Goal: Information Seeking & Learning: Learn about a topic

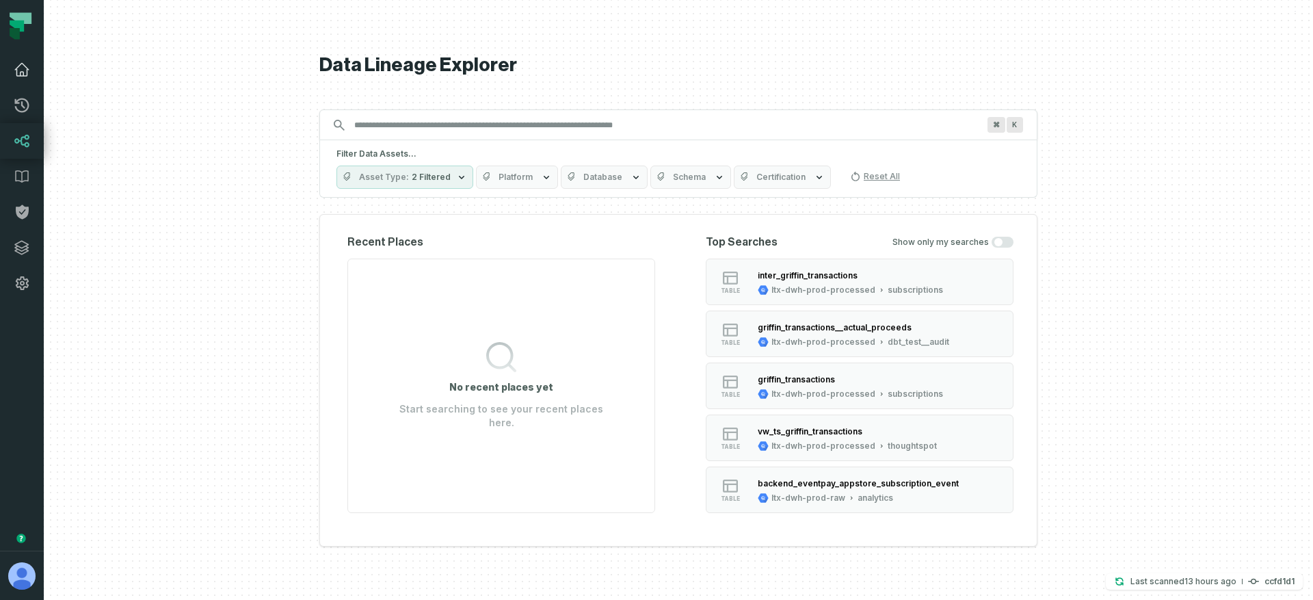
click at [14, 66] on icon at bounding box center [22, 70] width 16 height 16
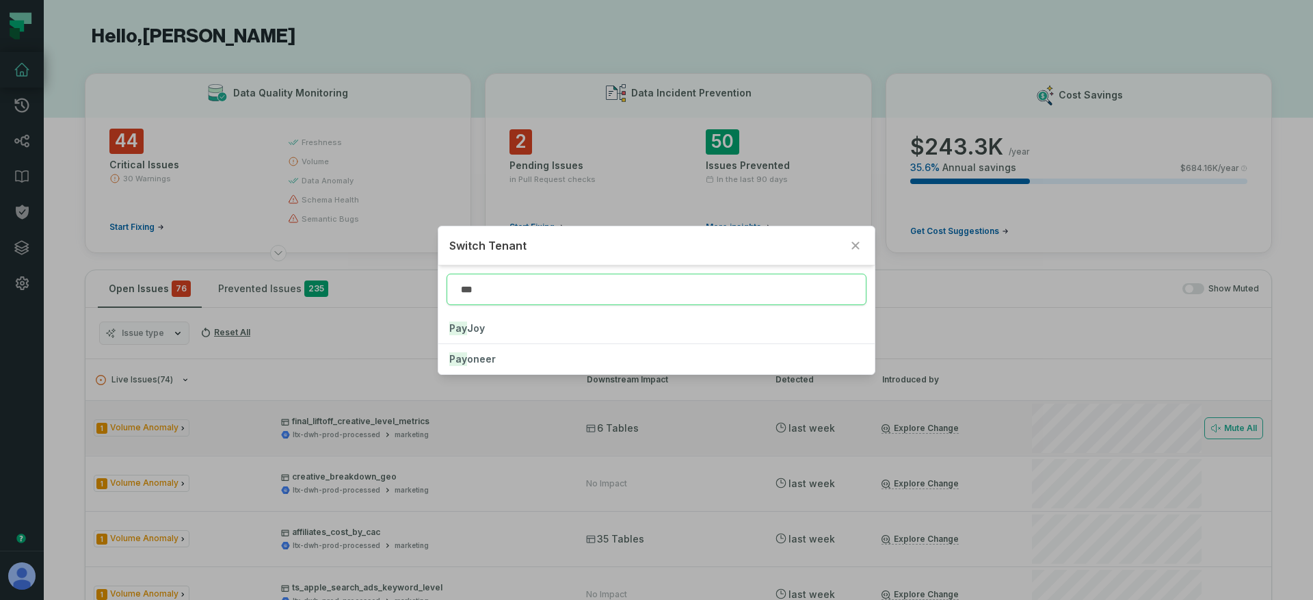
type input "***"
click at [500, 321] on button "Pay Joy" at bounding box center [656, 328] width 436 height 30
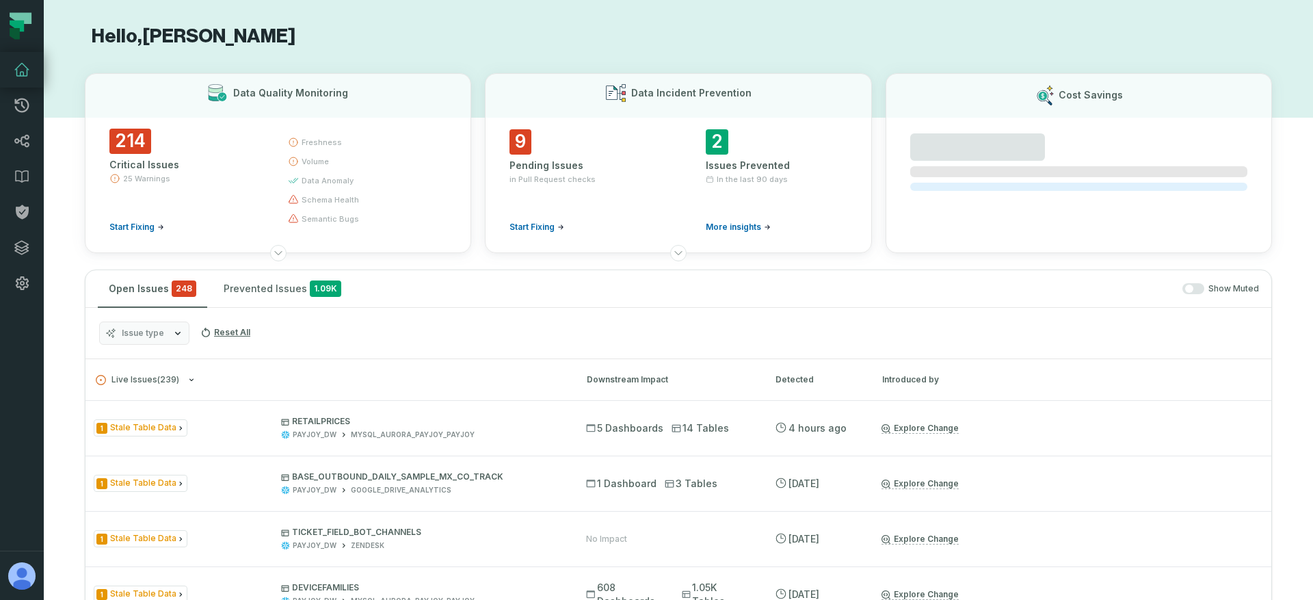
click at [177, 334] on icon "button" at bounding box center [177, 332] width 11 height 11
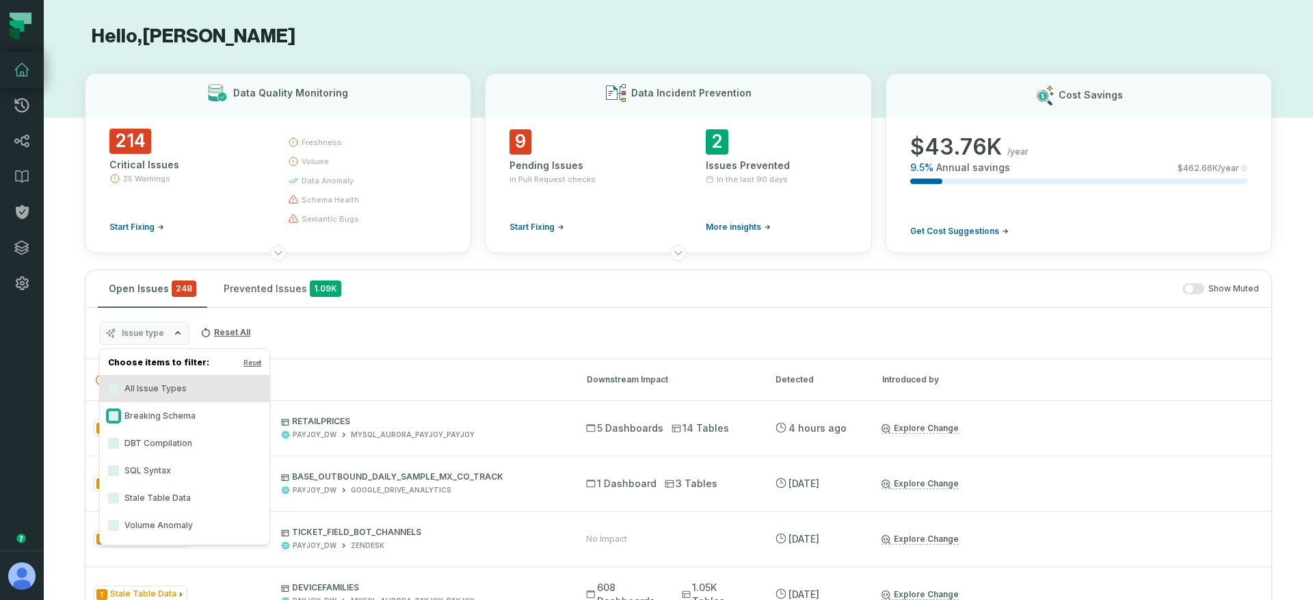
click at [113, 416] on button "Breaking Schema" at bounding box center [113, 415] width 11 height 11
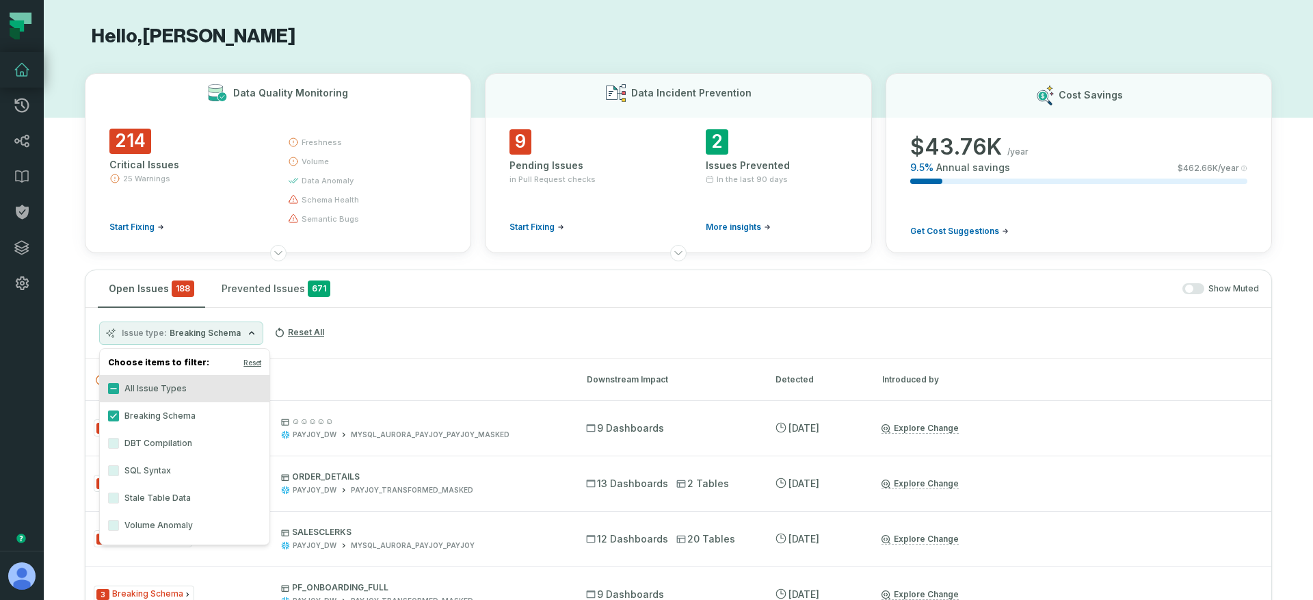
click at [217, 245] on button "Data Quality Monitoring 214 Critical Issues 25 Warnings Start Fixing freshness …" at bounding box center [278, 163] width 386 height 180
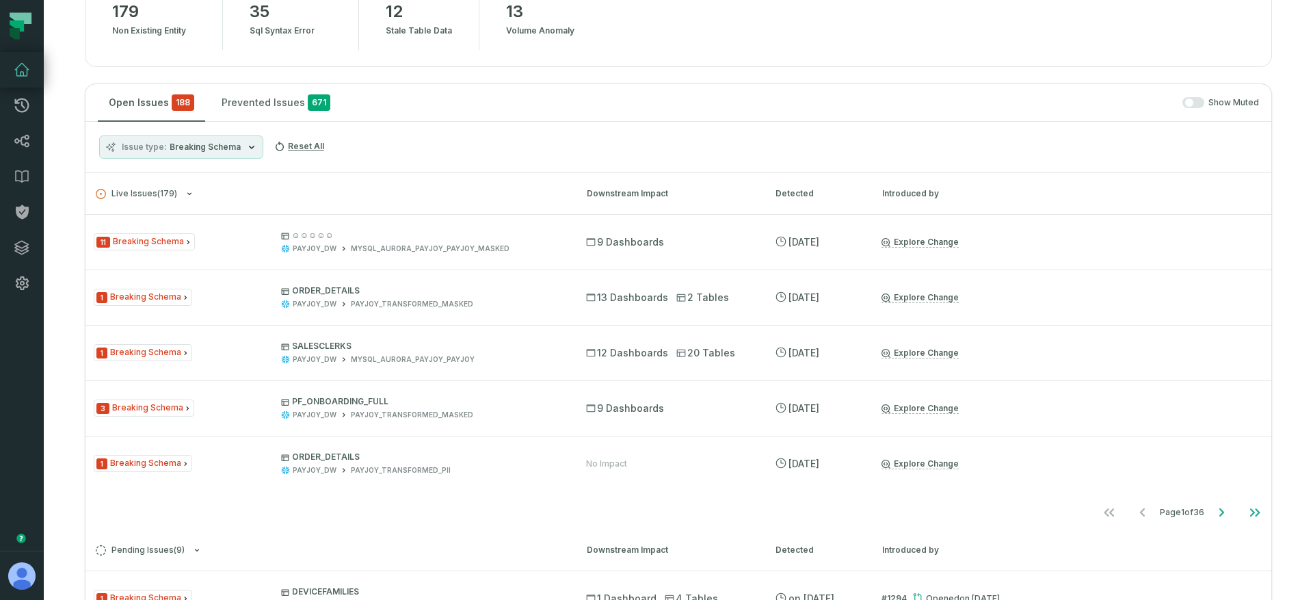
scroll to position [340, 0]
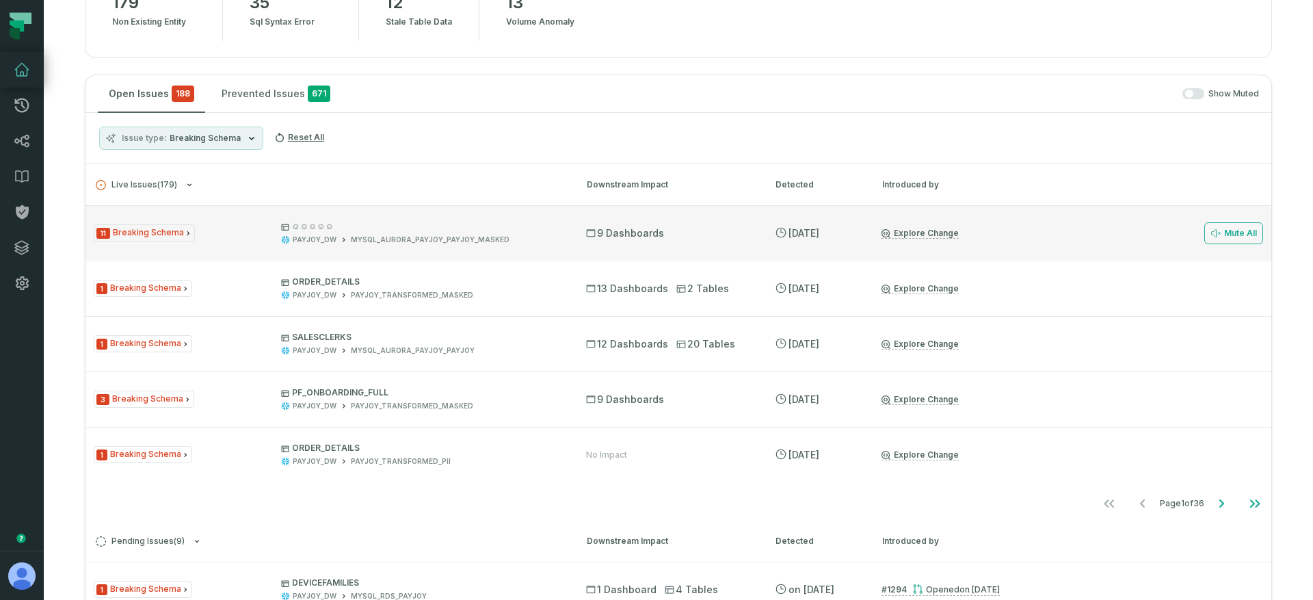
click at [323, 230] on p "☺☺☺☺☺" at bounding box center [421, 226] width 280 height 11
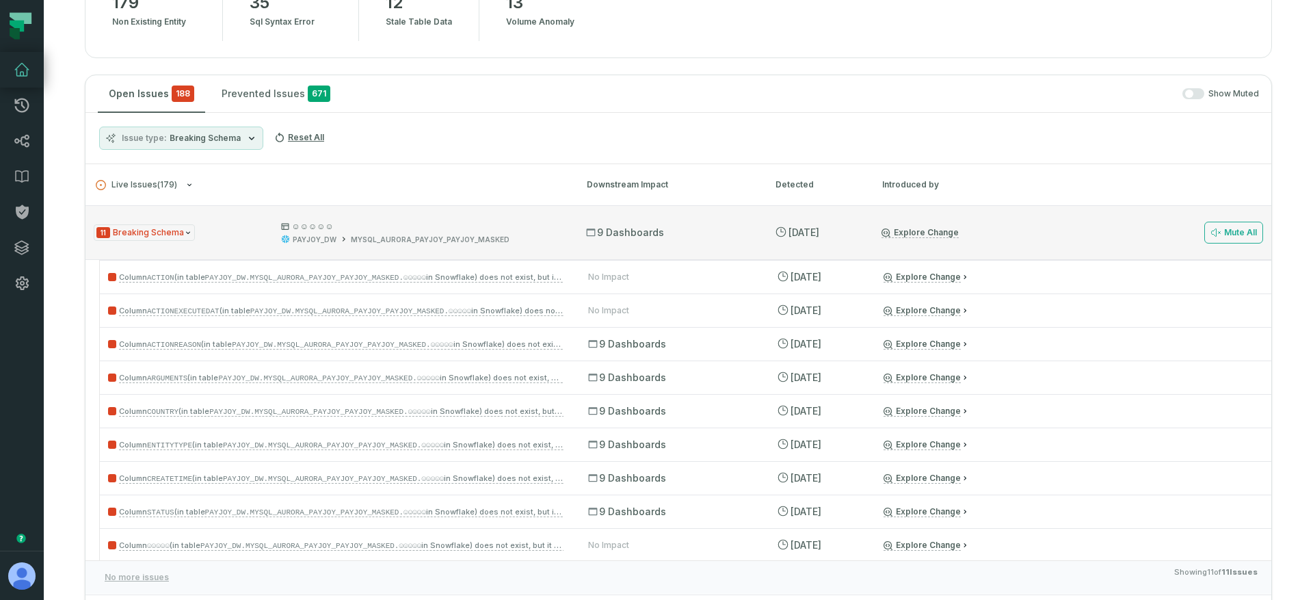
click at [431, 229] on p "☺☺☺☺☺" at bounding box center [421, 226] width 280 height 11
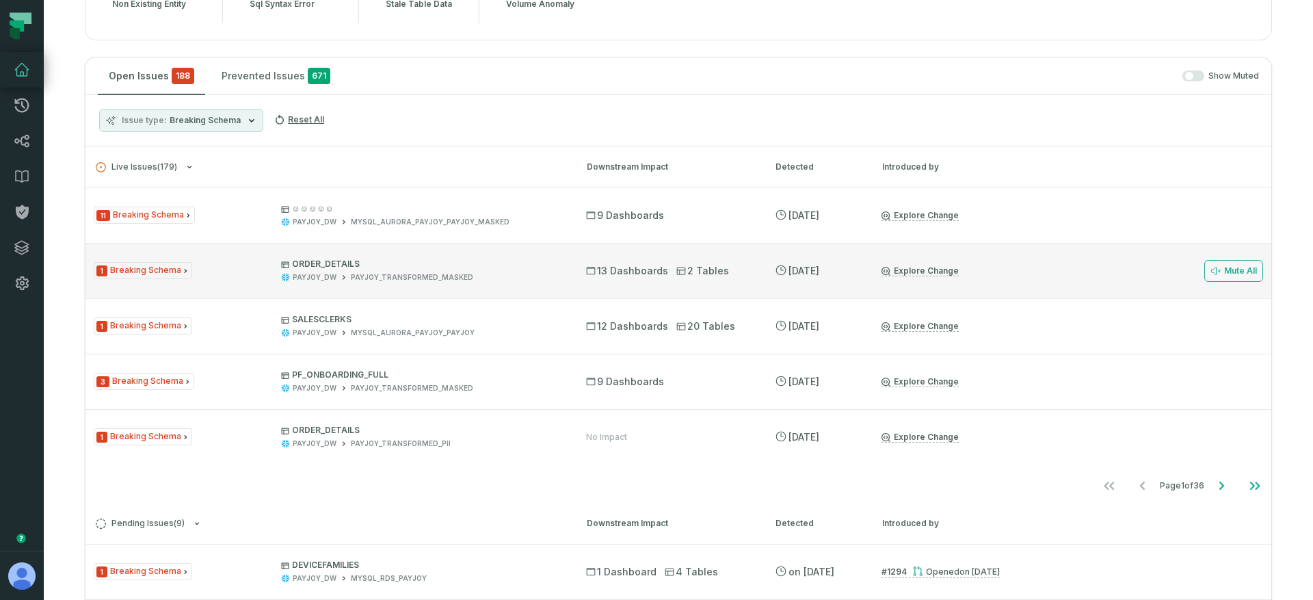
scroll to position [366, 0]
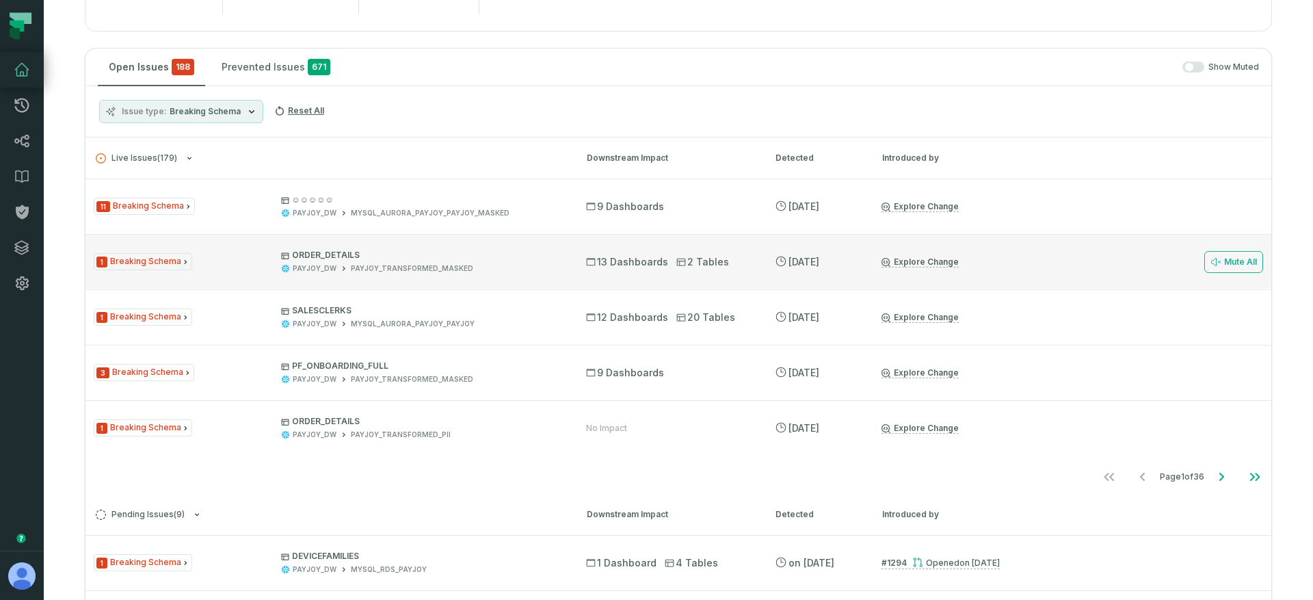
click at [518, 277] on div "1 Breaking Schema ORDER_DETAILS PAYJOY_DW PAYJOY_TRANSFORMED_MASKED 13 Dashboar…" at bounding box center [678, 261] width 1186 height 55
click at [491, 270] on div "PAYJOY_DW PAYJOY_TRANSFORMED_MASKED" at bounding box center [421, 268] width 280 height 10
click at [237, 258] on div "1 Breaking Schema ORDER_DETAILS PAYJOY_DW PAYJOY_TRANSFORMED_MASKED" at bounding box center [328, 262] width 468 height 24
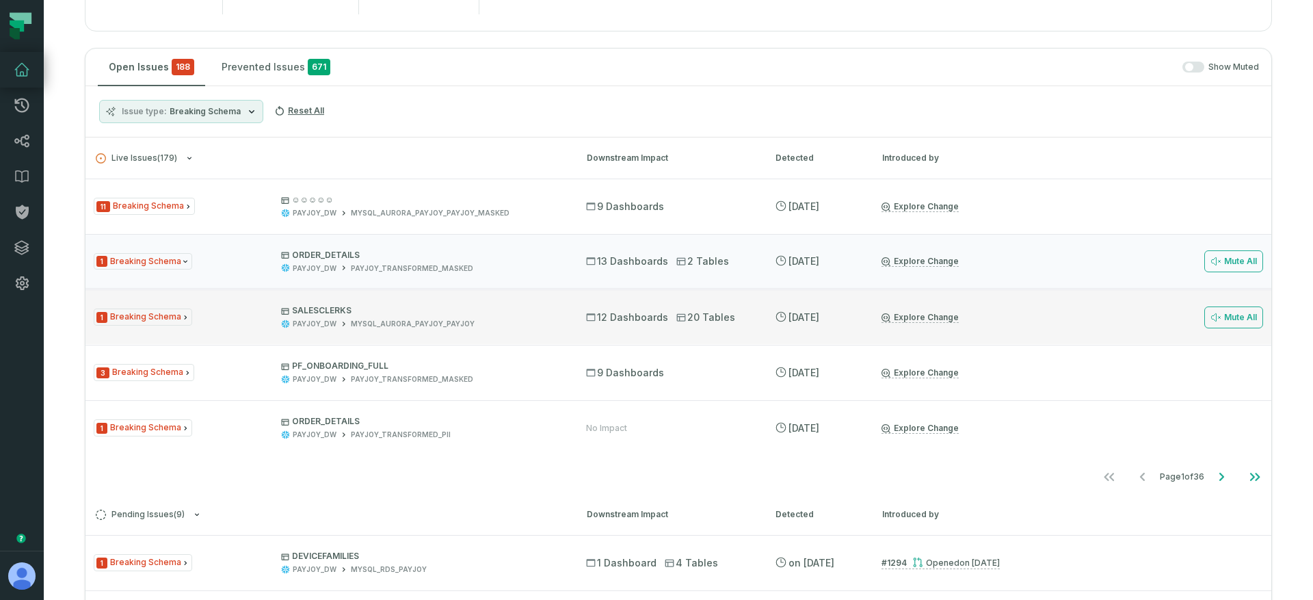
click at [449, 319] on div "MYSQL_AURORA_PAYJOY_PAYJOY" at bounding box center [413, 324] width 124 height 10
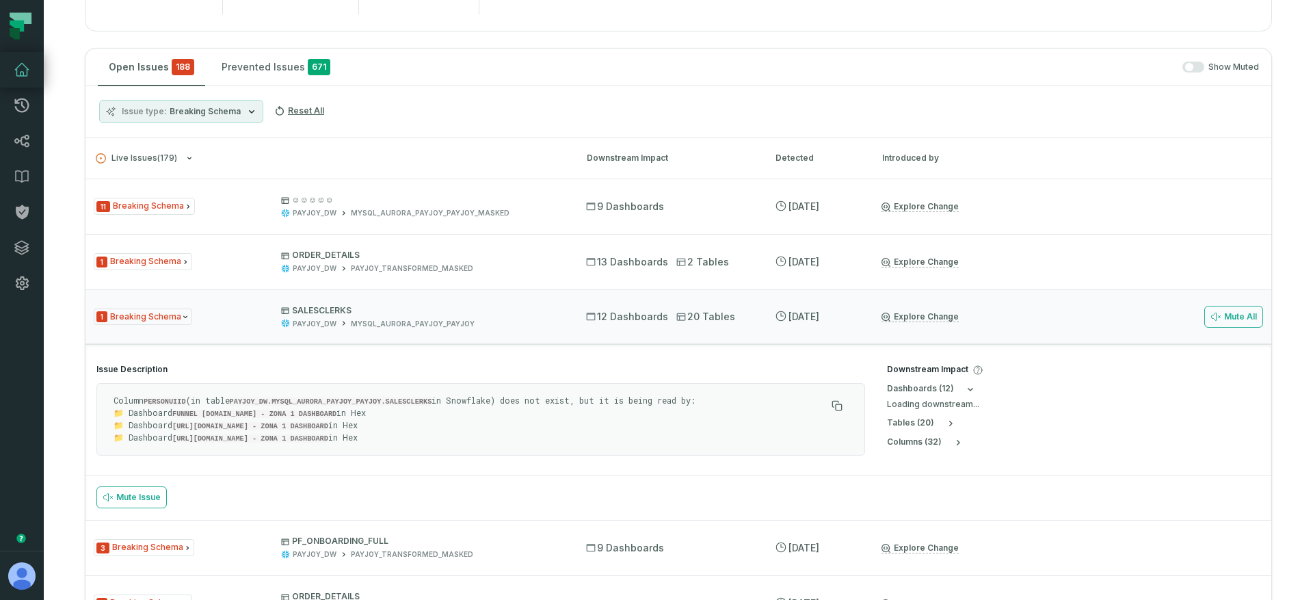
click at [309, 442] on div "Column PERSONUIID (in table PAYJOY_DW.MYSQL_AURORA_PAYJOY_PAYJOY.SALESCLERKS in…" at bounding box center [480, 419] width 768 height 72
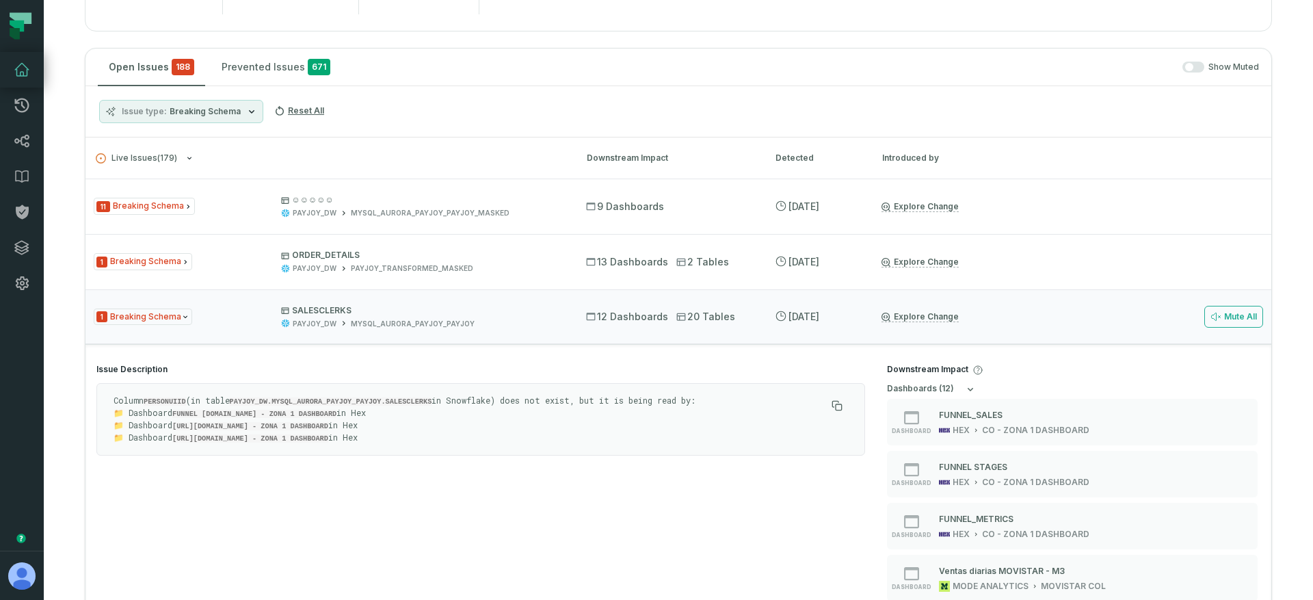
click at [336, 410] on p "Column PERSONUIID (in table PAYJOY_DW.MYSQL_AURORA_PAYJOY_PAYJOY.SALESCLERKS in…" at bounding box center [469, 418] width 712 height 49
drag, startPoint x: 323, startPoint y: 401, endPoint x: 333, endPoint y: 438, distance: 37.7
click at [328, 436] on p "Column PERSONUIID (in table PAYJOY_DW.MYSQL_AURORA_PAYJOY_PAYJOY.SALESCLERKS in…" at bounding box center [469, 418] width 712 height 49
click at [369, 433] on p "Column PERSONUIID (in table PAYJOY_DW.MYSQL_AURORA_PAYJOY_PAYJOY.SALESCLERKS in…" at bounding box center [469, 418] width 712 height 49
drag, startPoint x: 345, startPoint y: 411, endPoint x: 358, endPoint y: 412, distance: 13.0
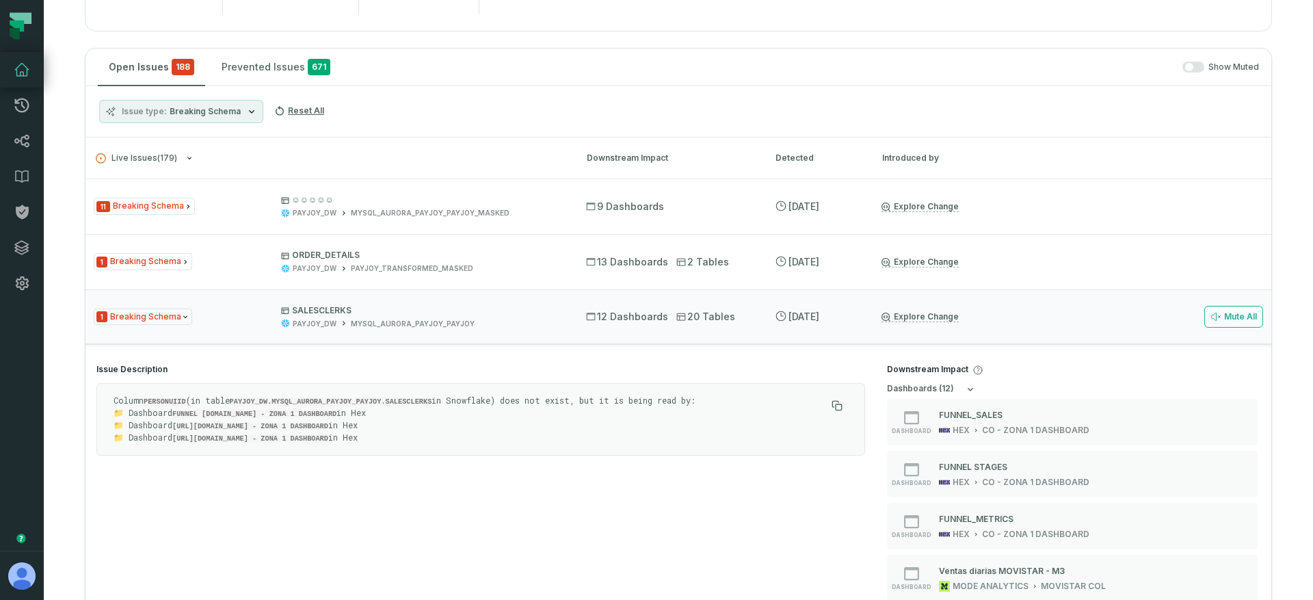
click at [358, 412] on p "Column PERSONUIID (in table PAYJOY_DW.MYSQL_AURORA_PAYJOY_PAYJOY.SALESCLERKS in…" at bounding box center [469, 418] width 712 height 49
click at [360, 415] on p "Column PERSONUIID (in table PAYJOY_DW.MYSQL_AURORA_PAYJOY_PAYJOY.SALESCLERKS in…" at bounding box center [469, 418] width 712 height 49
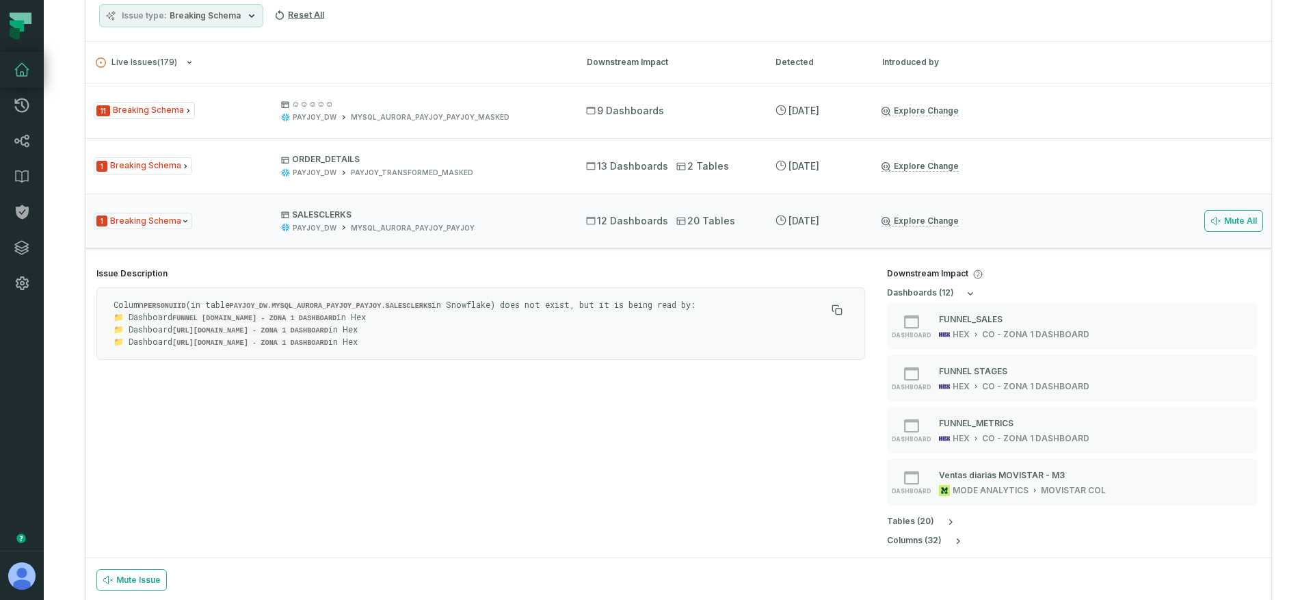
scroll to position [471, 0]
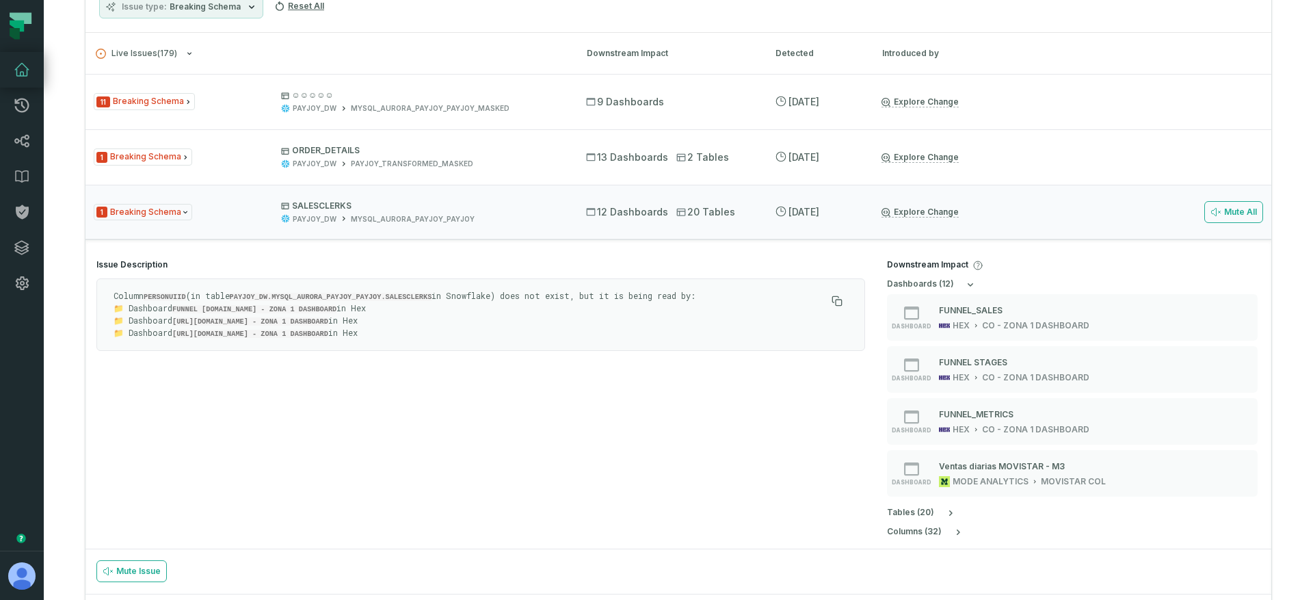
drag, startPoint x: 368, startPoint y: 328, endPoint x: 180, endPoint y: 310, distance: 188.2
click at [185, 310] on p "Column PERSONUIID (in table PAYJOY_DW.MYSQL_AURORA_PAYJOY_PAYJOY.SALESCLERKS in…" at bounding box center [469, 314] width 712 height 49
click at [161, 310] on p "Column PERSONUIID (in table PAYJOY_DW.MYSQL_AURORA_PAYJOY_PAYJOY.SALESCLERKS in…" at bounding box center [469, 314] width 712 height 49
click at [161, 301] on p "Column PERSONUIID (in table PAYJOY_DW.MYSQL_AURORA_PAYJOY_PAYJOY.SALESCLERKS in…" at bounding box center [469, 314] width 712 height 49
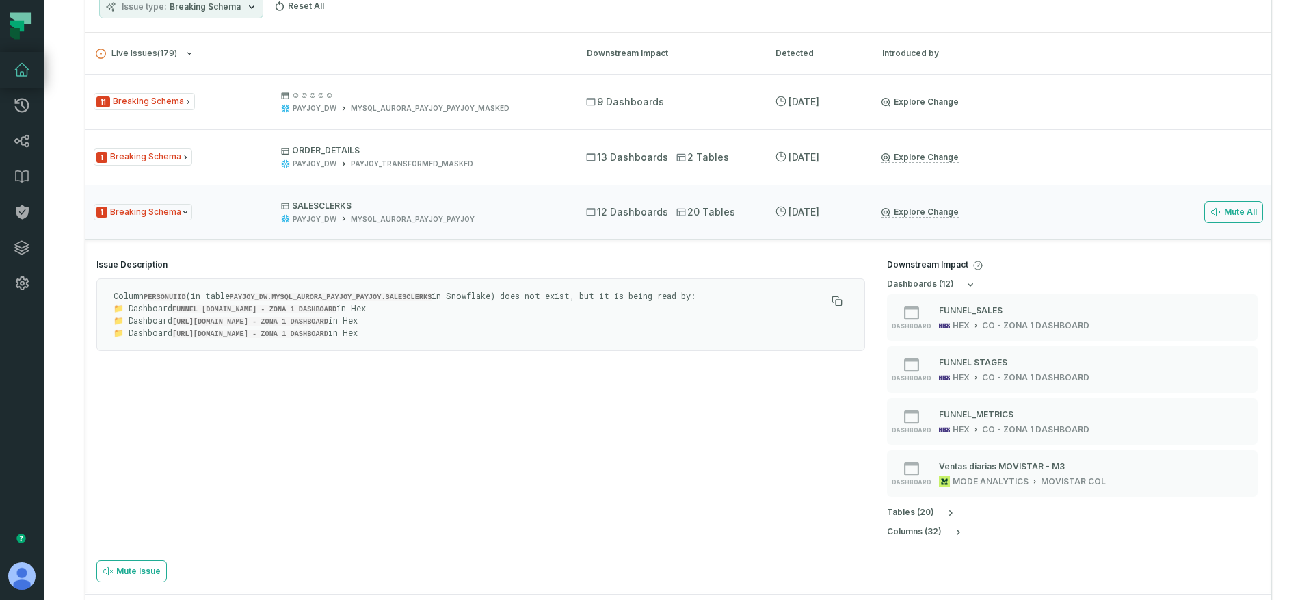
click at [487, 296] on p "Column PERSONUIID (in table PAYJOY_DW.MYSQL_AURORA_PAYJOY_PAYJOY.SALESCLERKS in…" at bounding box center [469, 314] width 712 height 49
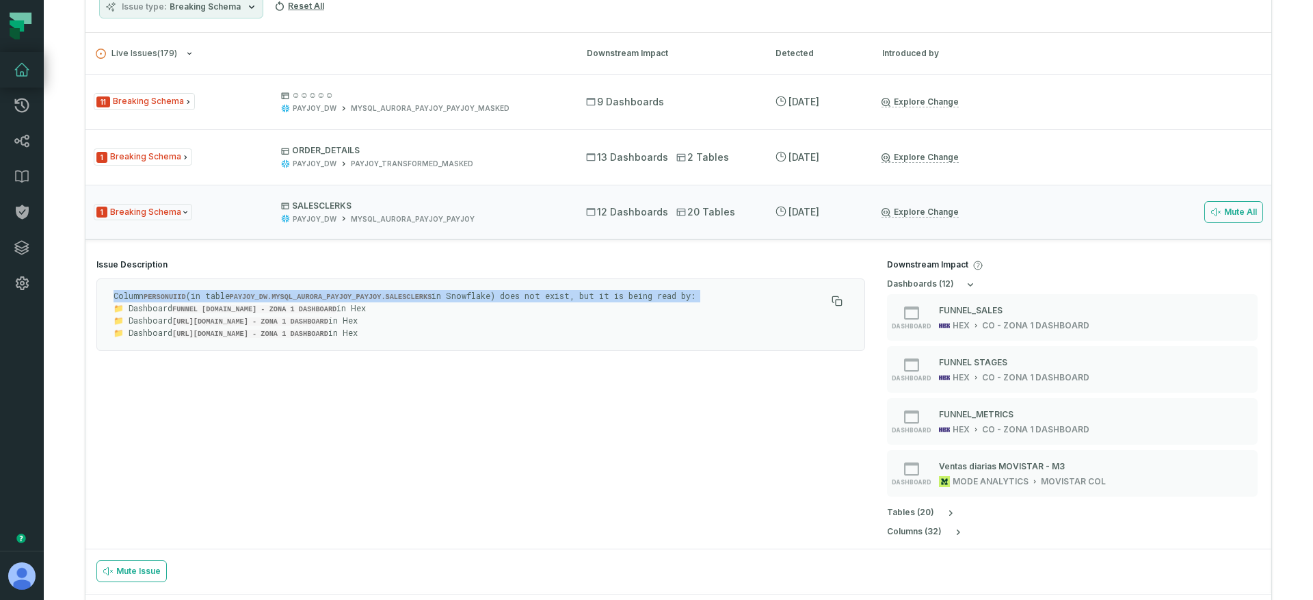
click at [487, 296] on p "Column PERSONUIID (in table PAYJOY_DW.MYSQL_AURORA_PAYJOY_PAYJOY.SALESCLERKS in…" at bounding box center [469, 314] width 712 height 49
click at [455, 297] on p "Column PERSONUIID (in table PAYJOY_DW.MYSQL_AURORA_PAYJOY_PAYJOY.SALESCLERKS in…" at bounding box center [469, 314] width 712 height 49
drag, startPoint x: 251, startPoint y: 297, endPoint x: 306, endPoint y: 332, distance: 65.4
click at [306, 332] on p "Column PERSONUIID (in table PAYJOY_DW.MYSQL_AURORA_PAYJOY_PAYJOY.SALESCLERKS in…" at bounding box center [469, 314] width 712 height 49
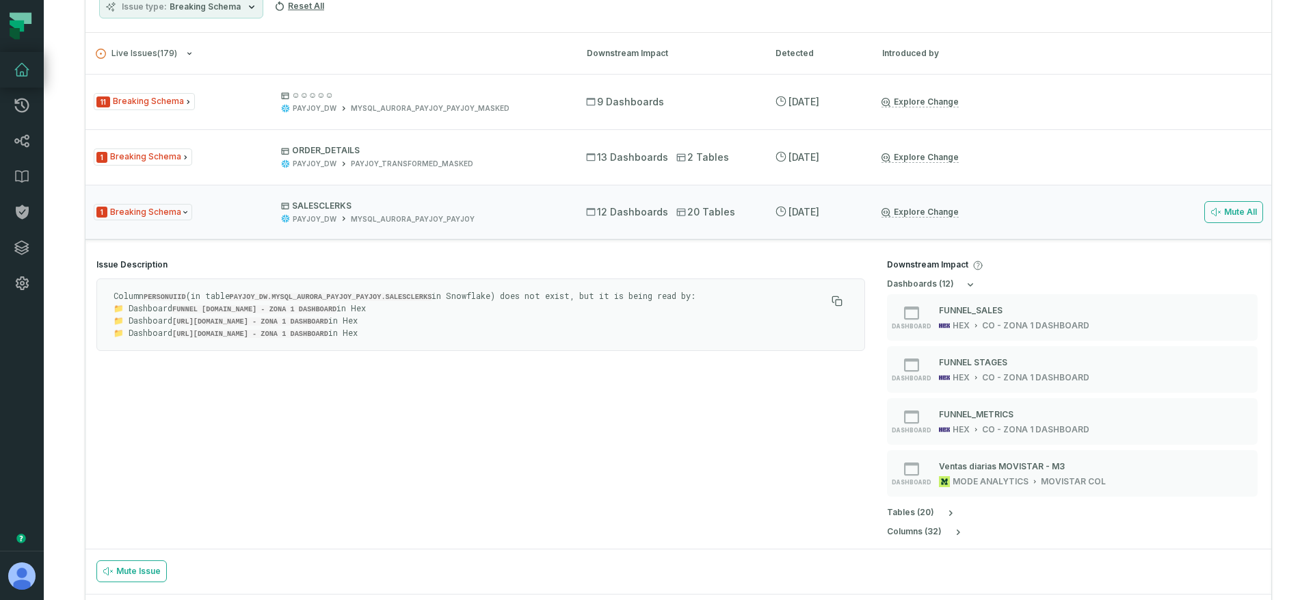
click at [325, 330] on p "Column PERSONUIID (in table PAYJOY_DW.MYSQL_AURORA_PAYJOY_PAYJOY.SALESCLERKS in…" at bounding box center [469, 314] width 712 height 49
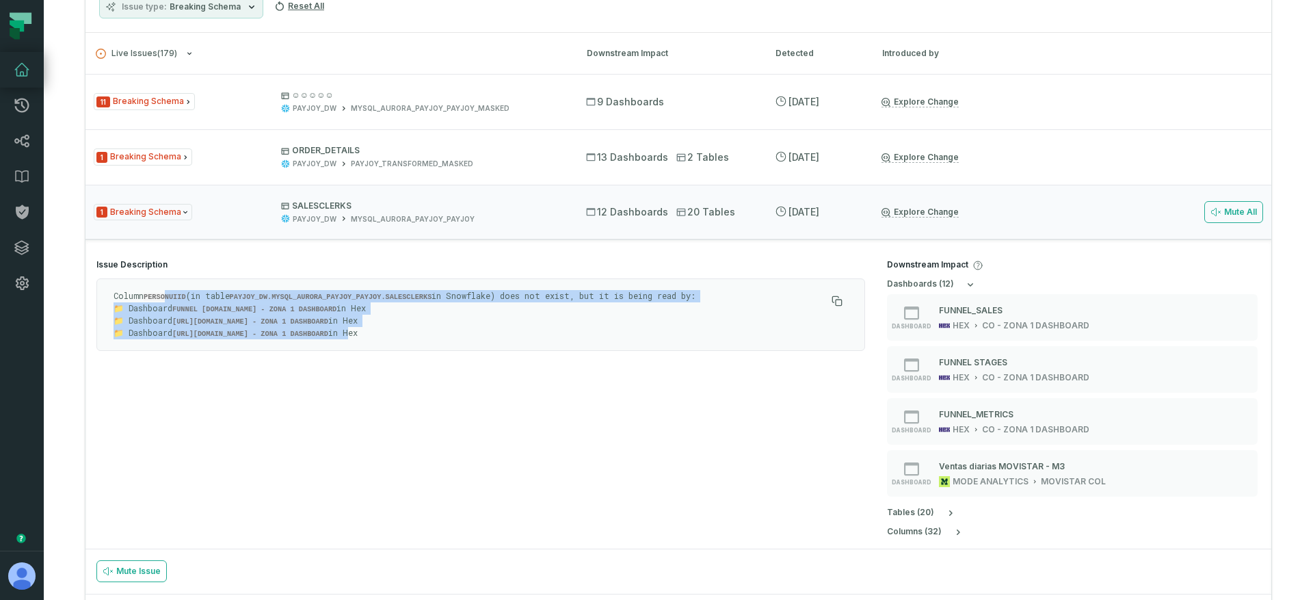
drag, startPoint x: 342, startPoint y: 330, endPoint x: 168, endPoint y: 293, distance: 178.2
click at [168, 293] on p "Column PERSONUIID (in table PAYJOY_DW.MYSQL_AURORA_PAYJOY_PAYJOY.SALESCLERKS in…" at bounding box center [469, 314] width 712 height 49
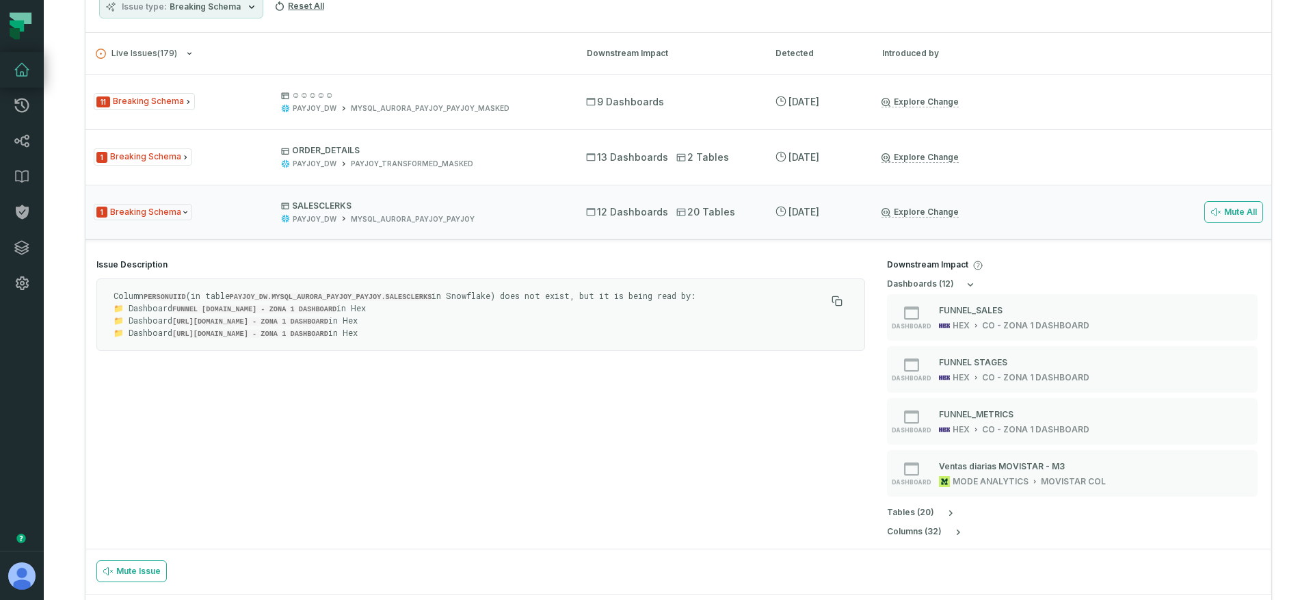
click at [159, 294] on code "PERSONUIID" at bounding box center [165, 297] width 42 height 8
click at [308, 308] on code "FUNNEL STAGES.CO - ZONA 1 DASHBOARD" at bounding box center [254, 309] width 164 height 8
click at [520, 211] on span "SALESCLERKS PAYJOY_DW MYSQL_AURORA_PAYJOY_PAYJOY" at bounding box center [421, 212] width 280 height 24
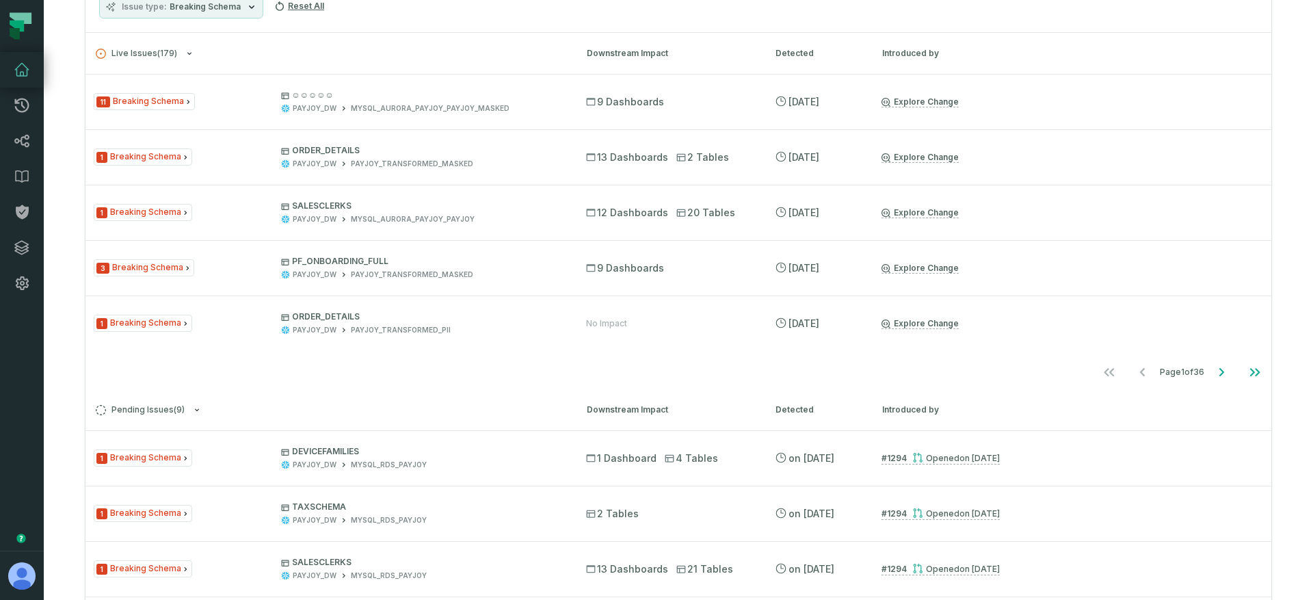
click at [279, 390] on h3 "Pending Issues ( 9 ) Downstream Impact Detected Introduced by" at bounding box center [678, 409] width 1186 height 41
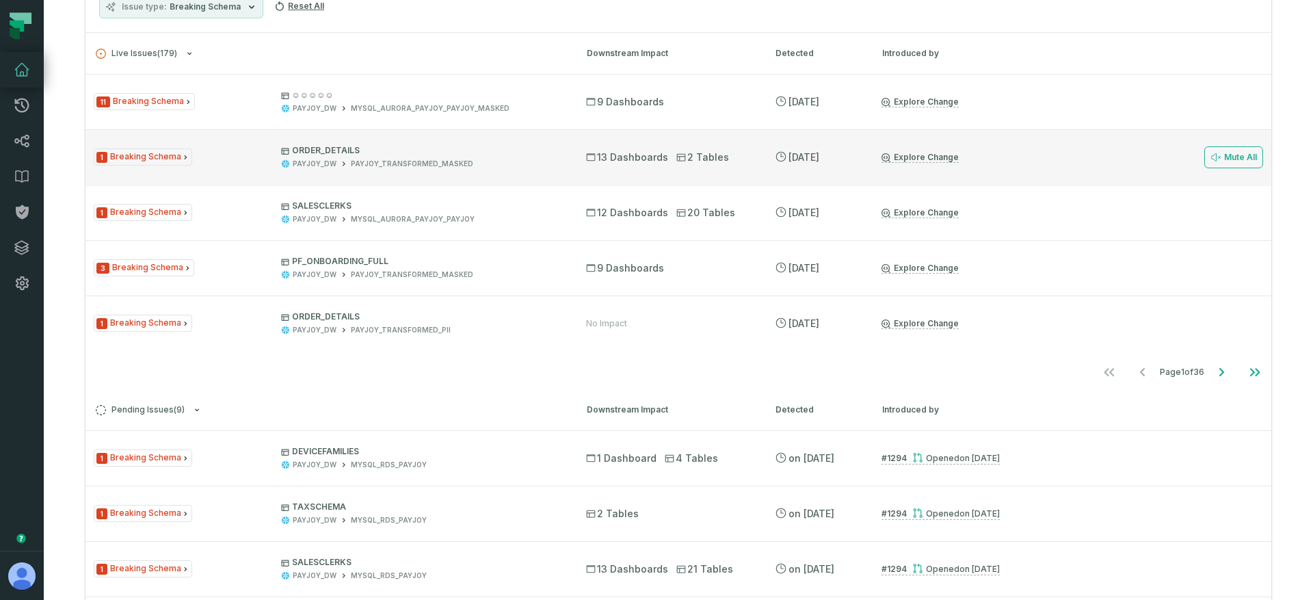
click at [469, 164] on div "PAYJOY_DW PAYJOY_TRANSFORMED_MASKED" at bounding box center [421, 164] width 280 height 10
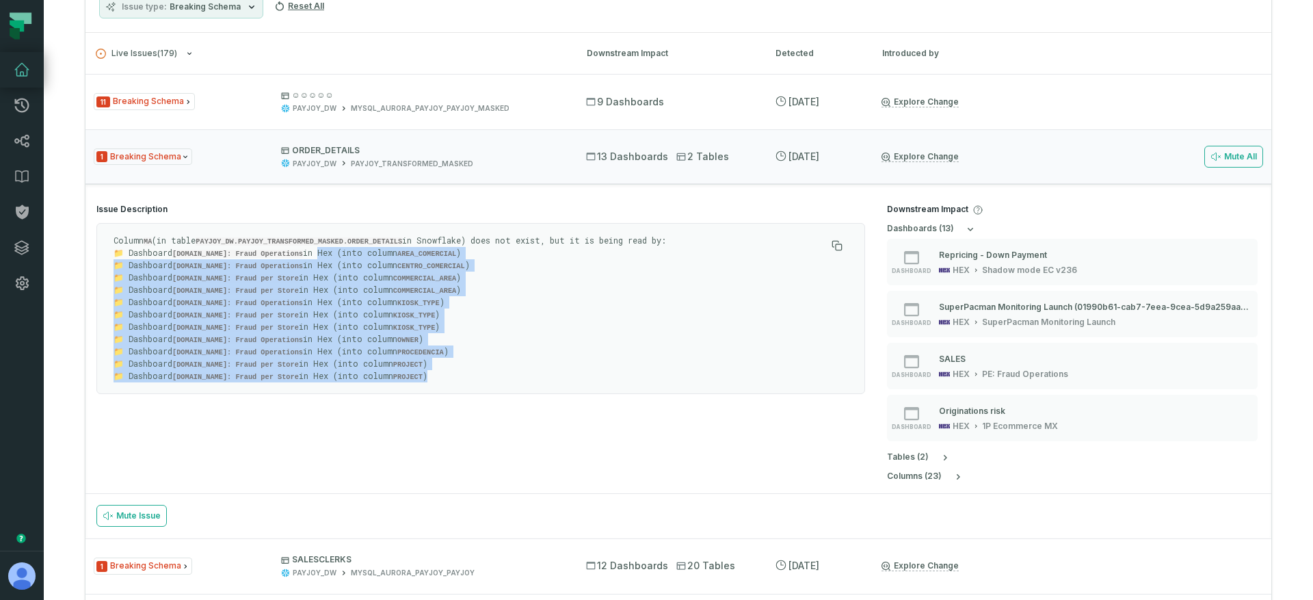
drag, startPoint x: 302, startPoint y: 252, endPoint x: 441, endPoint y: 373, distance: 183.7
click at [441, 373] on p "Column MA (in table PAYJOY_DW.PAYJOY_TRANSFORMED_MASKED.ORDER_DETAILS in Snowfl…" at bounding box center [469, 309] width 712 height 148
click at [476, 377] on div "Column MA (in table PAYJOY_DW.PAYJOY_TRANSFORMED_MASKED.ORDER_DETAILS in Snowfl…" at bounding box center [480, 308] width 768 height 171
drag, startPoint x: 433, startPoint y: 372, endPoint x: 198, endPoint y: 271, distance: 255.8
click at [198, 271] on p "Column MA (in table PAYJOY_DW.PAYJOY_TRANSFORMED_MASKED.ORDER_DETAILS in Snowfl…" at bounding box center [469, 309] width 712 height 148
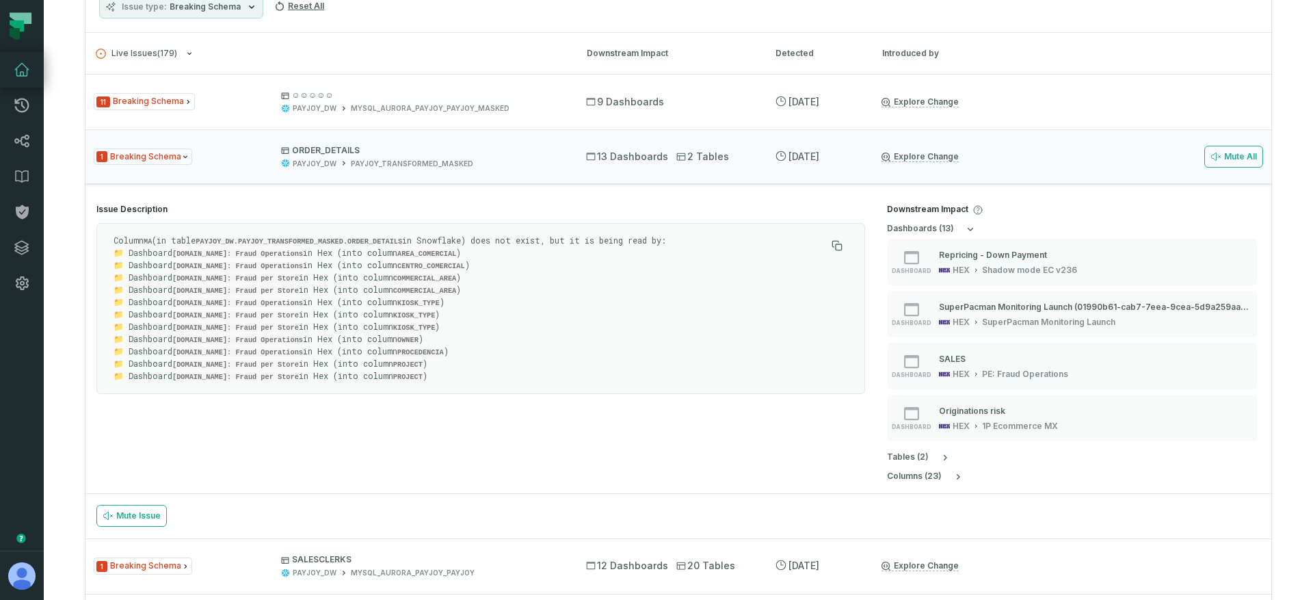
click at [207, 257] on p "Column MA (in table PAYJOY_DW.PAYJOY_TRANSFORMED_MASKED.ORDER_DETAILS in Snowfl…" at bounding box center [469, 309] width 712 height 148
drag, startPoint x: 254, startPoint y: 245, endPoint x: 310, endPoint y: 354, distance: 122.3
click at [310, 354] on p "Column MA (in table PAYJOY_DW.PAYJOY_TRANSFORMED_MASKED.ORDER_DETAILS in Snowfl…" at bounding box center [469, 309] width 712 height 148
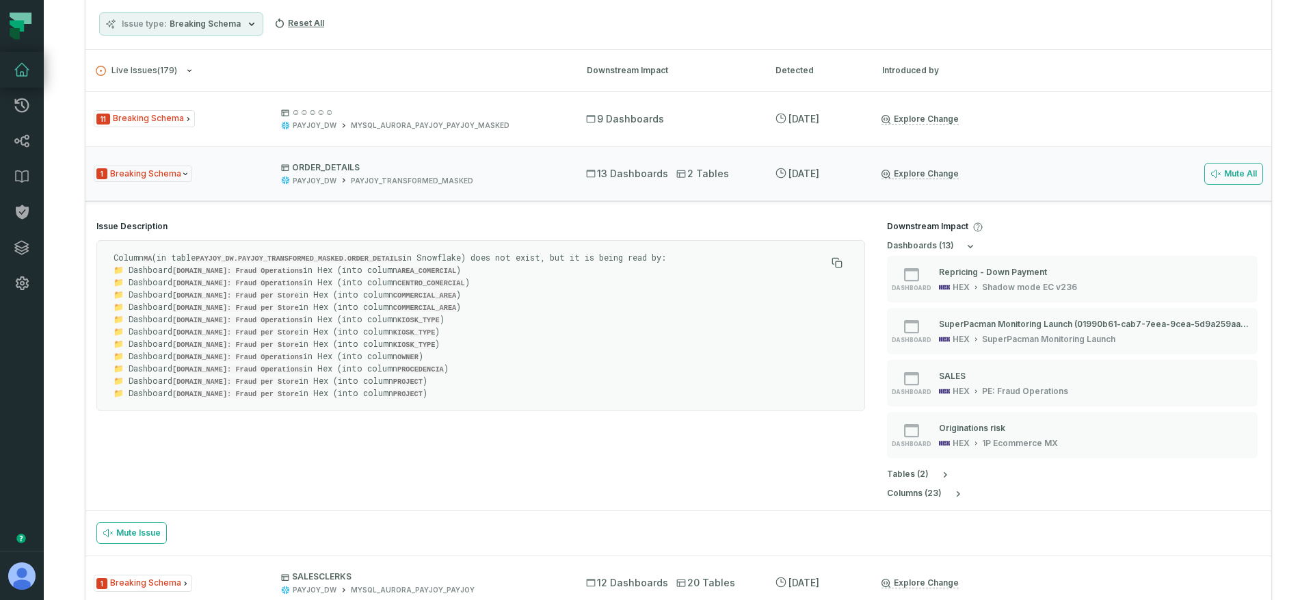
scroll to position [436, 0]
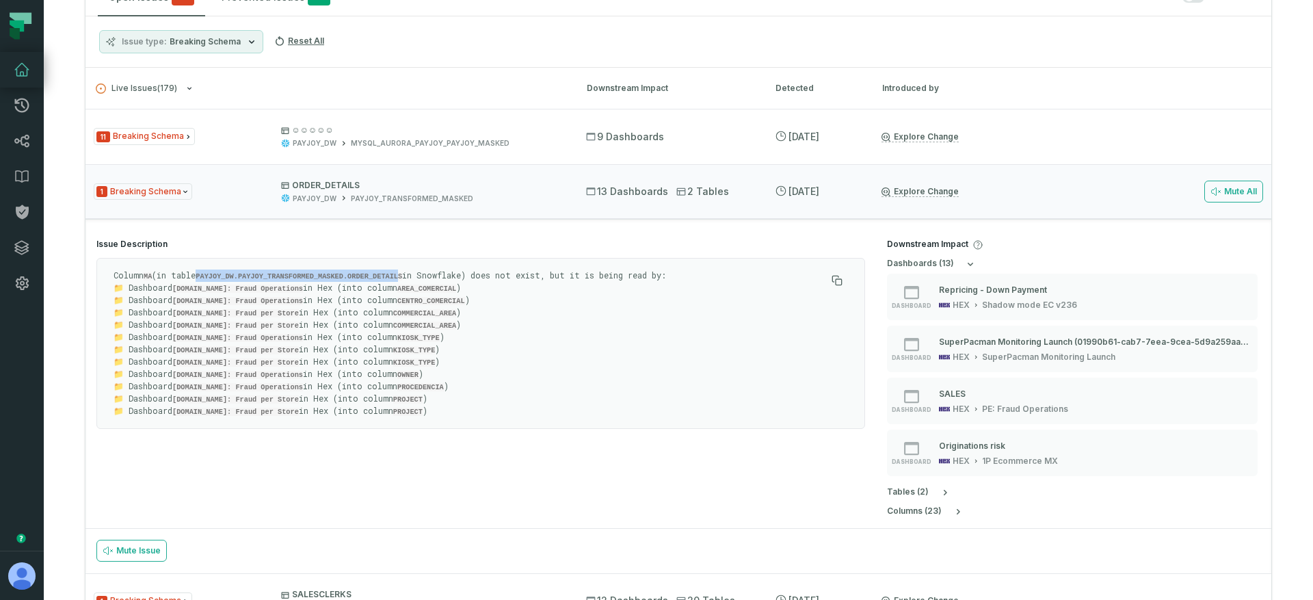
drag, startPoint x: 213, startPoint y: 274, endPoint x: 416, endPoint y: 275, distance: 203.1
click at [402, 275] on code "PAYJOY_DW.PAYJOY_TRANSFORMED_MASKED.ORDER_DETAILS" at bounding box center [299, 276] width 206 height 8
click at [418, 291] on code "AREA_COMERCIAL" at bounding box center [426, 288] width 59 height 8
drag, startPoint x: 418, startPoint y: 277, endPoint x: 210, endPoint y: 275, distance: 208.5
click at [210, 275] on p "Column MA (in table PAYJOY_DW.PAYJOY_TRANSFORMED_MASKED.ORDER_DETAILS in Snowfl…" at bounding box center [469, 343] width 712 height 148
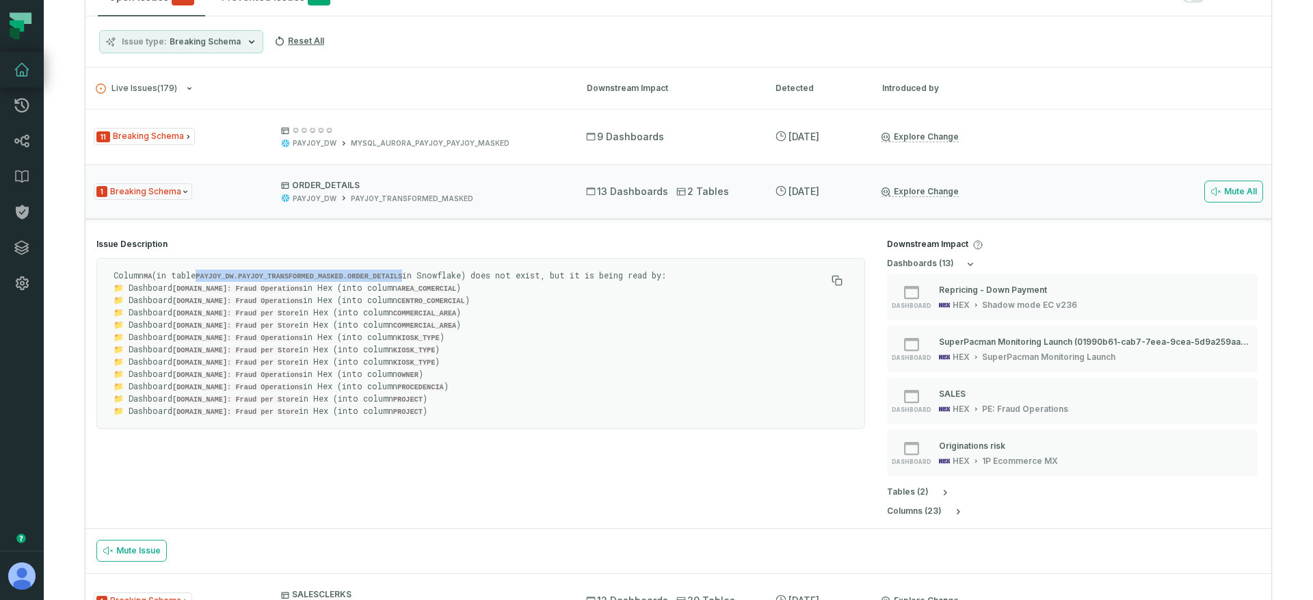
copy code "PAYJOY_DW.PAYJOY_TRANSFORMED_MASKED.ORDER_DETAILS"
click at [152, 276] on code "MA" at bounding box center [148, 276] width 8 height 8
click at [490, 186] on p "ORDER_DETAILS" at bounding box center [421, 185] width 280 height 11
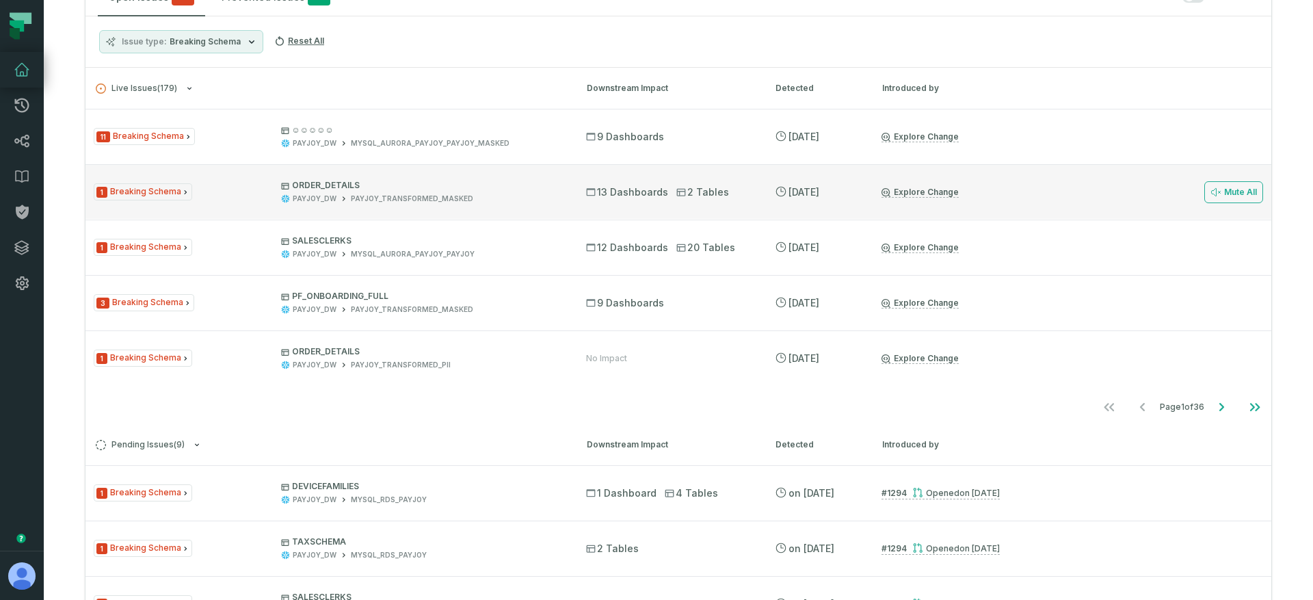
click at [490, 184] on p "ORDER_DETAILS" at bounding box center [421, 185] width 280 height 11
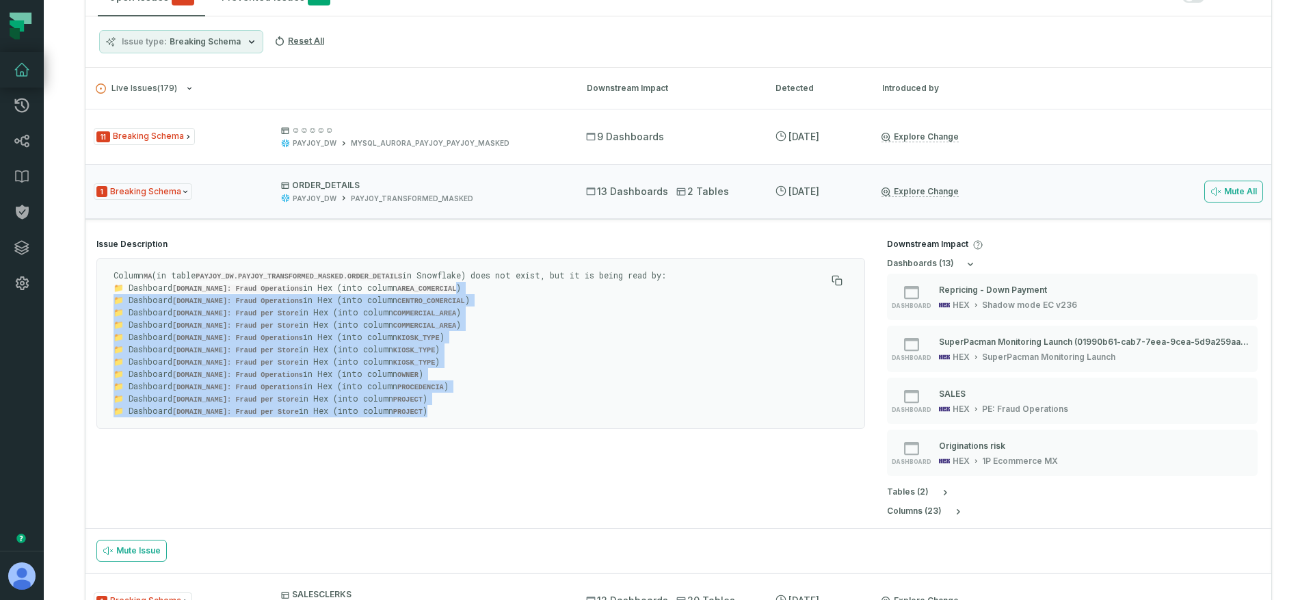
drag, startPoint x: 462, startPoint y: 281, endPoint x: 428, endPoint y: 424, distance: 146.8
click at [426, 427] on section "Issue Description Column MA (in table PAYJOY_DW.PAYJOY_TRANSFORMED_MASKED.ORDER…" at bounding box center [480, 338] width 790 height 220
click at [459, 405] on p "Column MA (in table PAYJOY_DW.PAYJOY_TRANSFORMED_MASKED.ORDER_DETAILS in Snowfl…" at bounding box center [469, 343] width 712 height 148
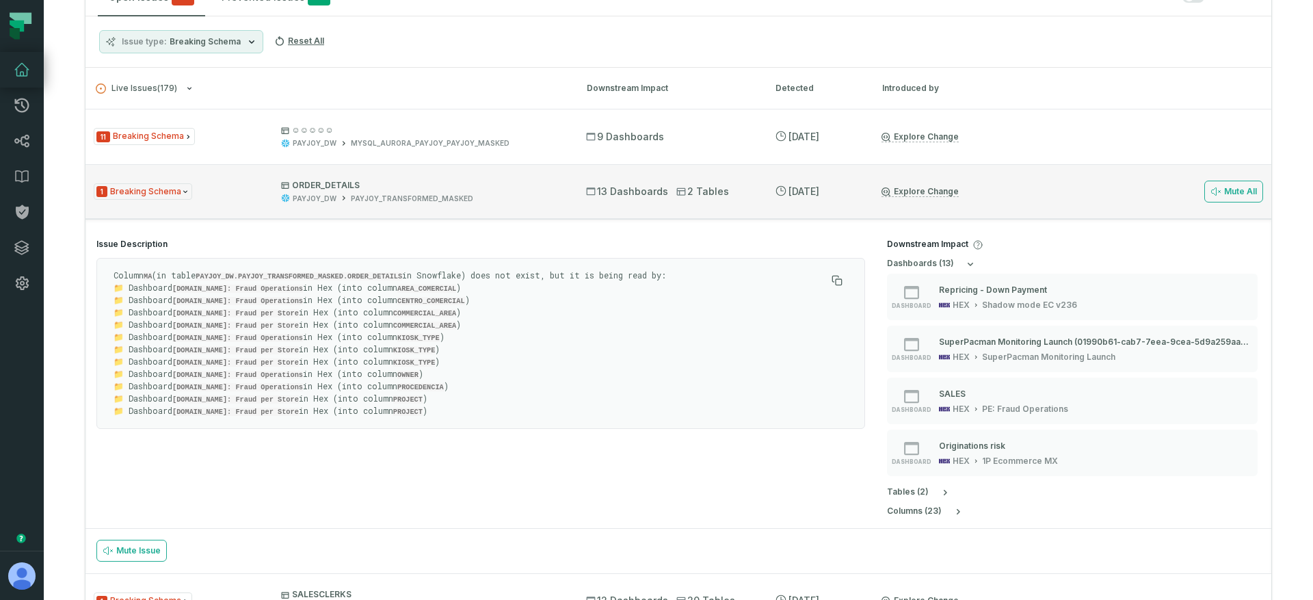
click at [452, 196] on div "PAYJOY_TRANSFORMED_MASKED" at bounding box center [412, 198] width 122 height 10
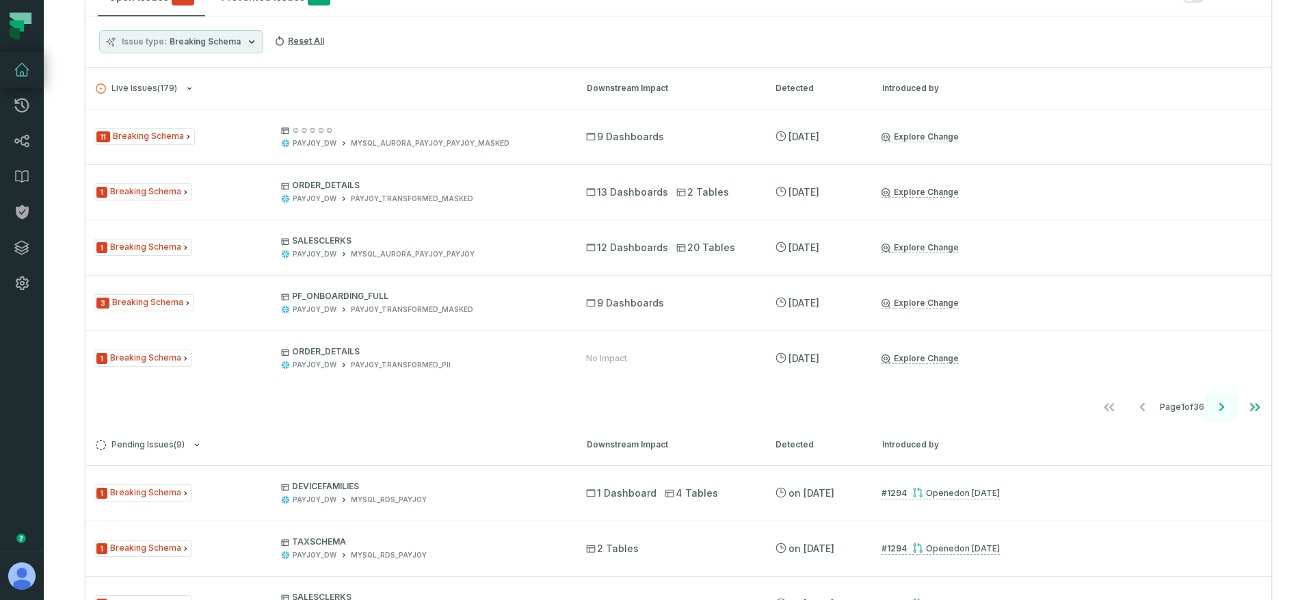
click at [1219, 402] on button "Go to next page" at bounding box center [1221, 406] width 33 height 27
click at [1218, 402] on icon "Go to next page" at bounding box center [1221, 407] width 16 height 16
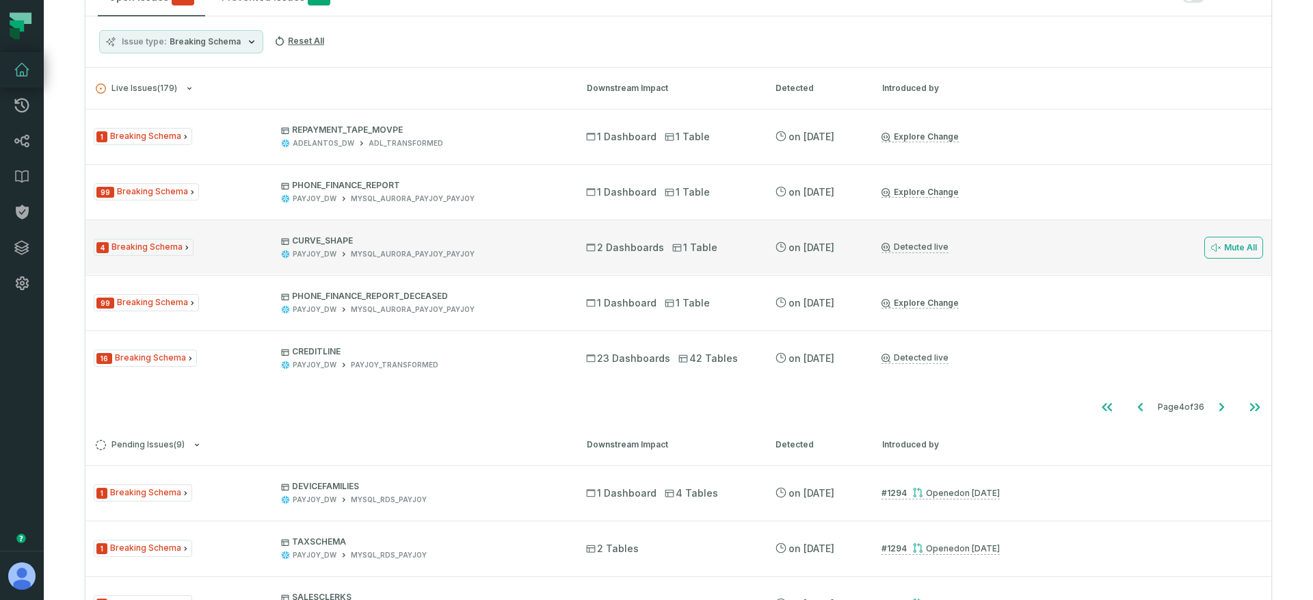
click at [615, 245] on span "2 Dashboards" at bounding box center [625, 248] width 78 height 14
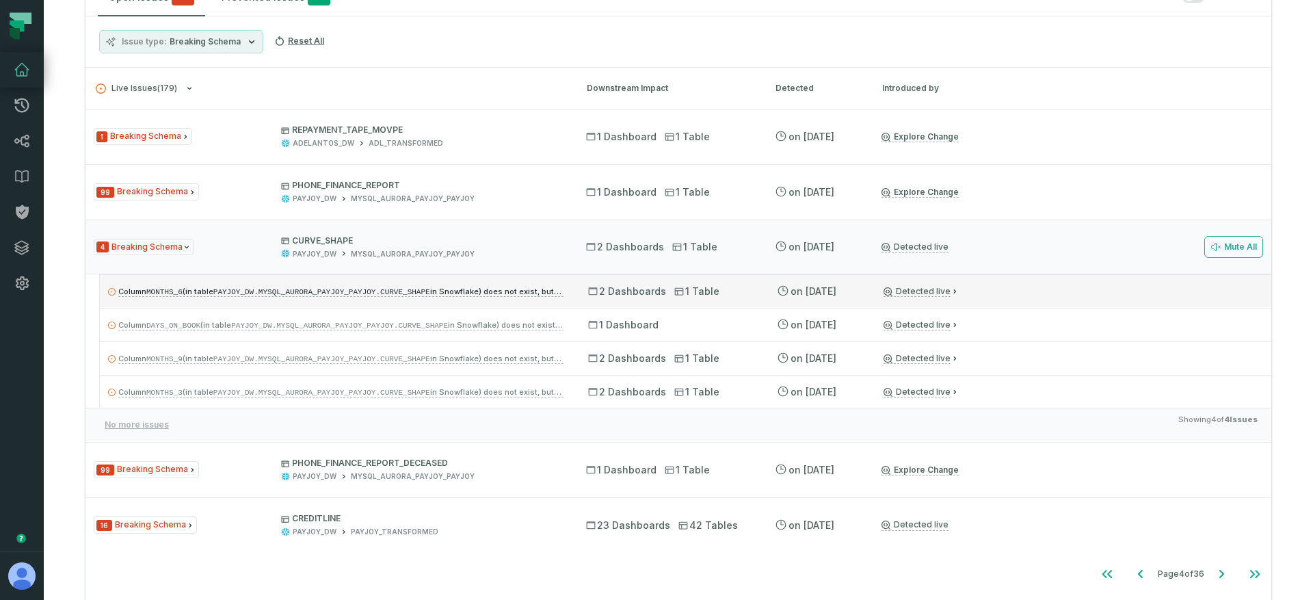
click at [470, 302] on div "Column MONTHS_6 (in table PAYJOY_DW.MYSQL_AURORA_PAYJOY_PAYJOY.CURVE_SHAPE in S…" at bounding box center [685, 290] width 1171 height 33
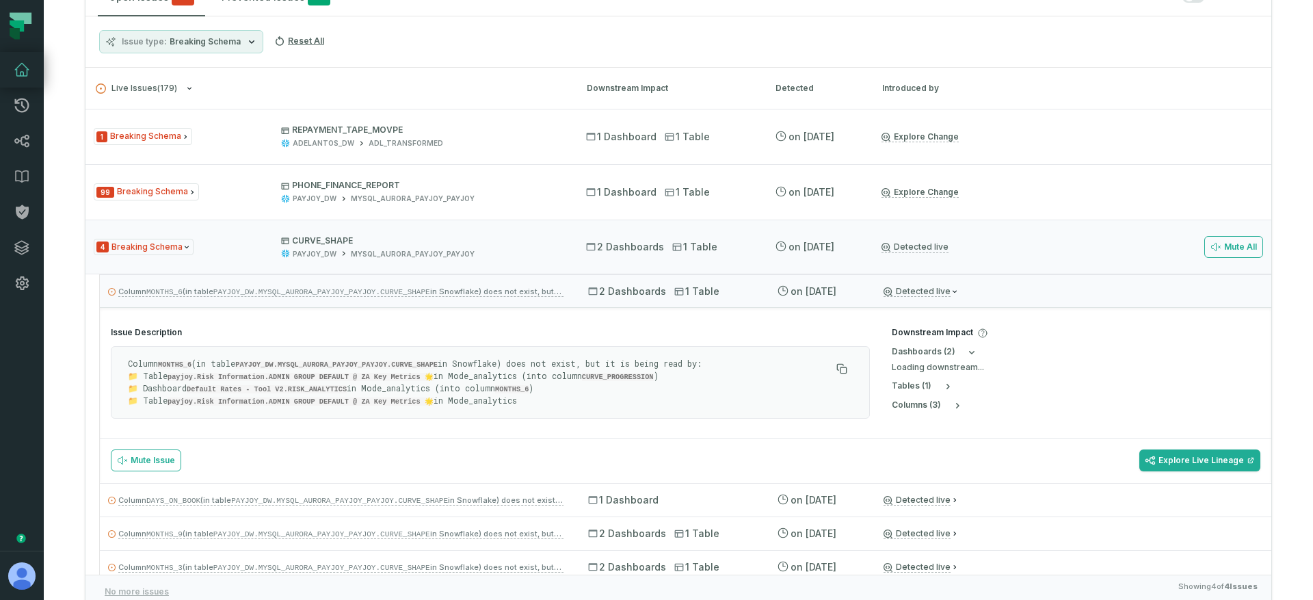
drag, startPoint x: 470, startPoint y: 366, endPoint x: 481, endPoint y: 405, distance: 40.3
click at [481, 405] on div "Column MONTHS_6 (in table PAYJOY_DW.MYSQL_AURORA_PAYJOY_PAYJOY.CURVE_SHAPE in S…" at bounding box center [490, 382] width 759 height 72
click at [660, 358] on p "Column MONTHS_6 (in table PAYJOY_DW.MYSQL_AURORA_PAYJOY_PAYJOY.CURVE_SHAPE in S…" at bounding box center [479, 382] width 703 height 49
click at [552, 288] on span "Column MONTHS_6 (in table PAYJOY_DW.MYSQL_AURORA_PAYJOY_PAYJOY.CURVE_SHAPE in S…" at bounding box center [371, 291] width 507 height 10
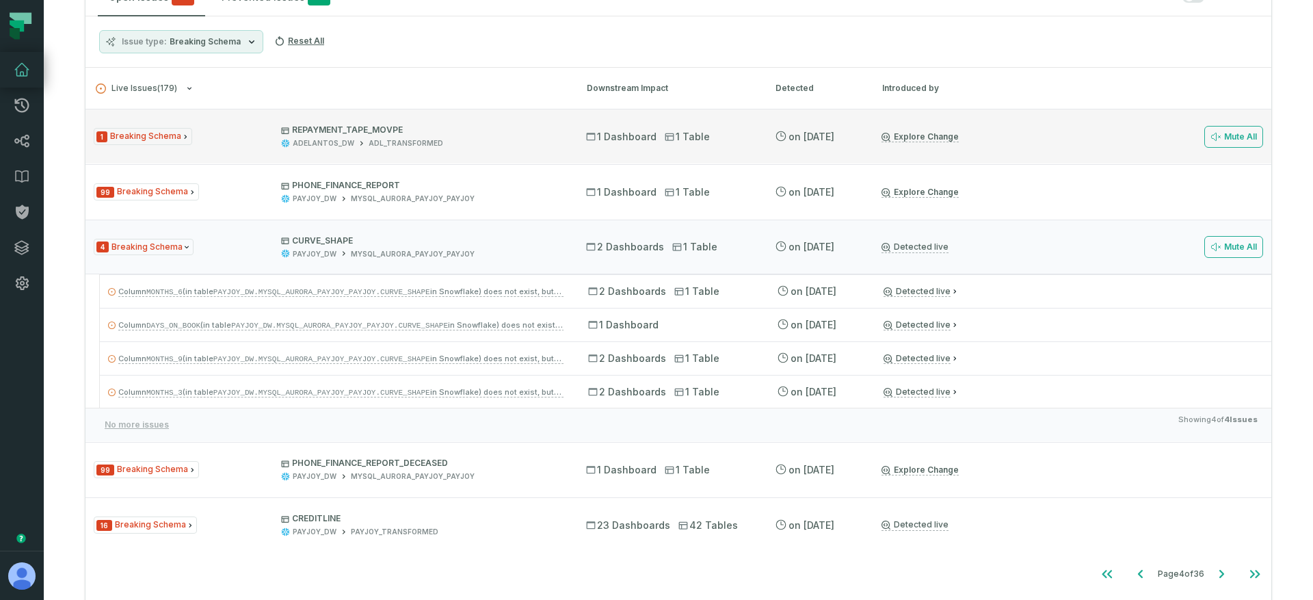
click at [746, 133] on div "1 Breaking Schema REPAYMENT_TAPE_MOVPE ADELANTOS_DW ADL_TRANSFORMED 1 Dashboard…" at bounding box center [678, 136] width 1186 height 55
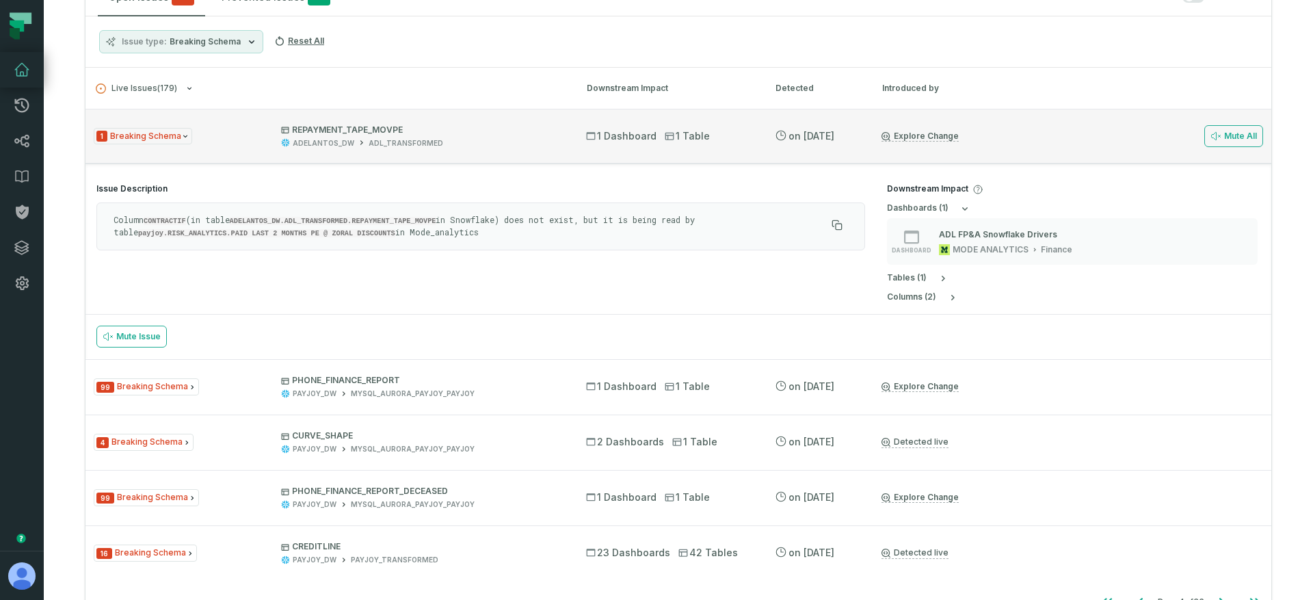
click at [516, 122] on div "1 Breaking Schema REPAYMENT_TAPE_MOVPE ADELANTOS_DW ADL_TRANSFORMED 1 Dashboard…" at bounding box center [678, 136] width 1186 height 55
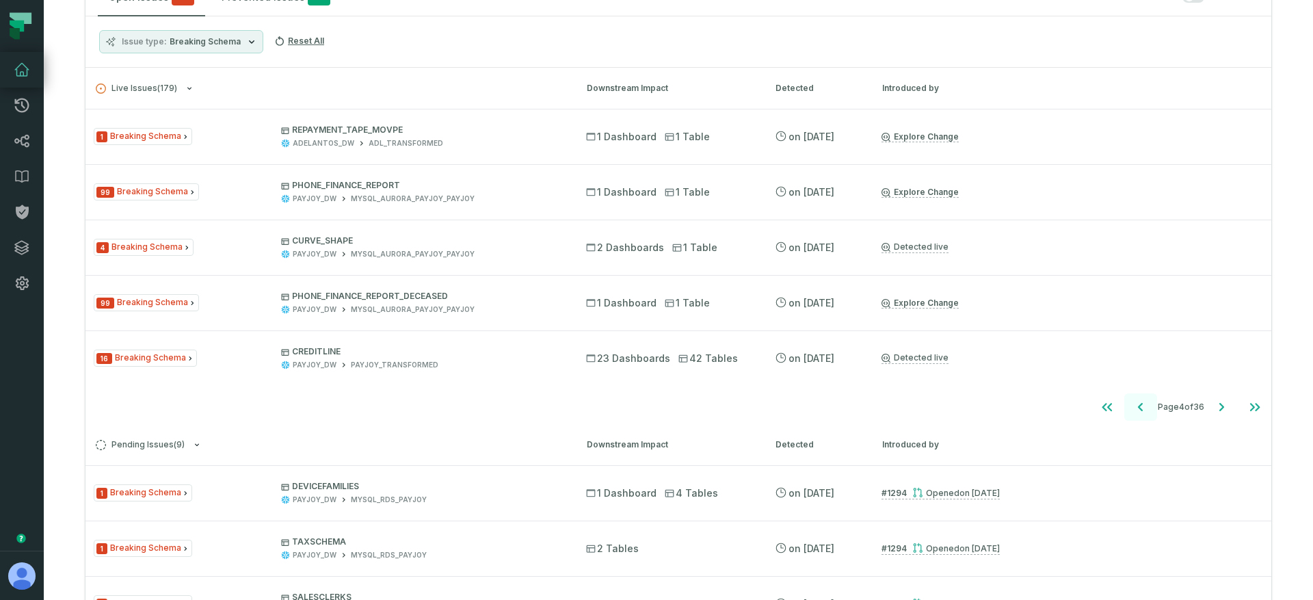
click at [1133, 410] on icon "Go to previous page" at bounding box center [1140, 407] width 16 height 16
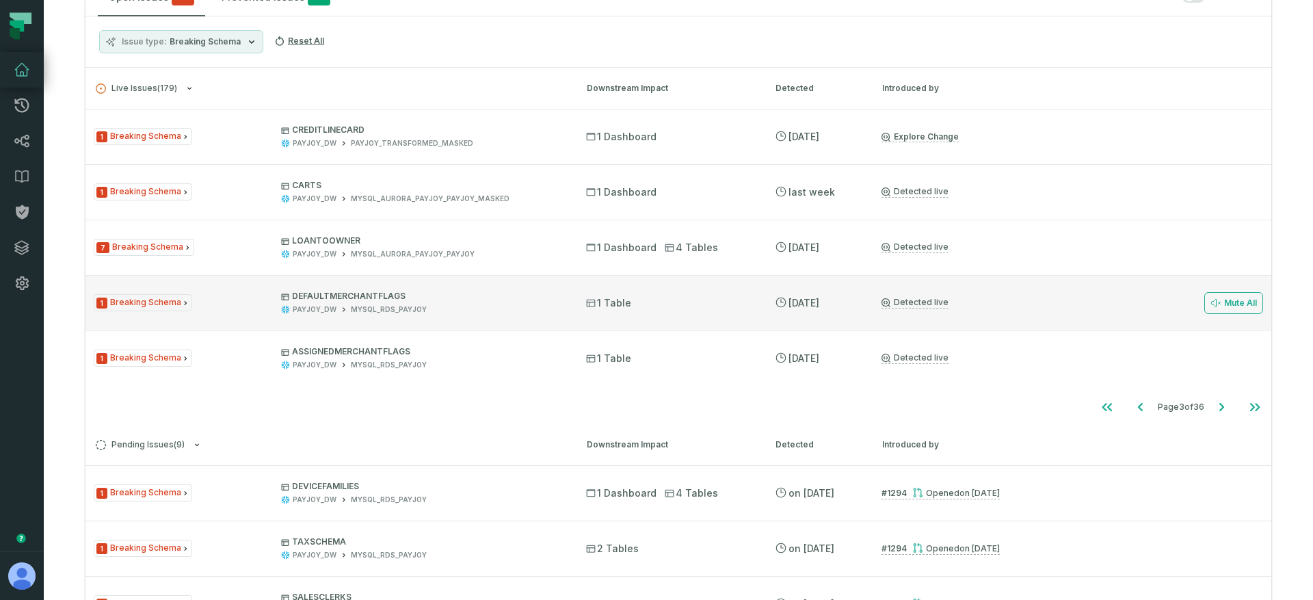
click at [414, 292] on p "DEFAULTMERCHANTFLAGS" at bounding box center [421, 296] width 280 height 11
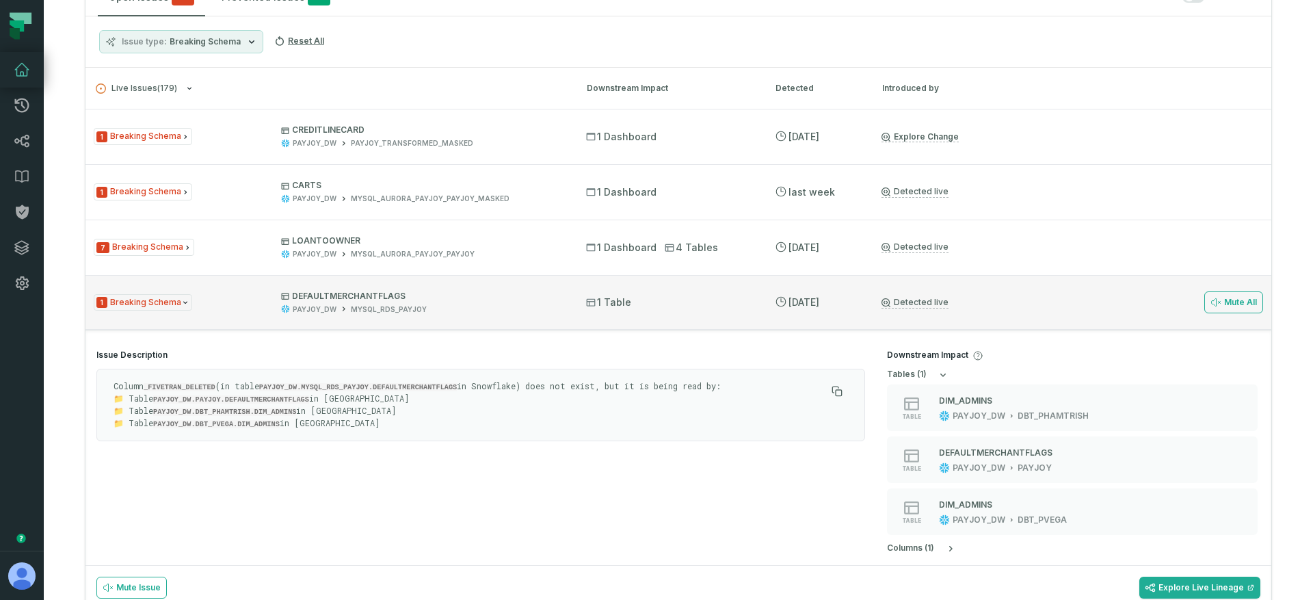
click at [475, 322] on div "1 Breaking Schema DEFAULTMERCHANTFLAGS PAYJOY_DW MYSQL_RDS_PAYJOY 1 Table 9/23/…" at bounding box center [678, 302] width 1186 height 55
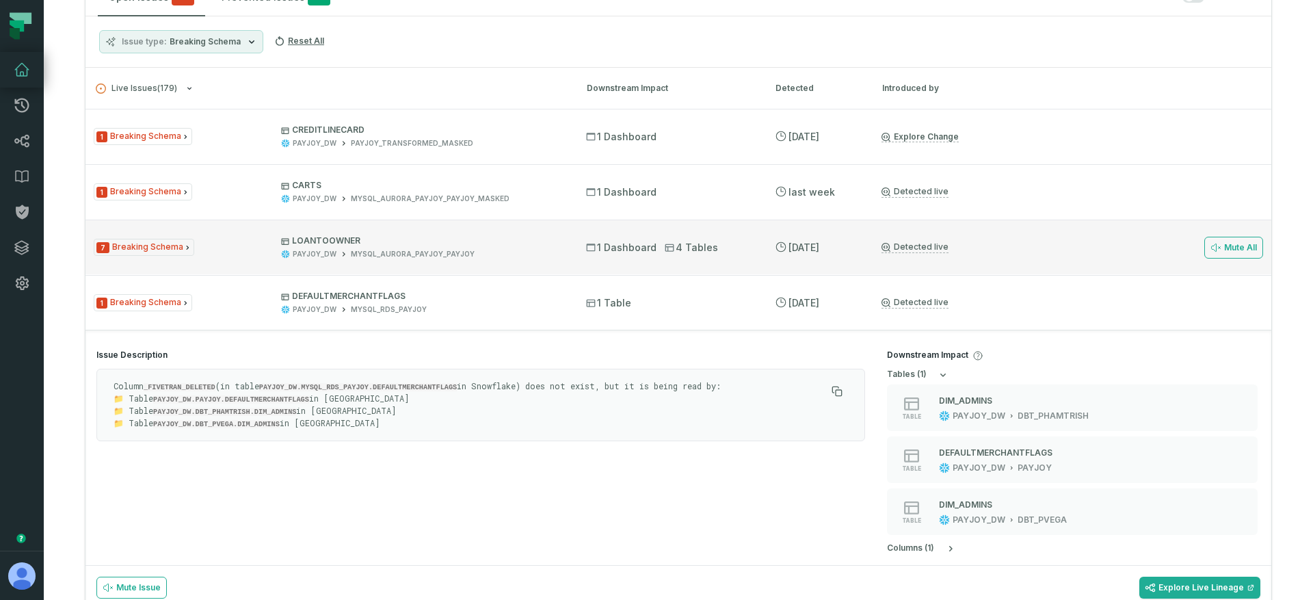
click at [475, 266] on div "7 Breaking Schema LOANTOOWNER PAYJOY_DW MYSQL_AURORA_PAYJOY_PAYJOY 1 Dashboard …" at bounding box center [678, 246] width 1186 height 55
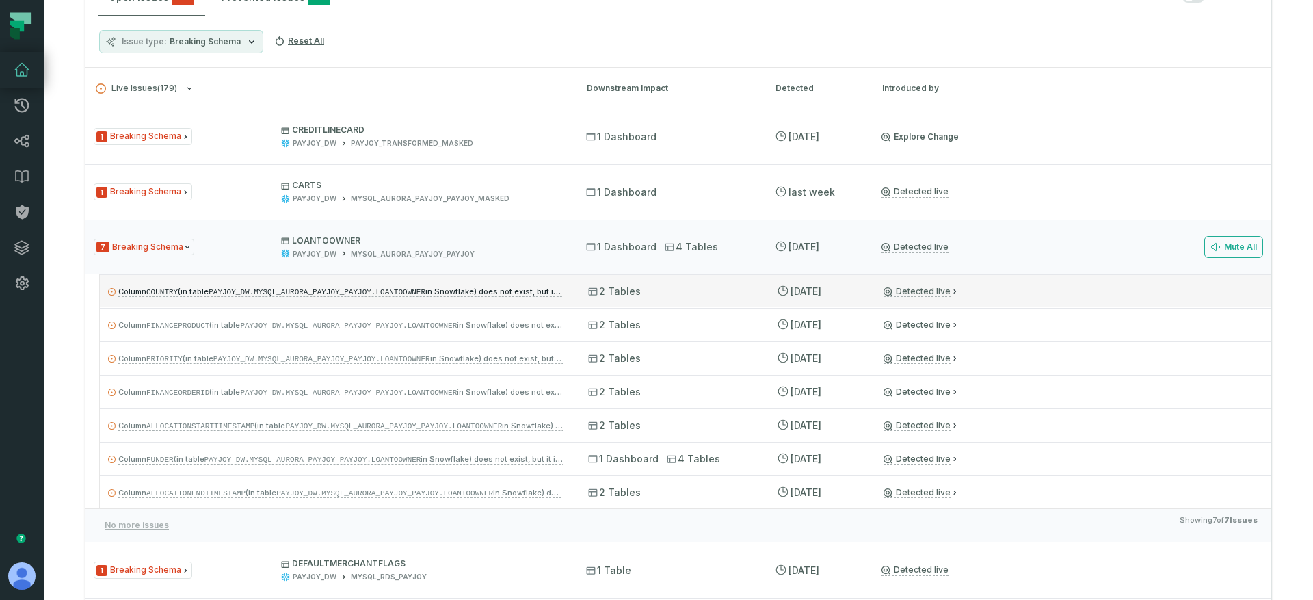
click at [492, 299] on div "Column COUNTRY (in table PAYJOY_DW.MYSQL_AURORA_PAYJOY_PAYJOY.LOANTOOWNER in Sn…" at bounding box center [685, 290] width 1171 height 33
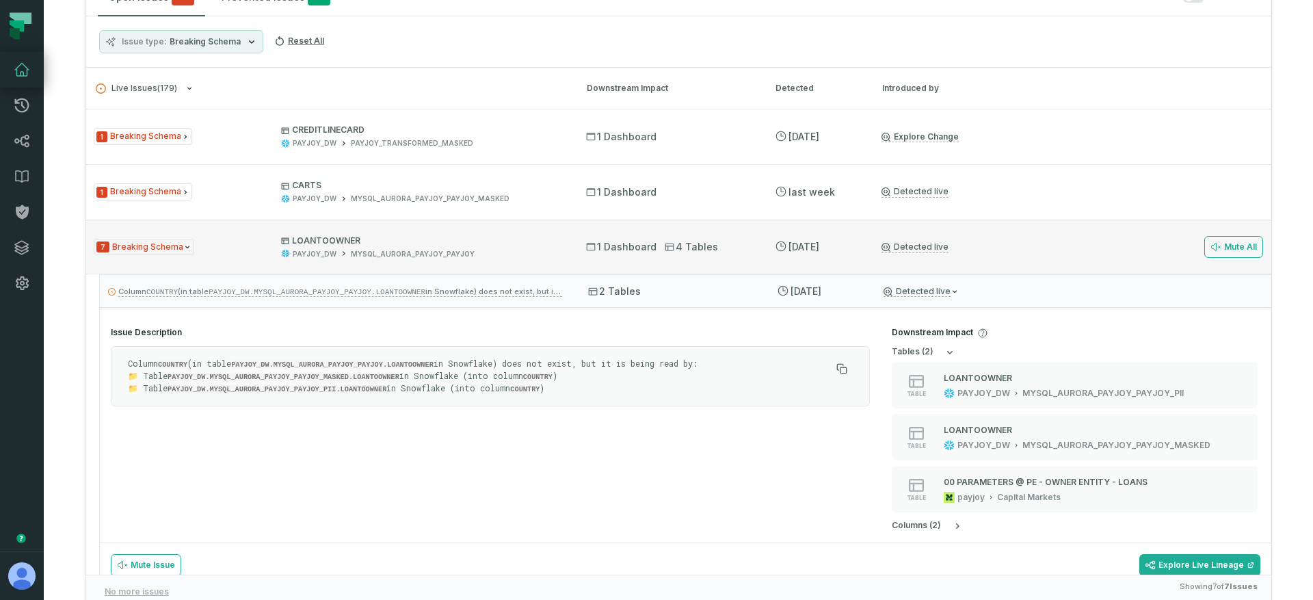
click at [511, 245] on p "LOANTOOWNER" at bounding box center [421, 240] width 280 height 11
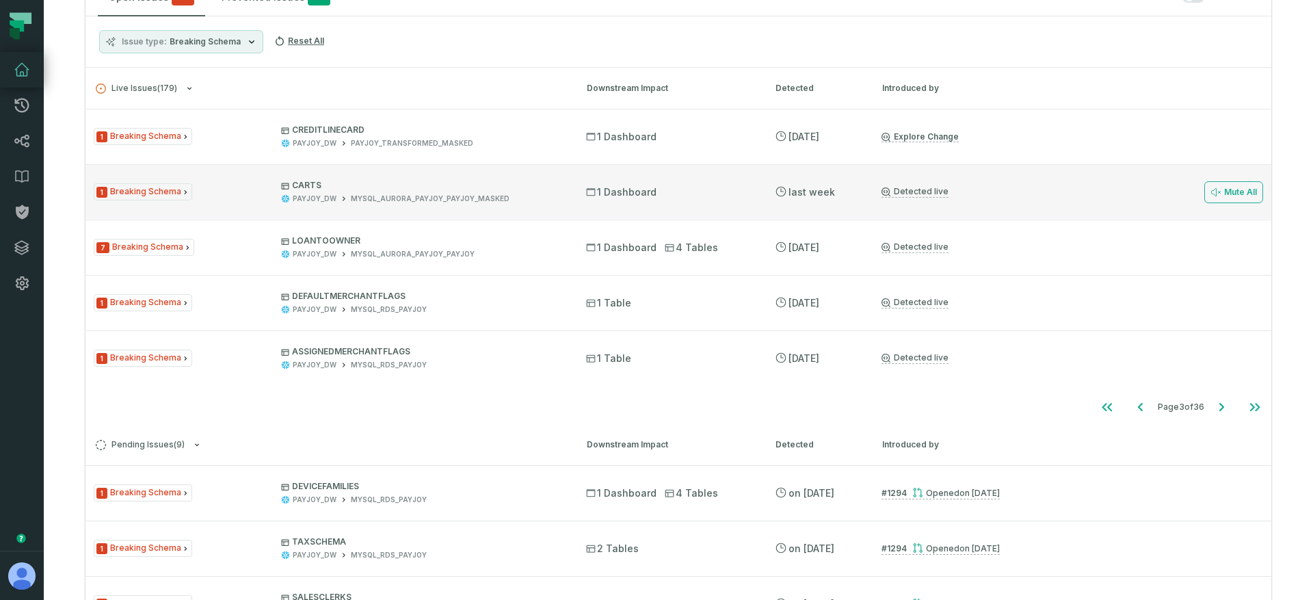
click at [790, 200] on div "1 Breaking Schema CARTS PAYJOY_DW MYSQL_AURORA_PAYJOY_PAYJOY_MASKED 1 Dashboard…" at bounding box center [678, 191] width 1186 height 55
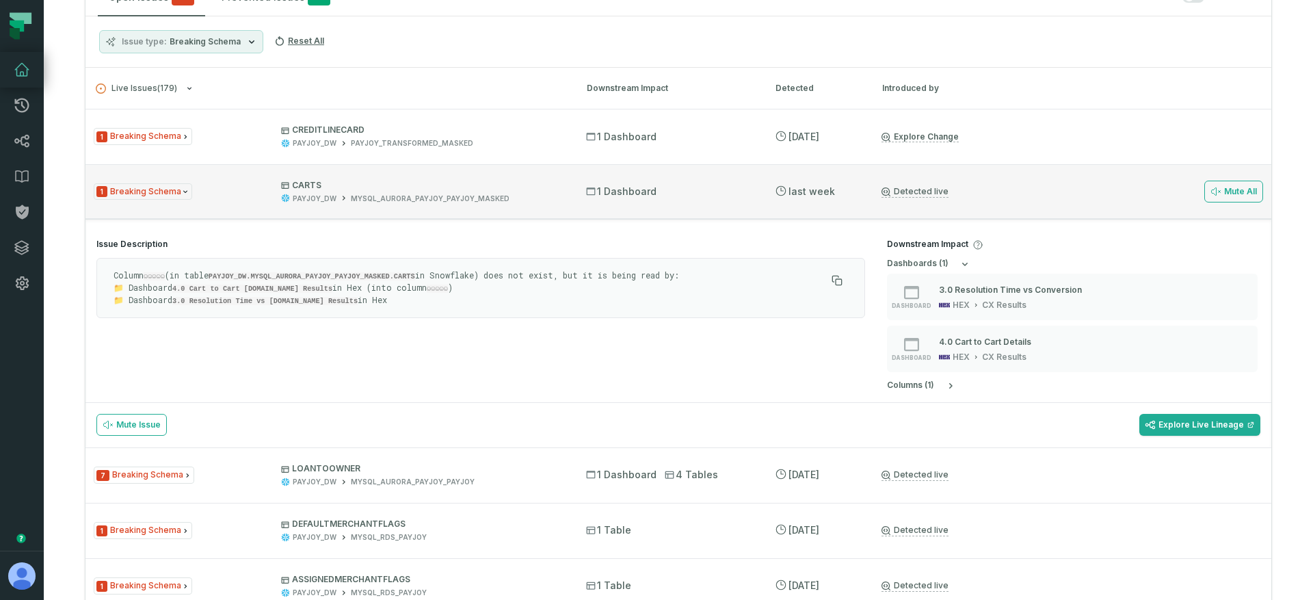
click at [686, 192] on div "1 Dashboard" at bounding box center [668, 192] width 164 height 14
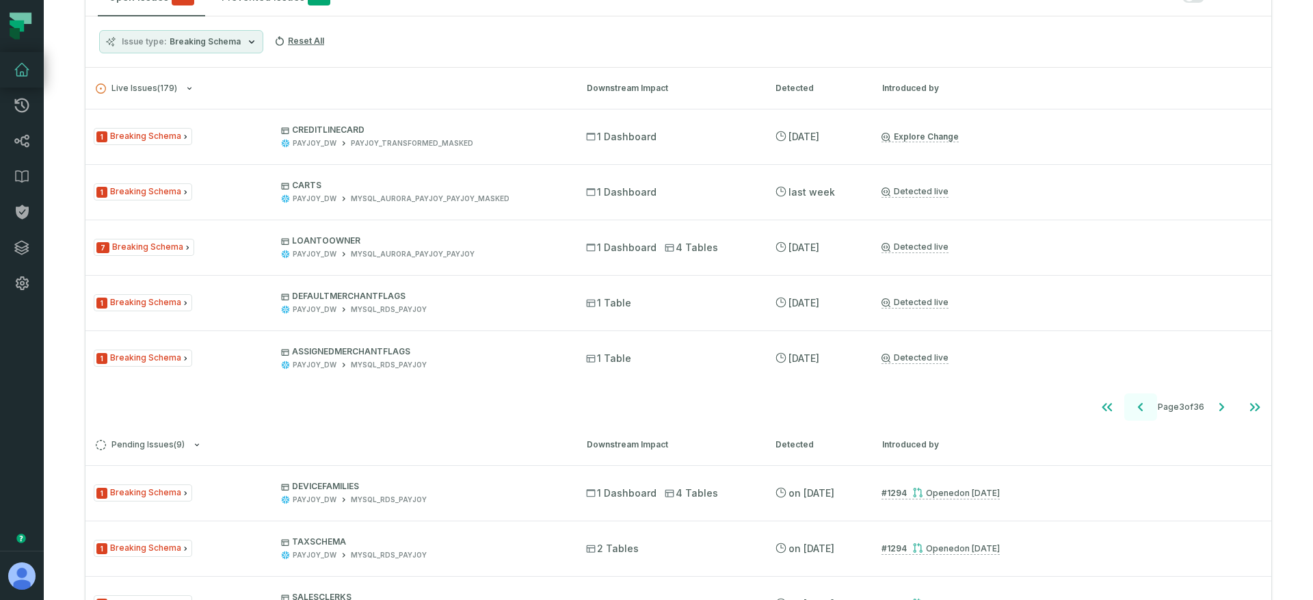
click at [1132, 399] on icon "Go to previous page" at bounding box center [1140, 407] width 16 height 16
click at [1132, 400] on icon "Go to previous page" at bounding box center [1140, 407] width 16 height 16
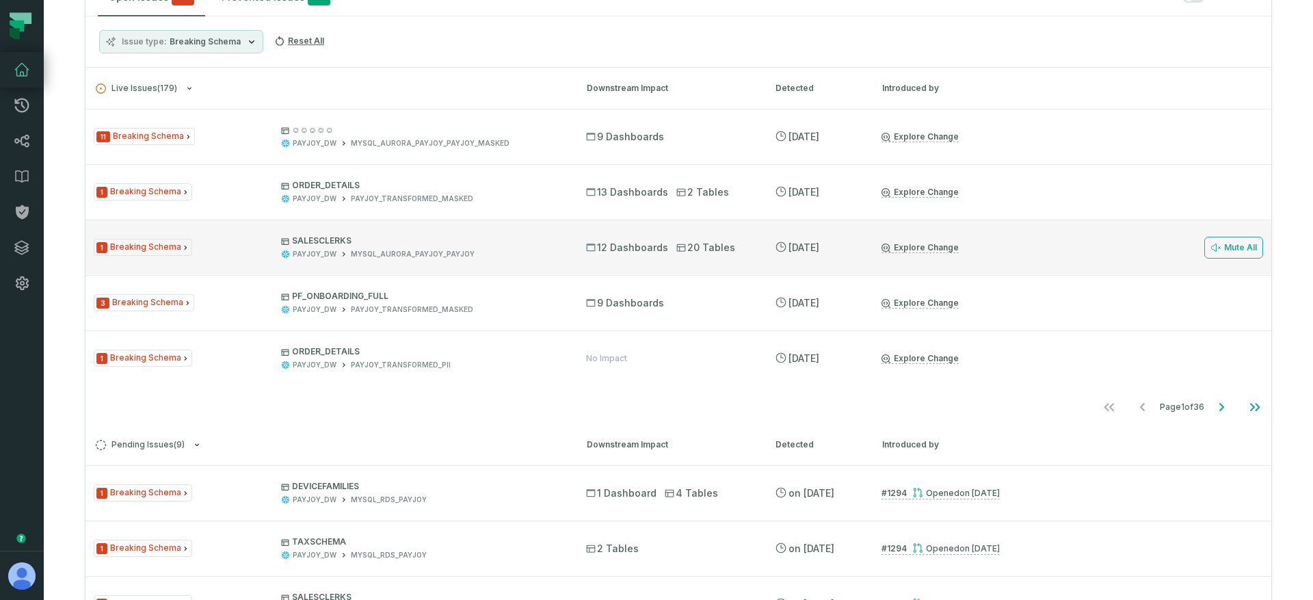
click at [440, 263] on div "1 Breaking Schema SALESCLERKS PAYJOY_DW MYSQL_AURORA_PAYJOY_PAYJOY 12 Dashboard…" at bounding box center [678, 246] width 1186 height 55
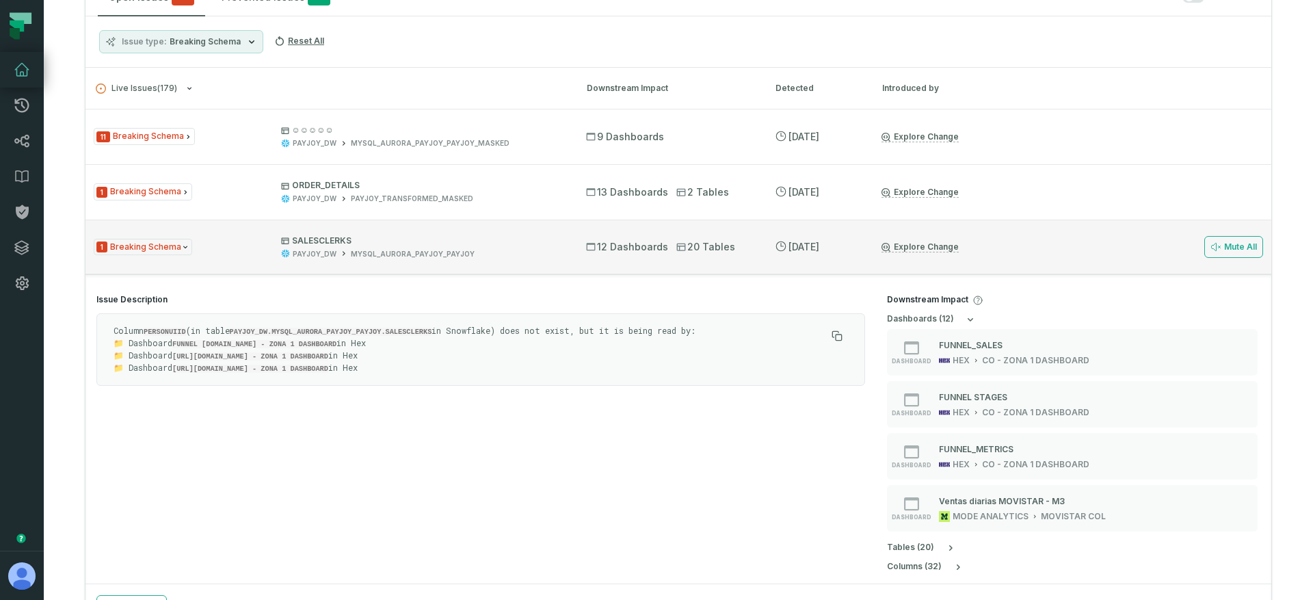
click at [417, 254] on div "MYSQL_AURORA_PAYJOY_PAYJOY" at bounding box center [413, 254] width 124 height 10
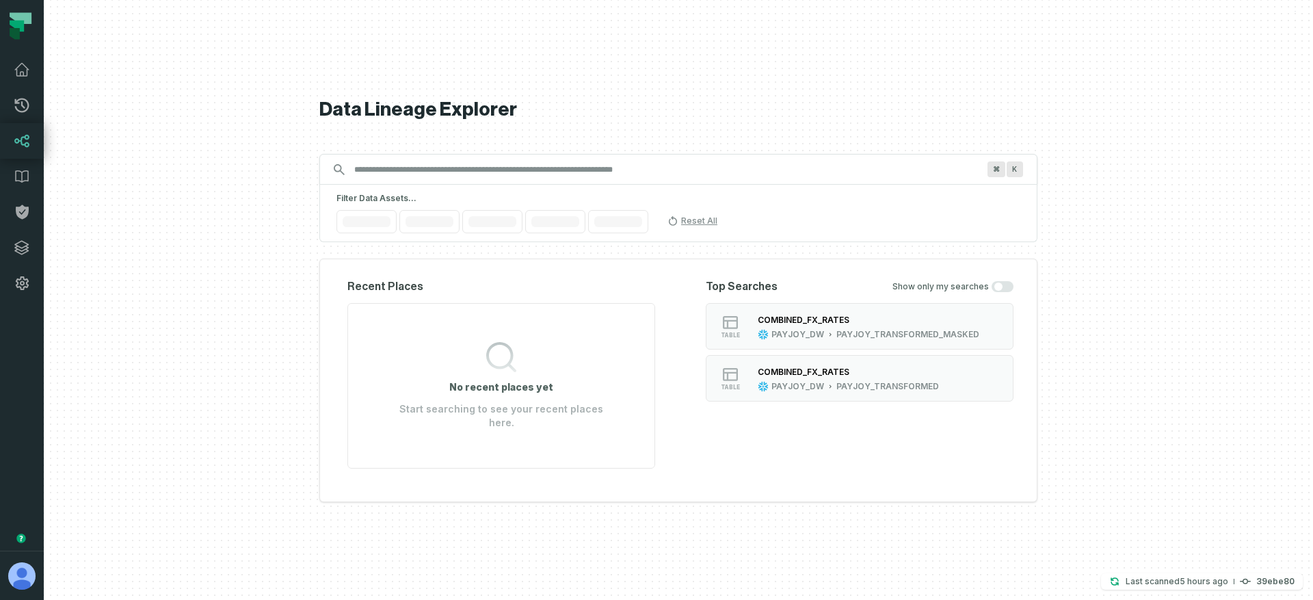
click at [457, 179] on input "Discovery Provider cmdk menu" at bounding box center [666, 170] width 640 height 22
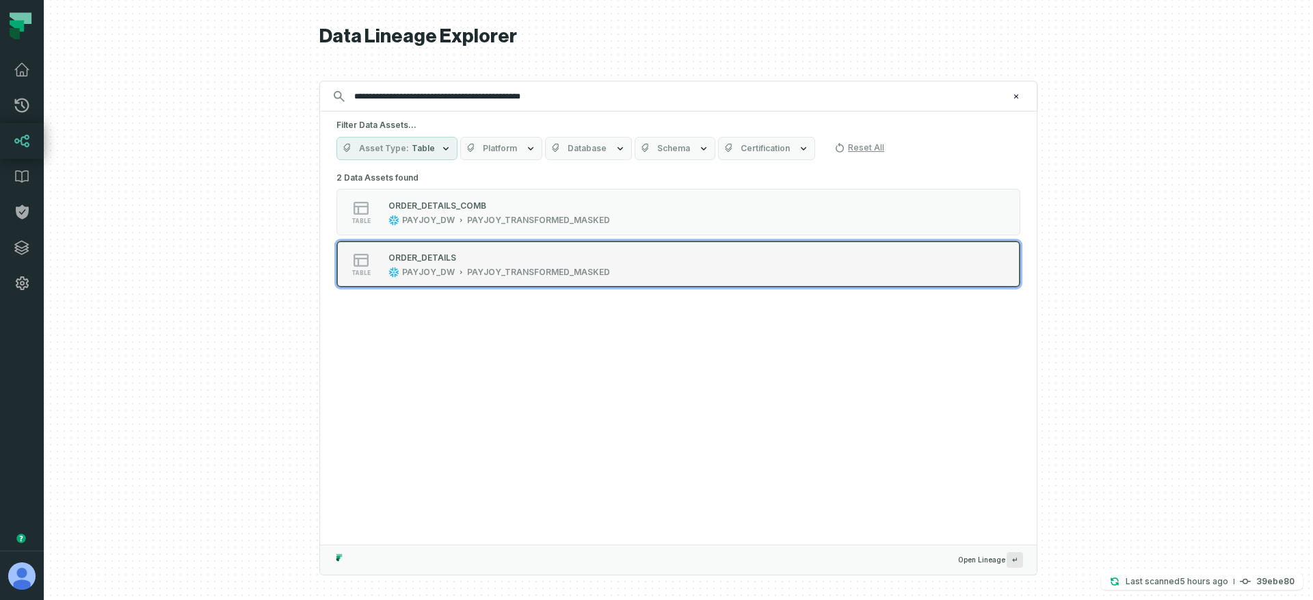
type input "**********"
click at [488, 270] on div "PAYJOY_TRANSFORMED_MASKED" at bounding box center [538, 272] width 143 height 11
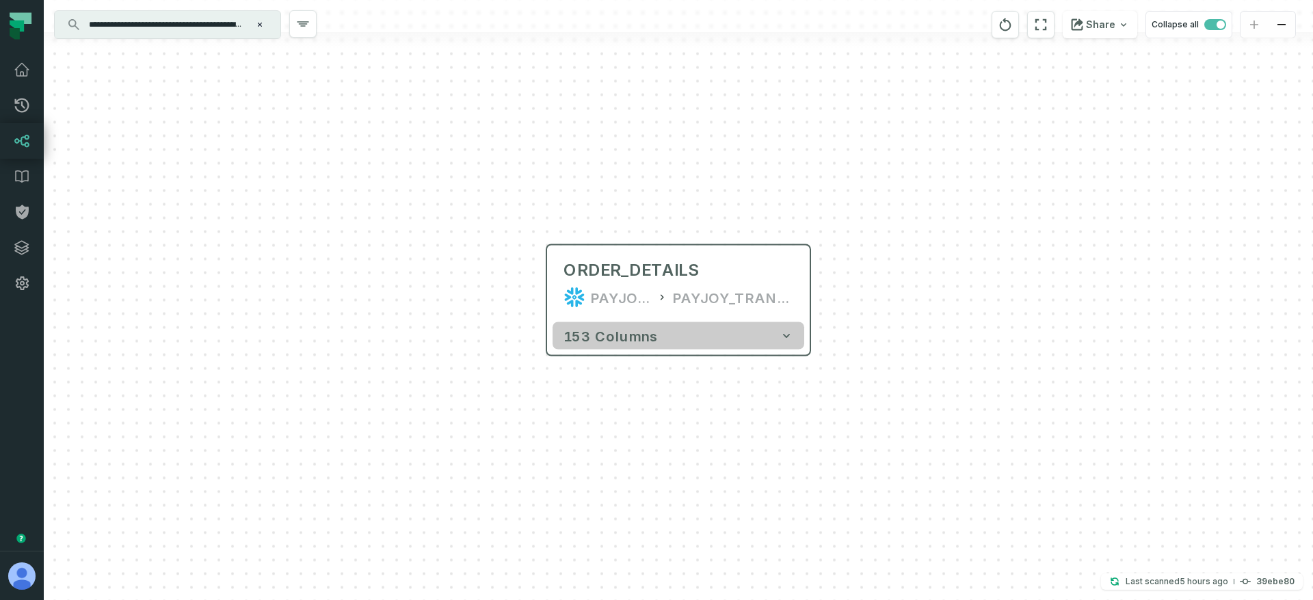
click at [643, 340] on span "153 columns" at bounding box center [610, 335] width 94 height 16
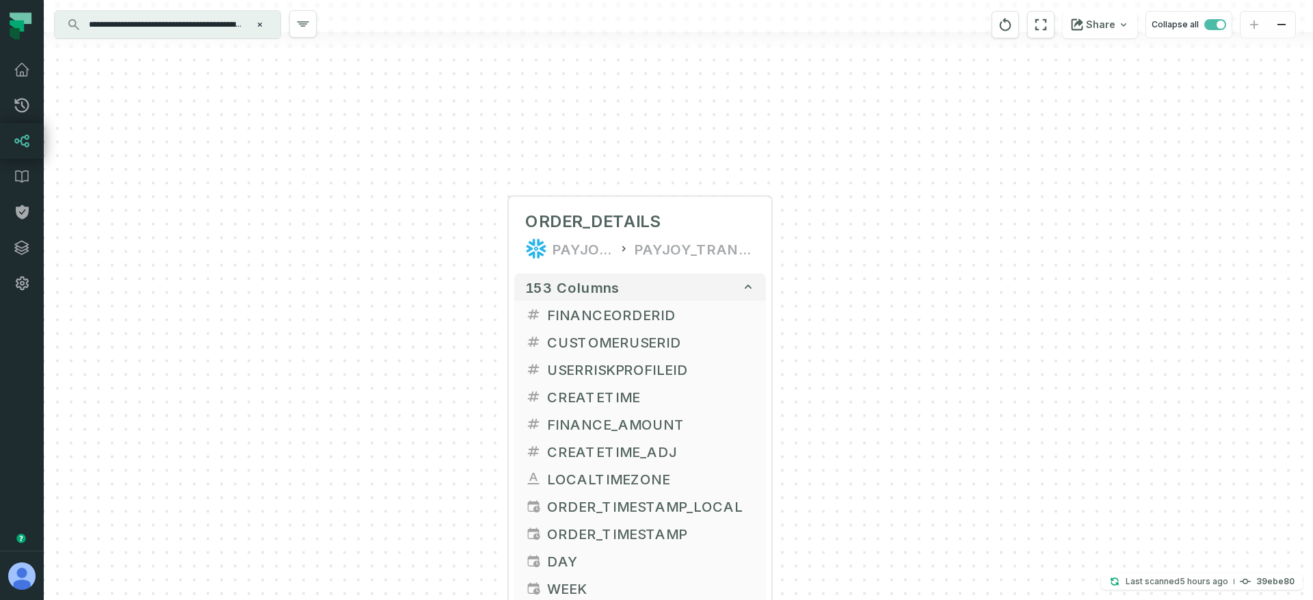
drag, startPoint x: 440, startPoint y: 363, endPoint x: 152, endPoint y: 141, distance: 363.1
click at [152, 141] on div "... ORDER_DETAILS PAYJOY_DW PAYJOY_TRANSFORMED_MASKED ... 153 columns ... FINAN…" at bounding box center [678, 300] width 1269 height 600
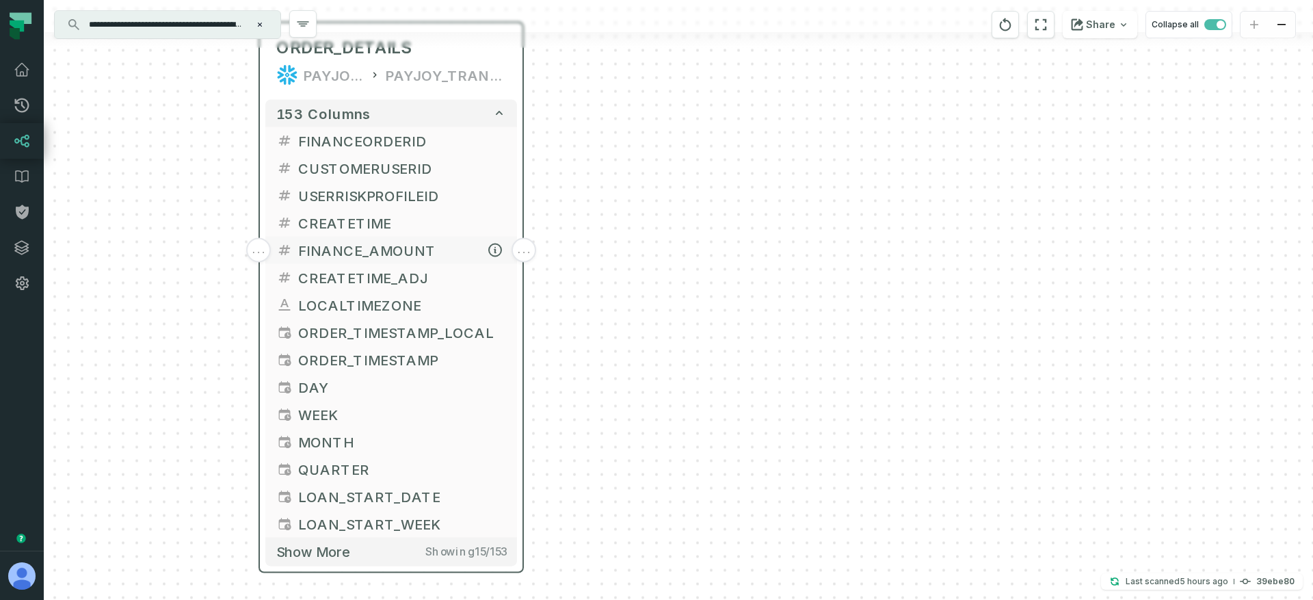
click at [295, 256] on button "FINANCE_AMOUNT" at bounding box center [391, 250] width 252 height 27
click at [364, 77] on div "PAYJOY_DW PAYJOY_TRANSFORMED_MASKED" at bounding box center [391, 75] width 230 height 22
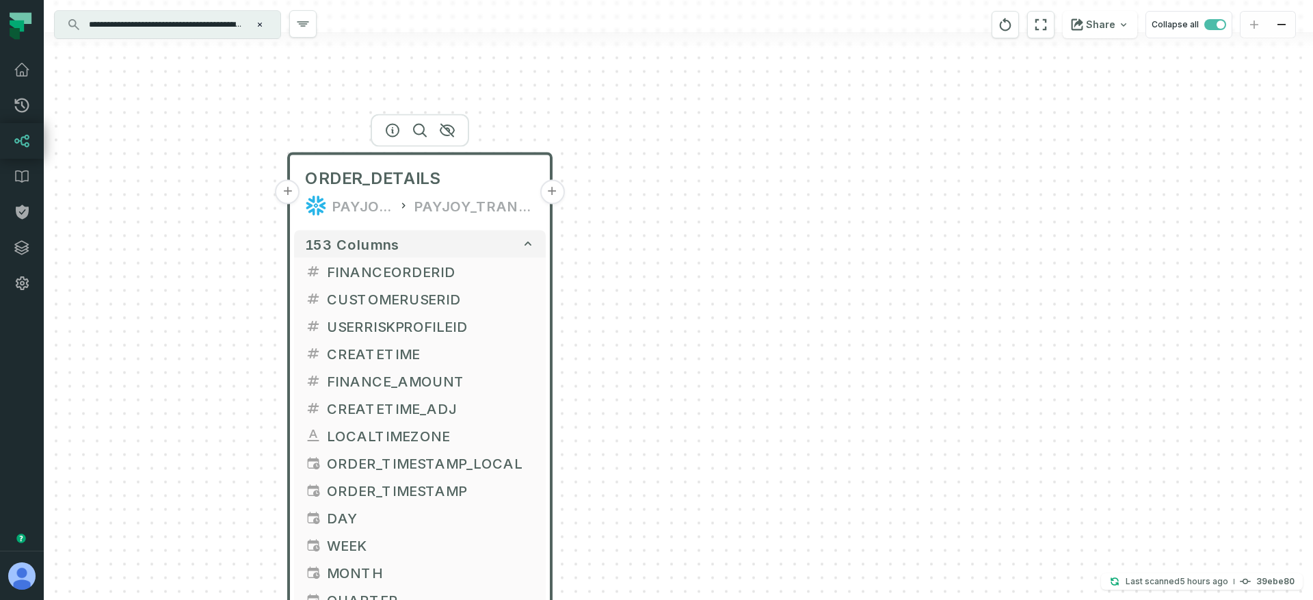
drag, startPoint x: 438, startPoint y: 113, endPoint x: 457, endPoint y: 204, distance: 93.1
click at [457, 204] on div "PAYJOY_TRANSFORMED_MASKED" at bounding box center [474, 206] width 120 height 22
click at [396, 129] on icon "button" at bounding box center [392, 130] width 16 height 16
click at [393, 133] on icon "button" at bounding box center [392, 131] width 16 height 16
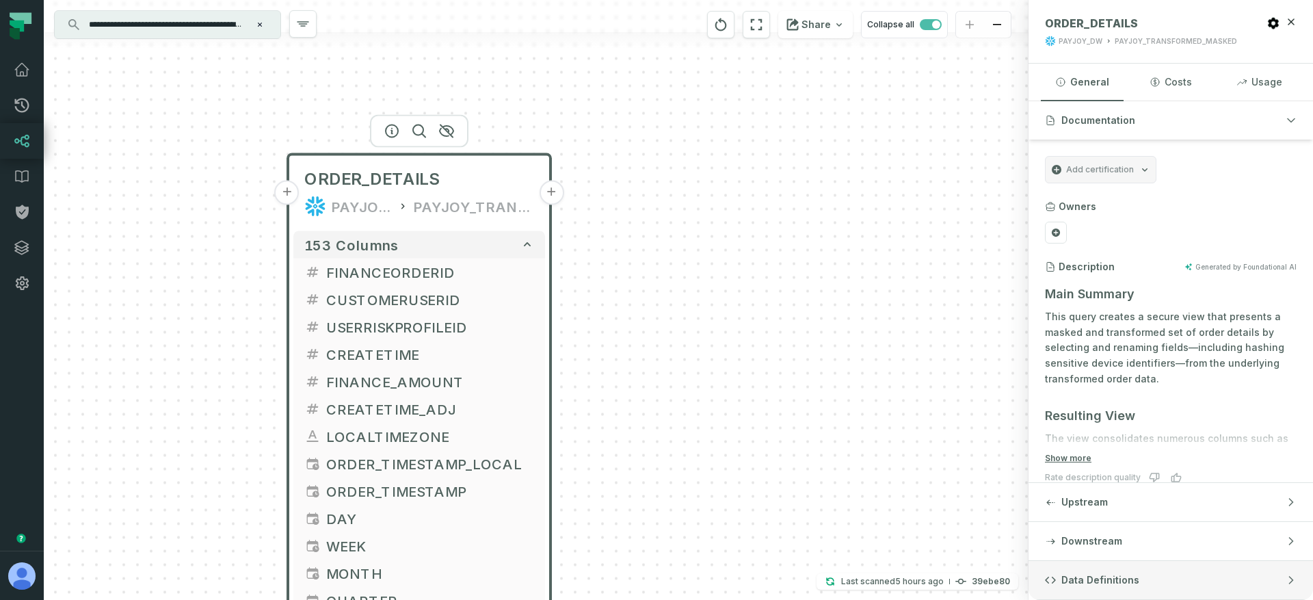
click at [1086, 587] on button "Data Definitions" at bounding box center [1170, 580] width 284 height 38
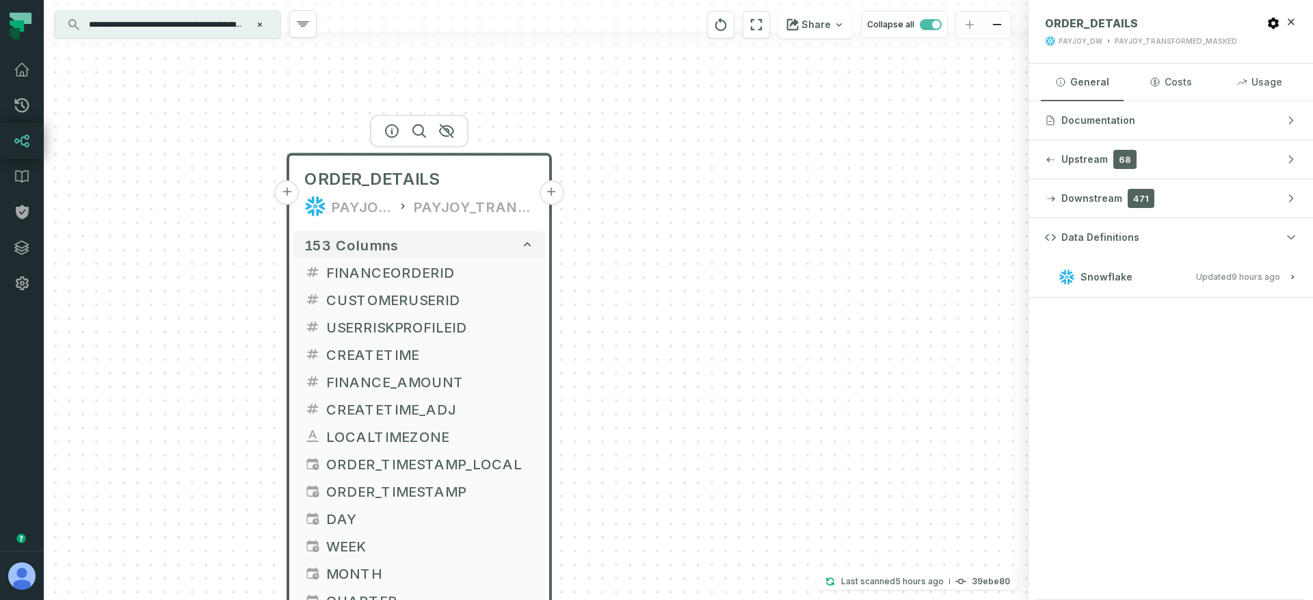
click at [556, 196] on button "+" at bounding box center [551, 192] width 25 height 25
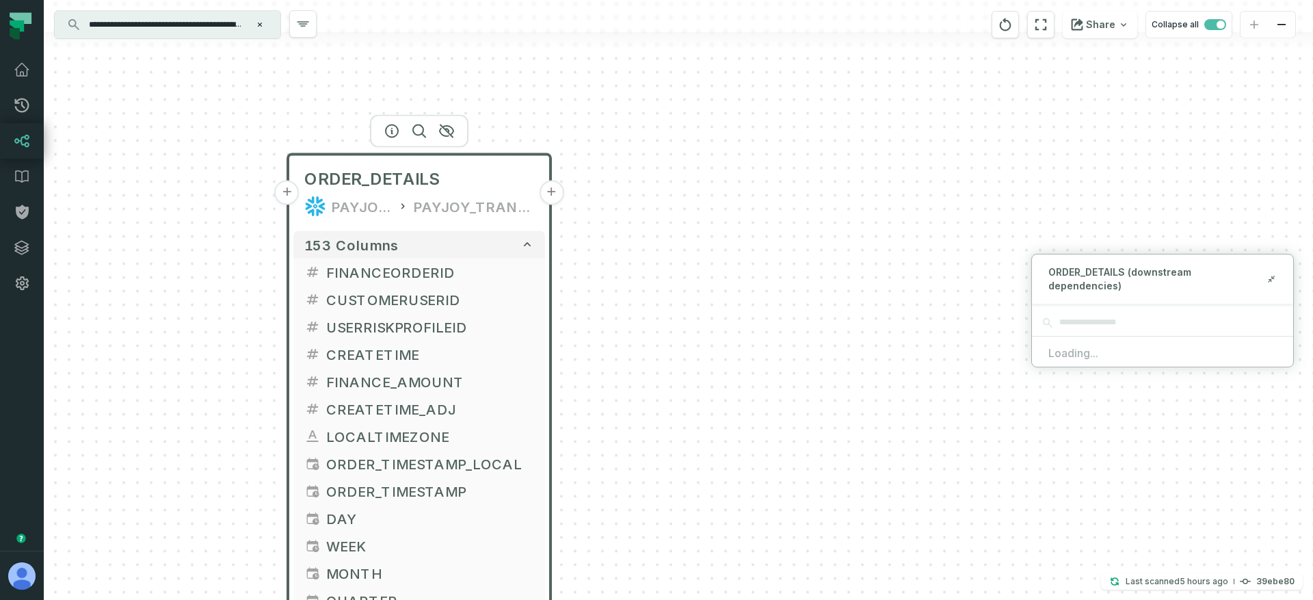
click at [552, 193] on button "+" at bounding box center [551, 192] width 25 height 25
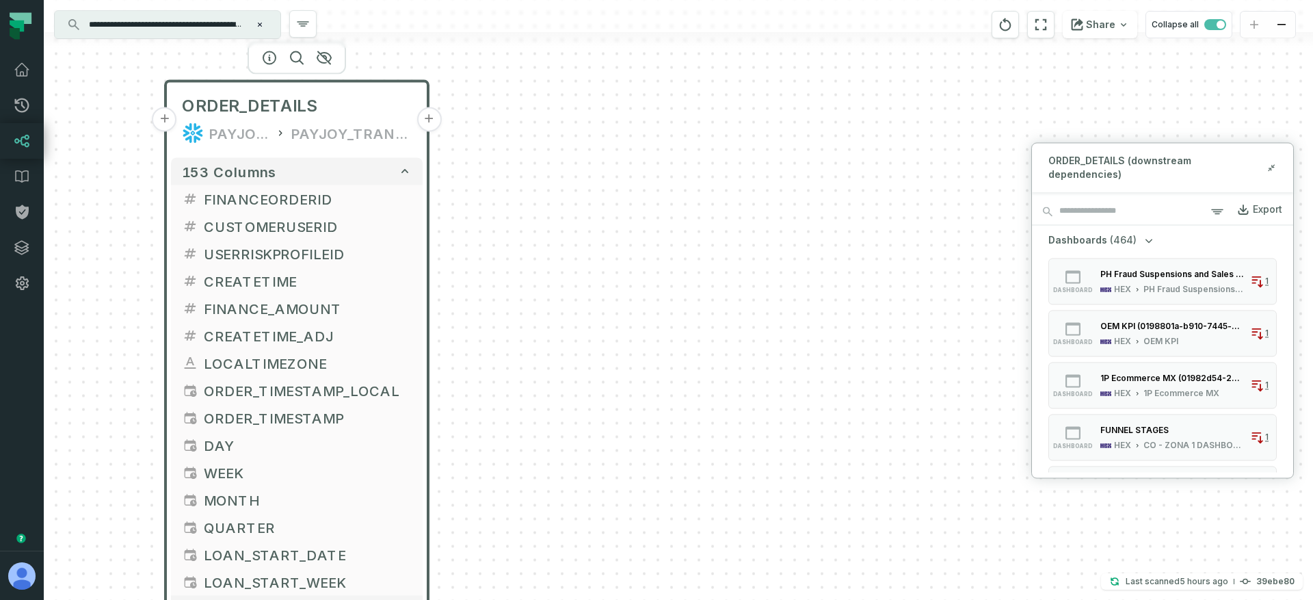
drag, startPoint x: 669, startPoint y: 286, endPoint x: 547, endPoint y: 213, distance: 142.6
click at [547, 213] on div "+ ORDER_DETAILS PAYJOY_DW PAYJOY_TRANSFORMED_MASKED + 153 columns + FINANCEORDE…" at bounding box center [678, 300] width 1269 height 600
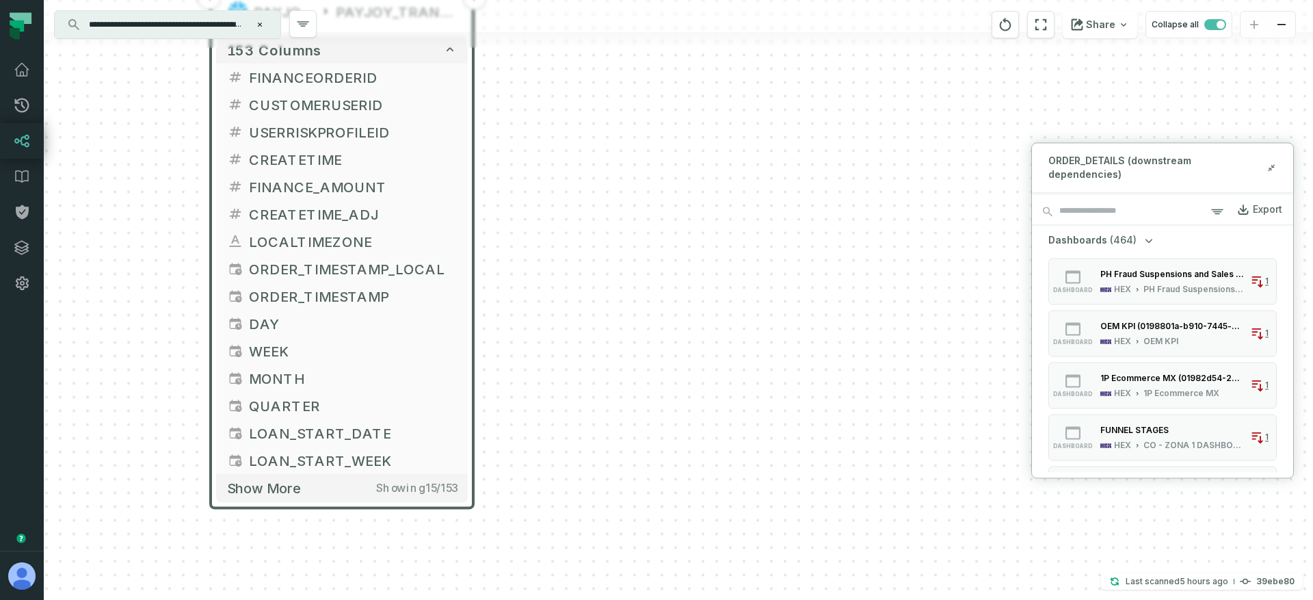
drag, startPoint x: 474, startPoint y: 443, endPoint x: 520, endPoint y: 321, distance: 129.8
click at [520, 321] on div "+ ORDER_DETAILS PAYJOY_DW PAYJOY_TRANSFORMED_MASKED + 153 columns + FINANCEORDE…" at bounding box center [678, 300] width 1269 height 600
click at [287, 481] on span "Show more" at bounding box center [264, 487] width 74 height 17
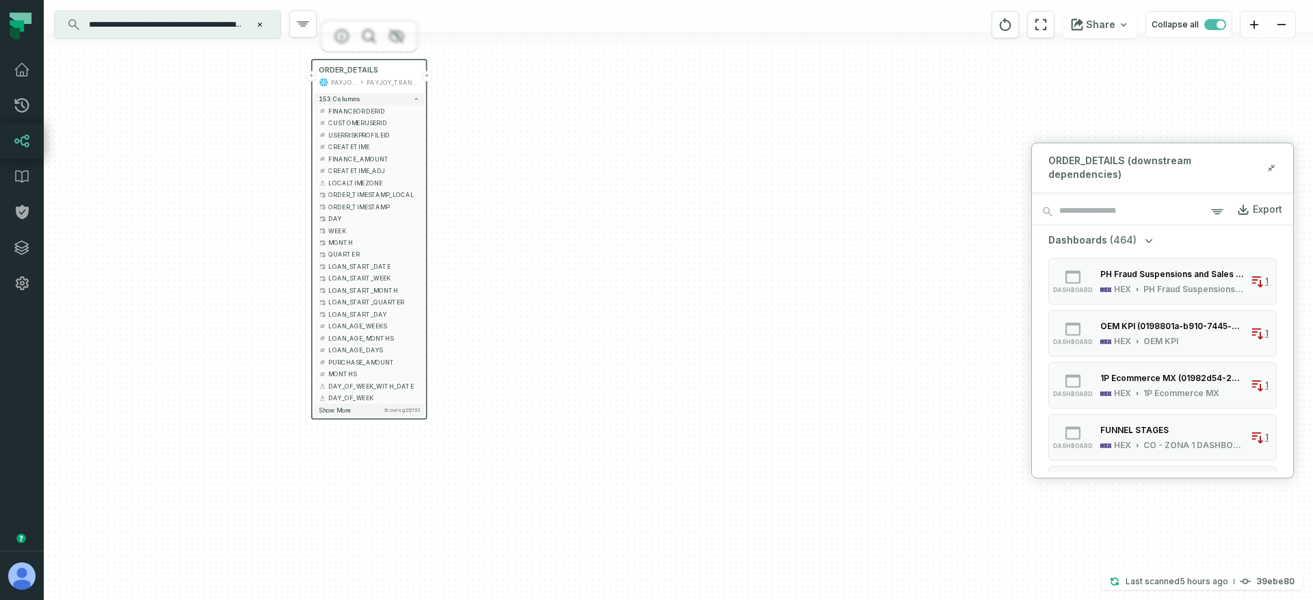
drag, startPoint x: 407, startPoint y: 436, endPoint x: 442, endPoint y: 259, distance: 180.6
click at [469, 253] on div "+ ORDER_DETAILS PAYJOY_DW PAYJOY_TRANSFORMED_MASKED + 153 columns + FINANCEORDE…" at bounding box center [678, 300] width 1269 height 600
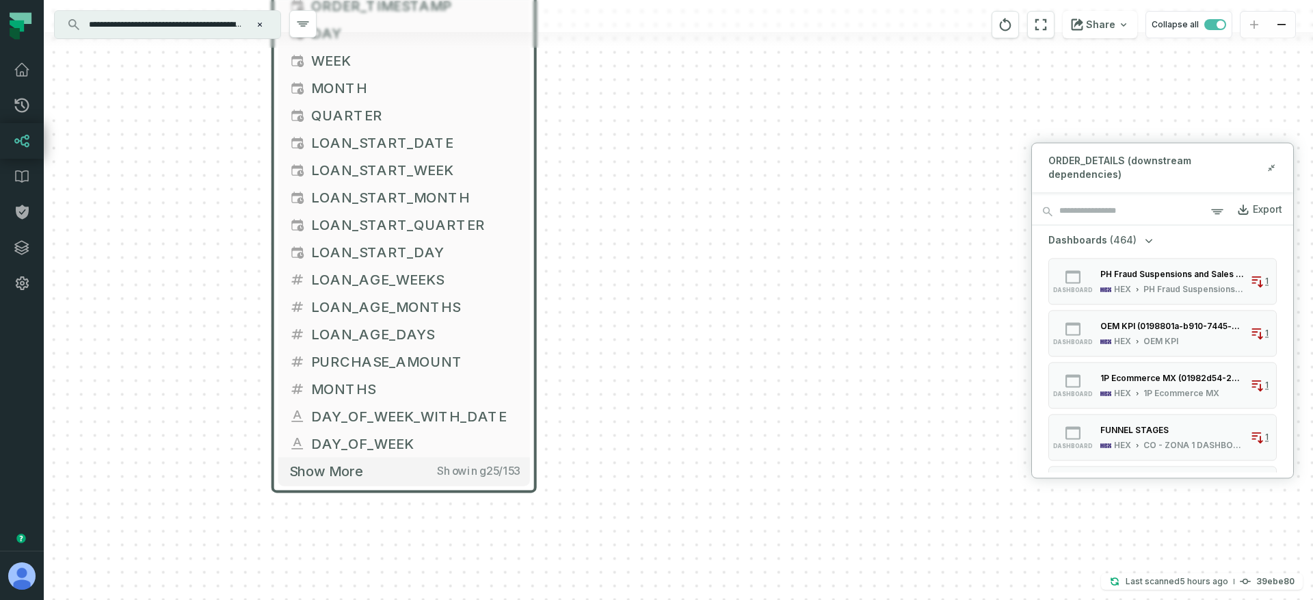
drag, startPoint x: 838, startPoint y: 123, endPoint x: 906, endPoint y: 122, distance: 67.7
click at [825, 243] on div "+ ORDER_DETAILS PAYJOY_DW PAYJOY_TRANSFORMED_MASKED + 153 columns + FINANCEORDE…" at bounding box center [678, 300] width 1269 height 600
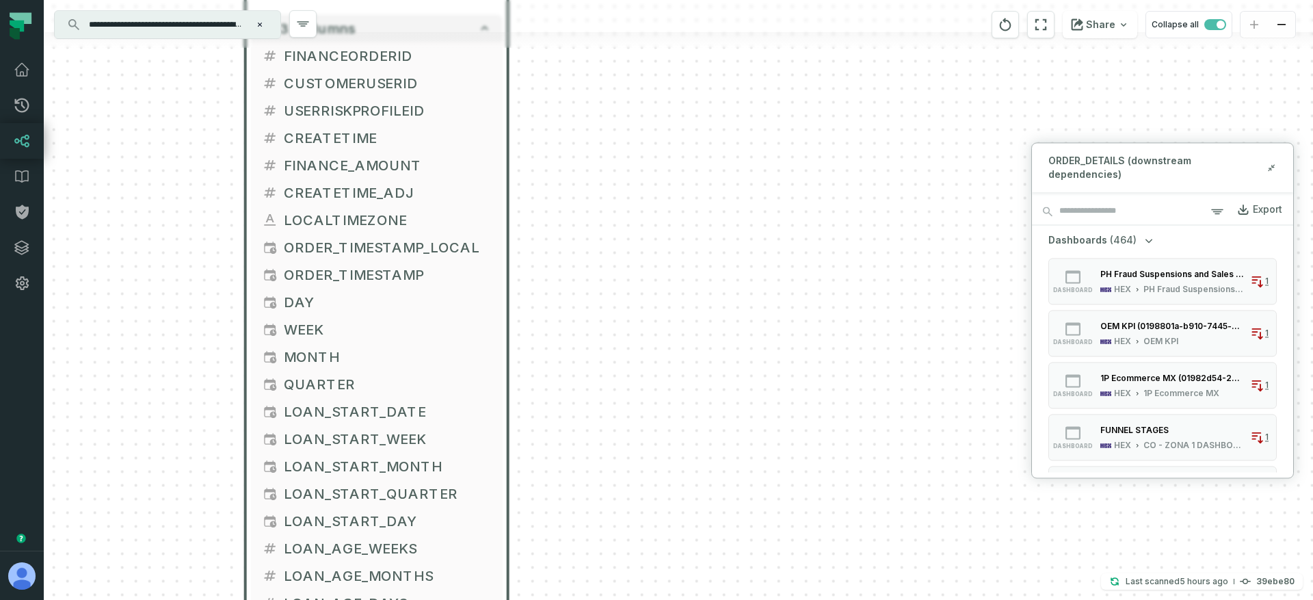
drag, startPoint x: 632, startPoint y: 108, endPoint x: 605, endPoint y: 391, distance: 284.4
click at [605, 391] on div "+ ORDER_DETAILS PAYJOY_DW PAYJOY_TRANSFORMED_MASKED + 153 columns + FINANCEORDE…" at bounding box center [678, 300] width 1269 height 600
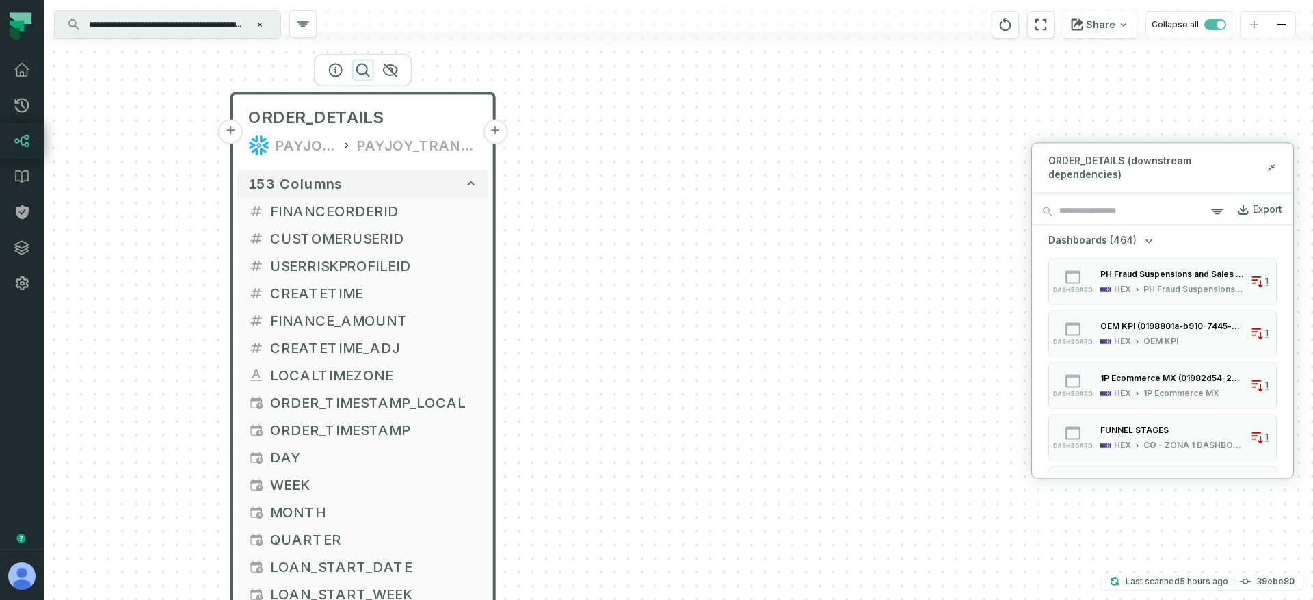
click at [366, 66] on icon "button" at bounding box center [363, 70] width 12 height 12
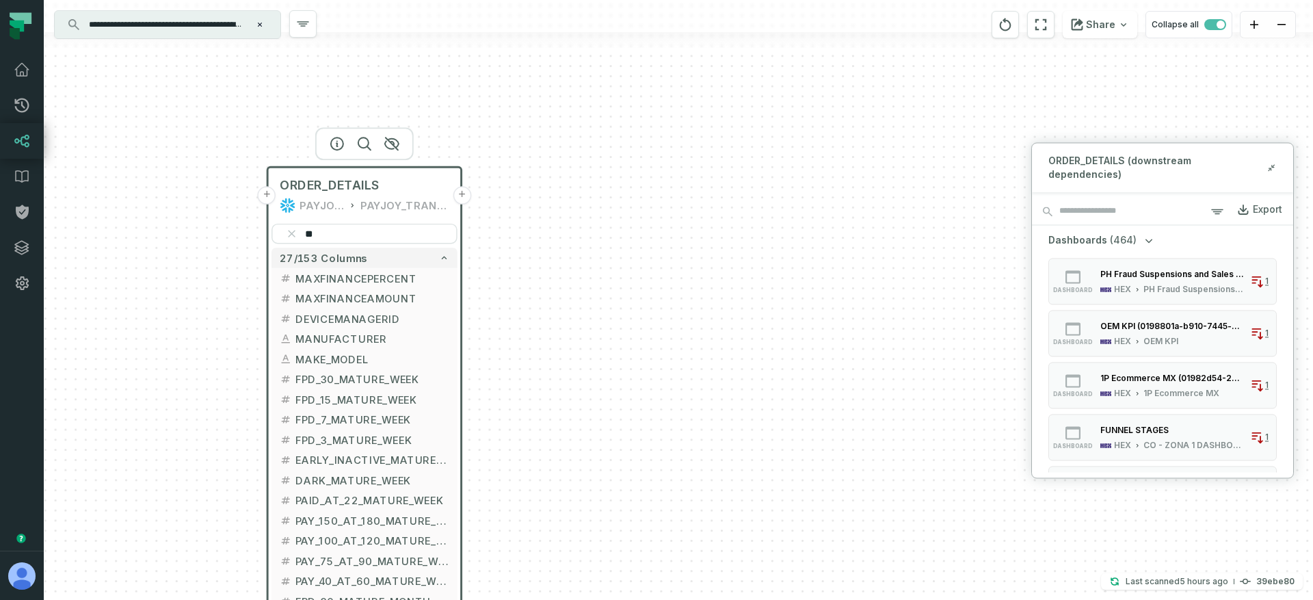
type input "**"
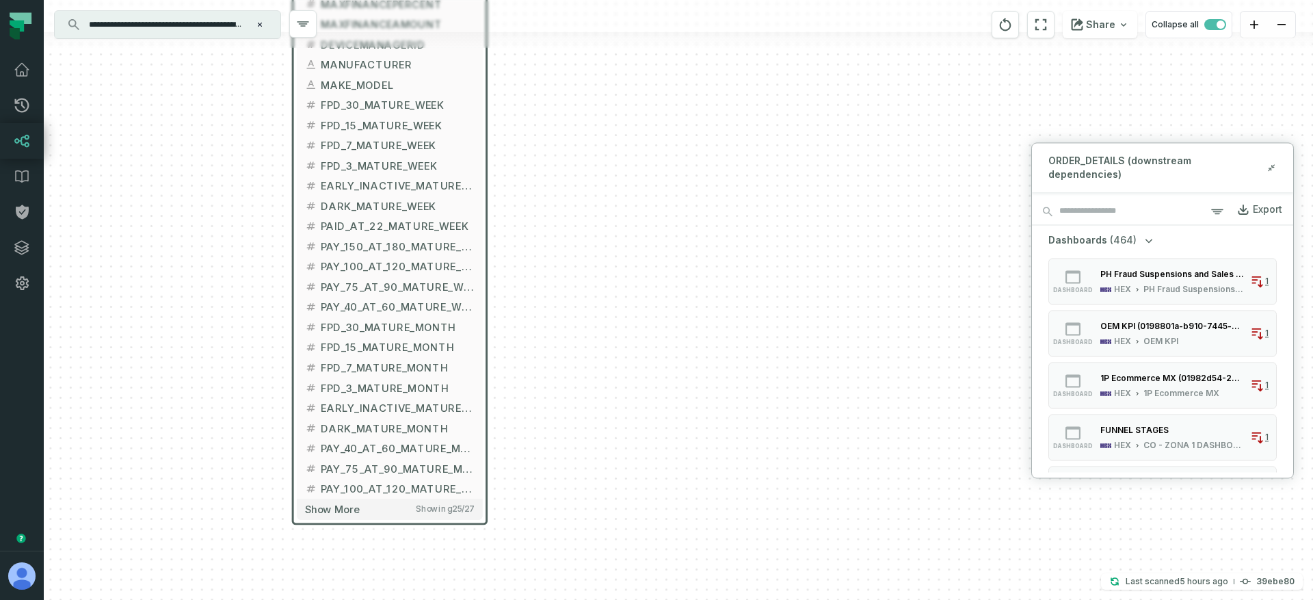
drag, startPoint x: 511, startPoint y: 415, endPoint x: 600, endPoint y: 152, distance: 277.2
click at [531, 204] on div "+ ORDER_DETAILS PAYJOY_DW PAYJOY_TRANSFORMED_MASKED + ** 27/153 columns + MAXFI…" at bounding box center [678, 300] width 1269 height 600
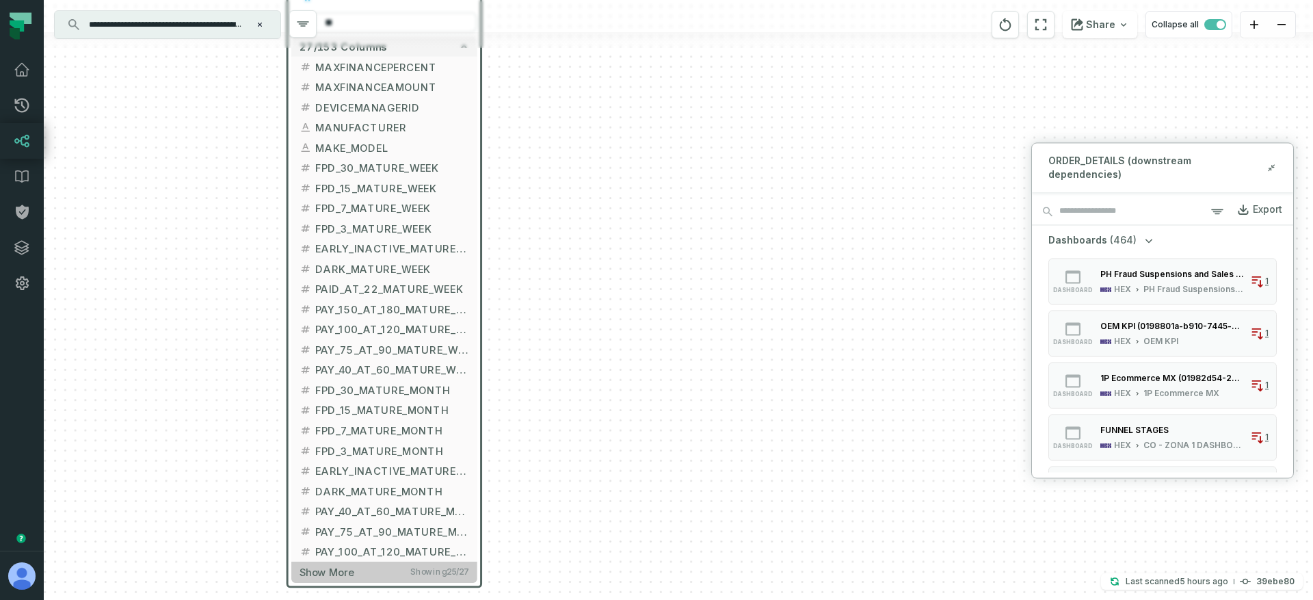
click at [362, 575] on button "Show more Showing 25 / 27" at bounding box center [384, 571] width 186 height 21
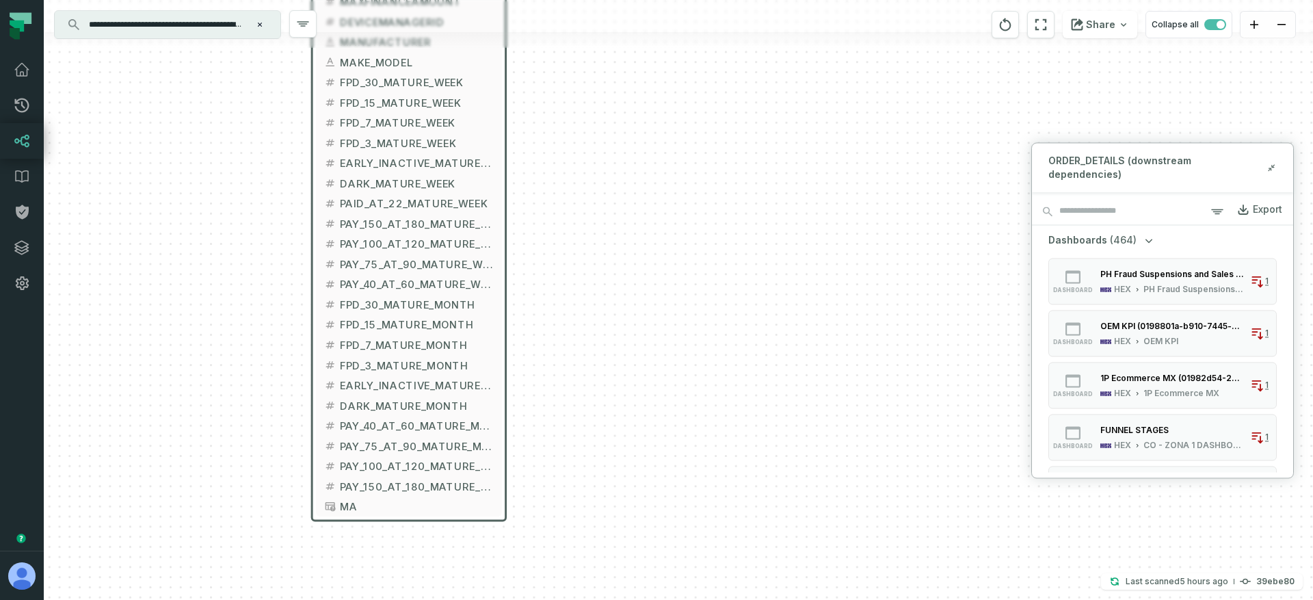
drag, startPoint x: 544, startPoint y: 405, endPoint x: 554, endPoint y: 317, distance: 88.9
click at [556, 316] on div "+ ORDER_DETAILS PAYJOY_DW PAYJOY_TRANSFORMED_MASKED + ** 27/153 columns + MAXFI…" at bounding box center [678, 300] width 1269 height 600
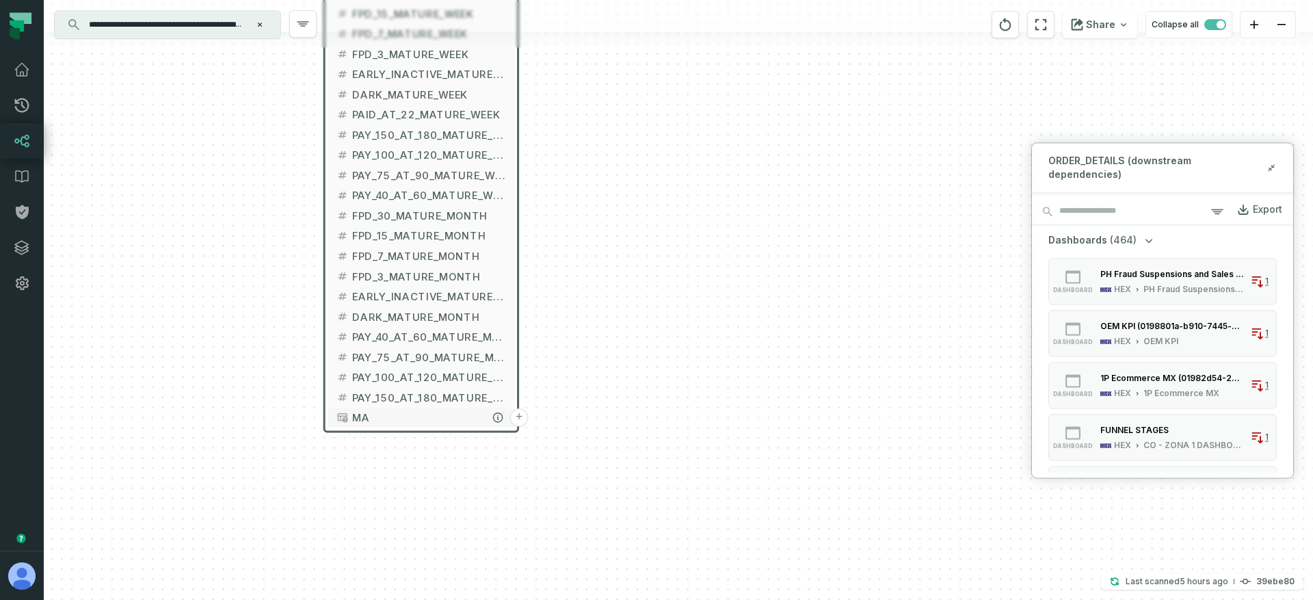
click at [390, 419] on span "MA" at bounding box center [428, 417] width 153 height 15
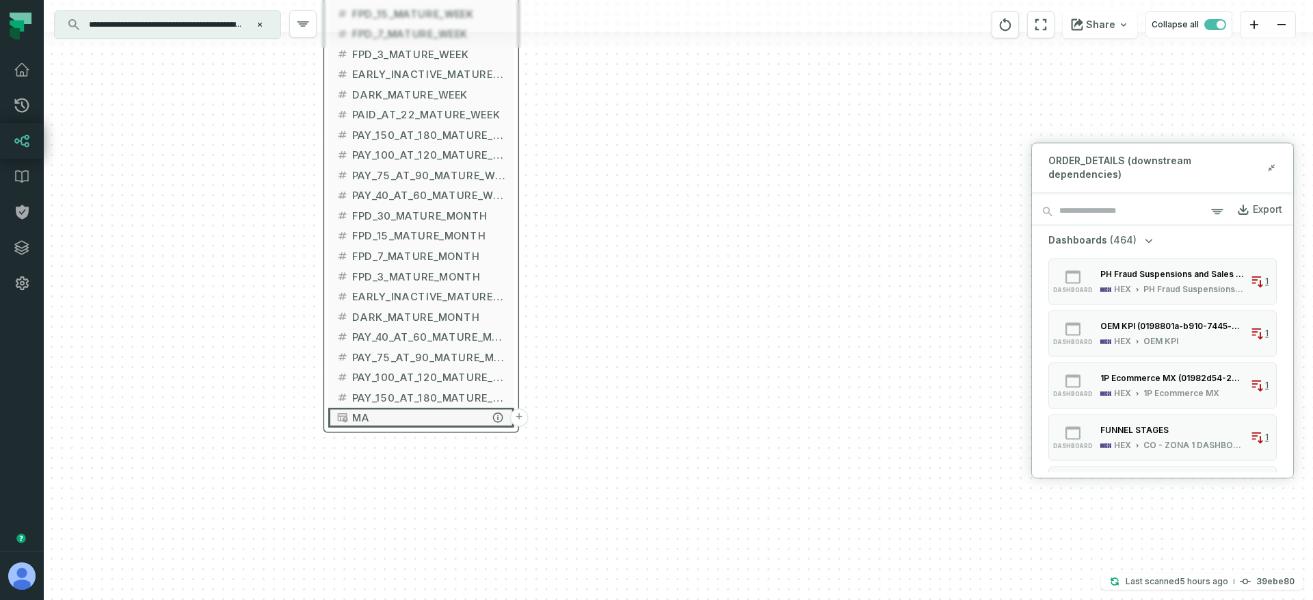
click at [520, 420] on button "+" at bounding box center [519, 417] width 18 height 18
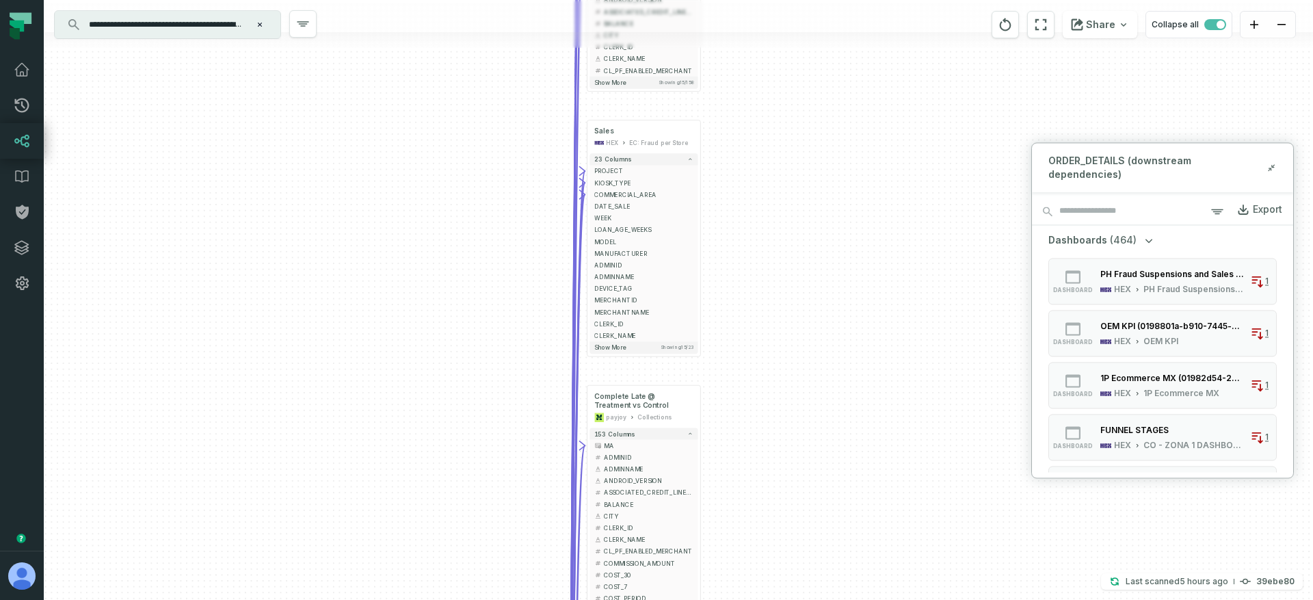
drag, startPoint x: 548, startPoint y: 344, endPoint x: 507, endPoint y: 158, distance: 190.3
click at [507, 158] on div "+ SALES HEX PE: Fraud Operations 25 columns - AREA_COMERCIAL - CENTRO_COMERCIAL…" at bounding box center [678, 300] width 1269 height 600
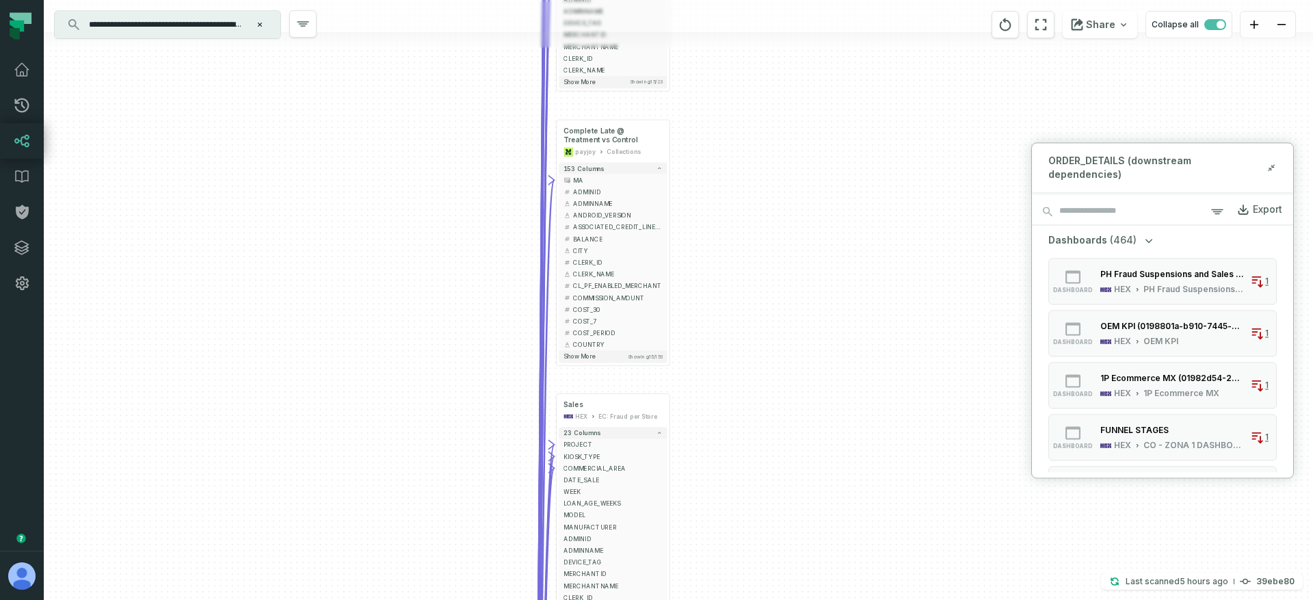
drag, startPoint x: 509, startPoint y: 363, endPoint x: 479, endPoint y: 178, distance: 187.7
click at [479, 178] on div "+ SALES HEX PE: Fraud Operations 25 columns - AREA_COMERCIAL - CENTRO_COMERCIAL…" at bounding box center [678, 300] width 1269 height 600
click at [485, 164] on div "+ SALES HEX PE: Fraud Operations 25 columns - AREA_COMERCIAL - CENTRO_COMERCIAL…" at bounding box center [678, 300] width 1269 height 600
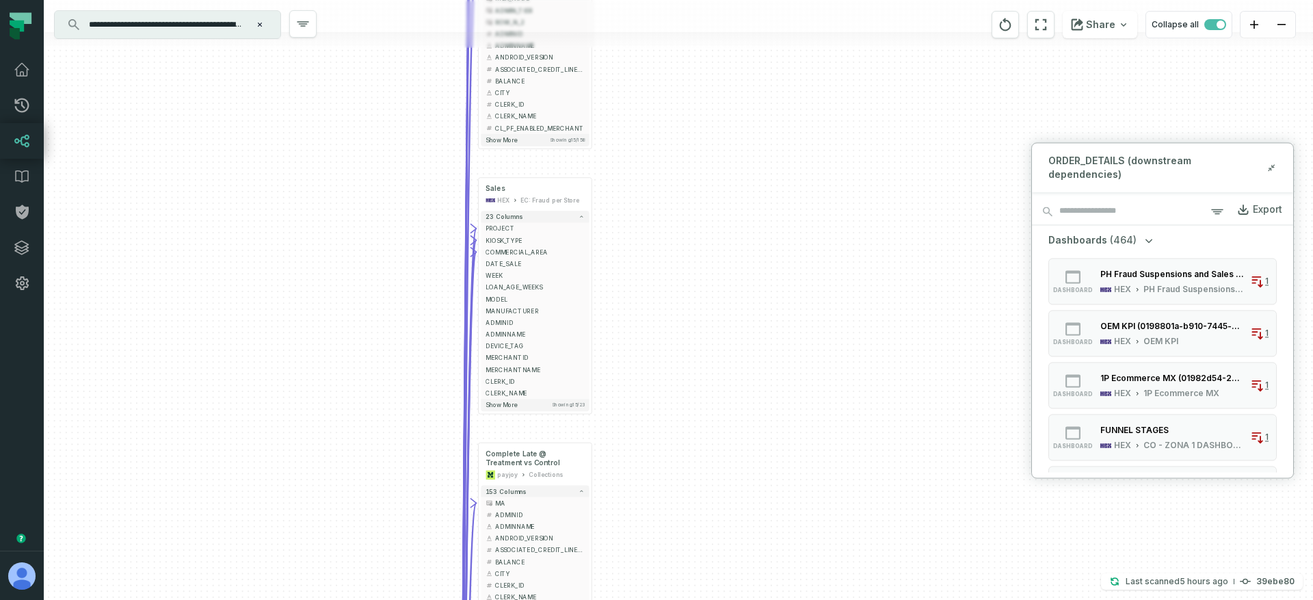
drag, startPoint x: 435, startPoint y: 388, endPoint x: 403, endPoint y: 498, distance: 114.7
click at [403, 498] on div "+ SALES HEX PE: Fraud Operations 25 columns - AREA_COMERCIAL - CENTRO_COMERCIAL…" at bounding box center [678, 300] width 1269 height 600
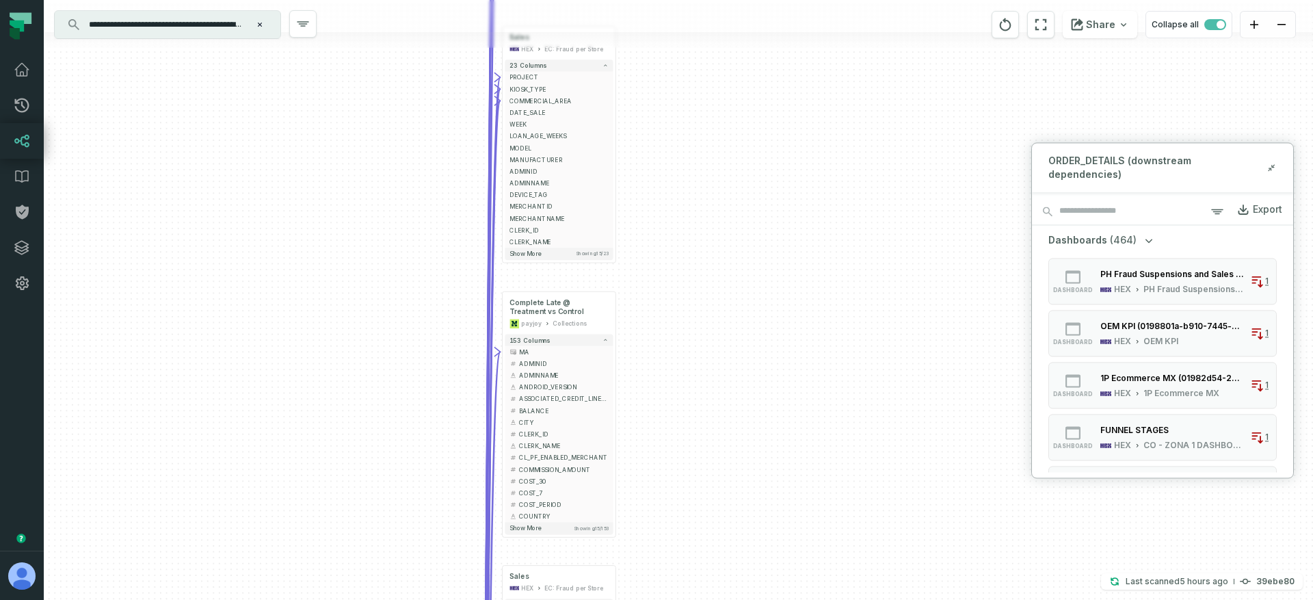
drag, startPoint x: 691, startPoint y: 289, endPoint x: 695, endPoint y: 268, distance: 20.9
click at [695, 268] on div "+ SALES HEX PE: Fraud Operations 25 columns - AREA_COMERCIAL - CENTRO_COMERCIAL…" at bounding box center [678, 300] width 1269 height 600
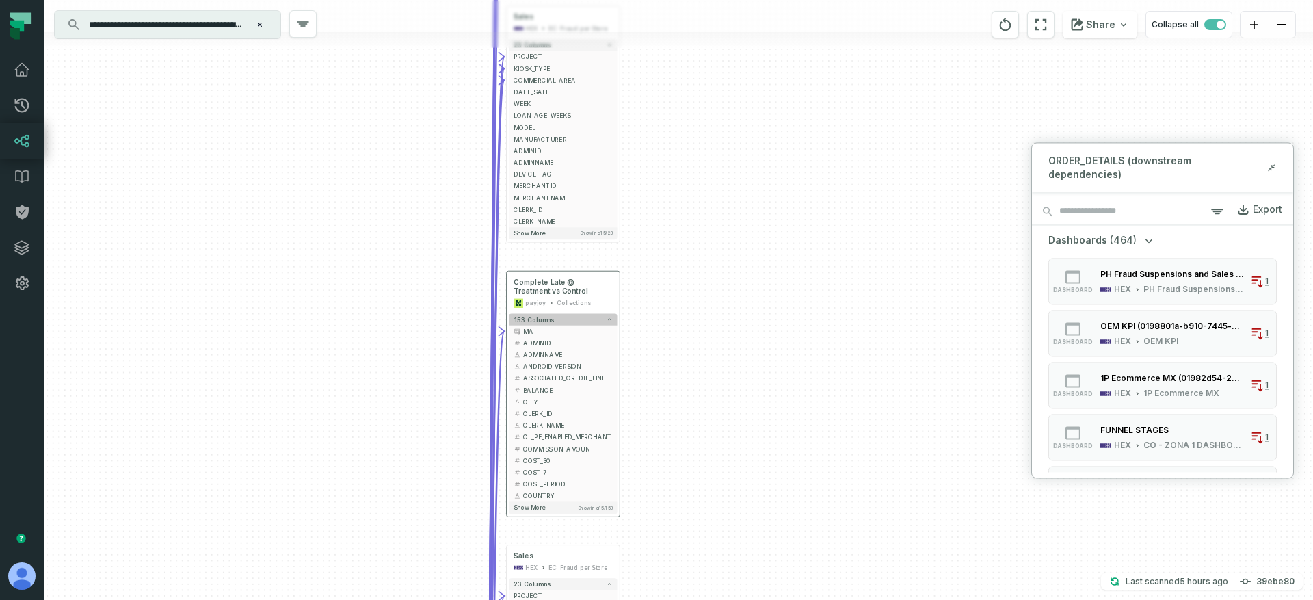
click at [567, 315] on button "153 columns" at bounding box center [563, 320] width 108 height 12
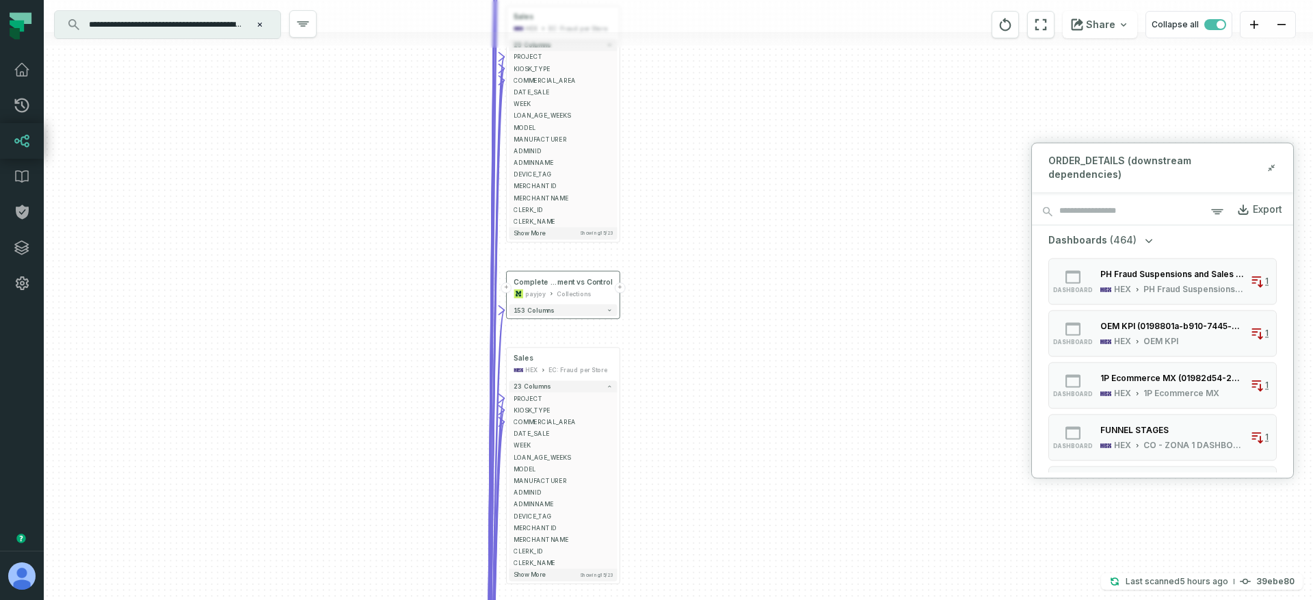
click at [545, 306] on span "153 columns" at bounding box center [533, 309] width 40 height 7
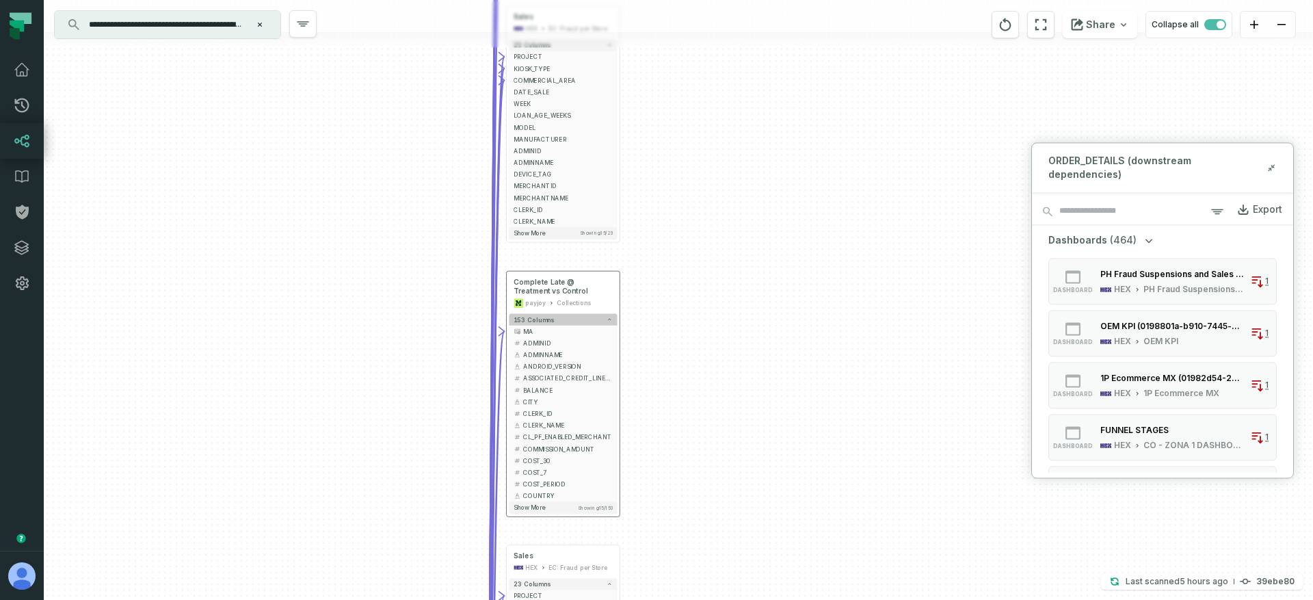
click at [552, 317] on button "153 columns" at bounding box center [563, 320] width 108 height 12
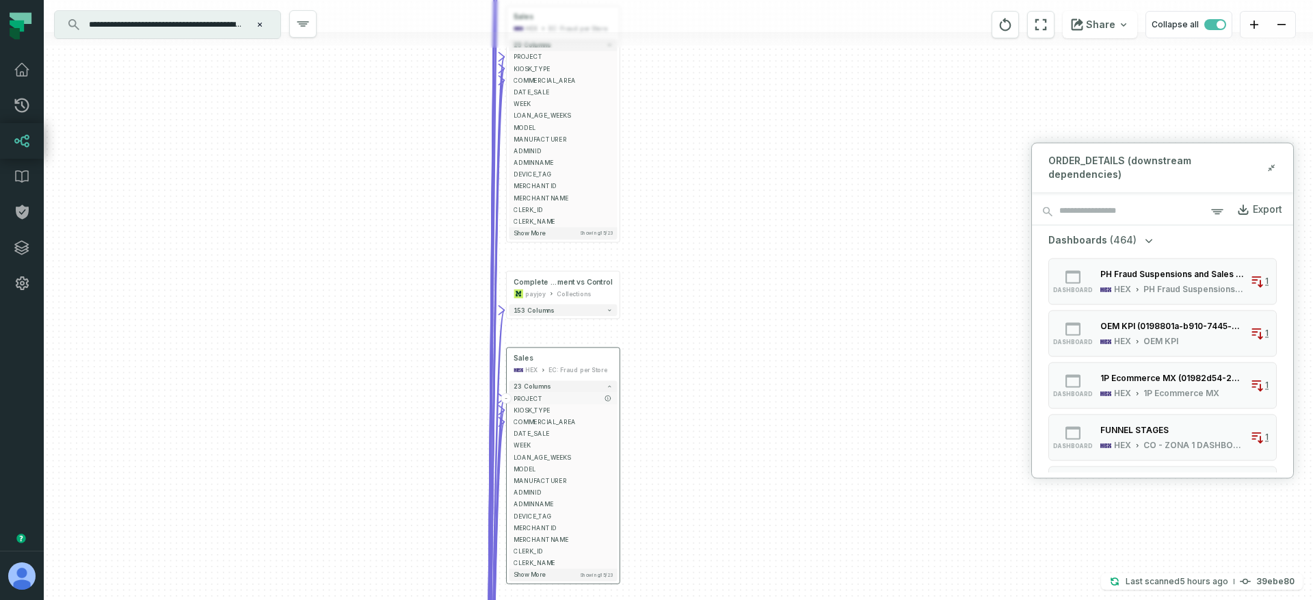
click at [543, 395] on span "PROJECT" at bounding box center [562, 398] width 98 height 9
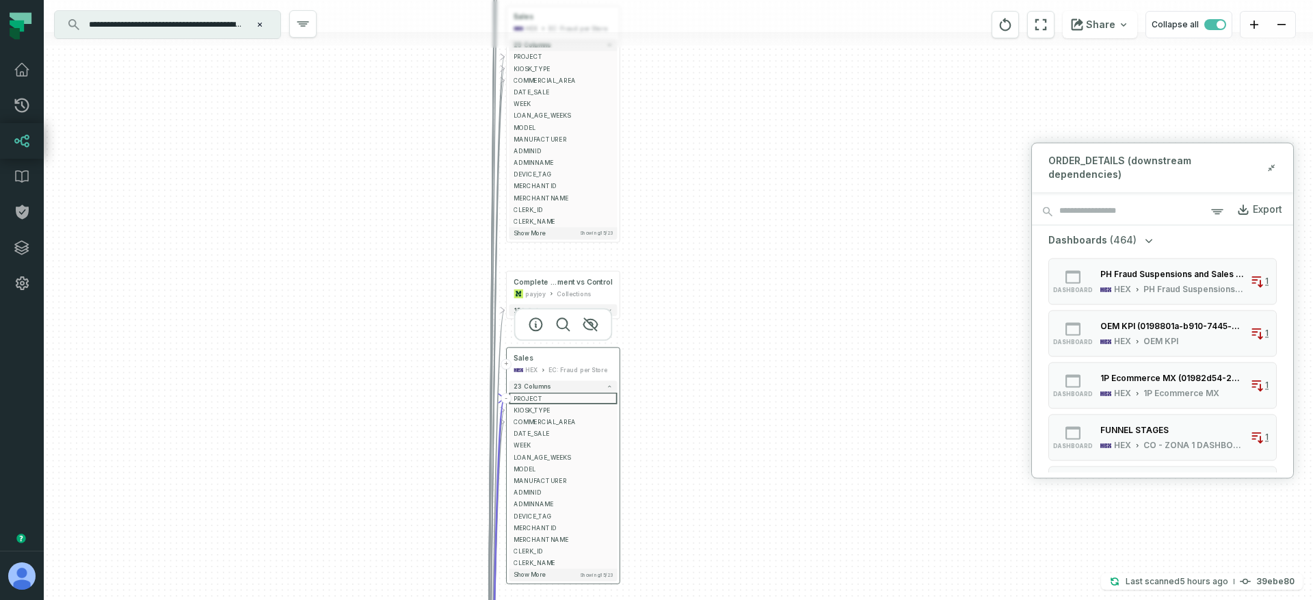
click at [542, 365] on div "HEX EC: Fraud per Store" at bounding box center [562, 370] width 98 height 10
click at [533, 322] on icon "button" at bounding box center [535, 324] width 16 height 16
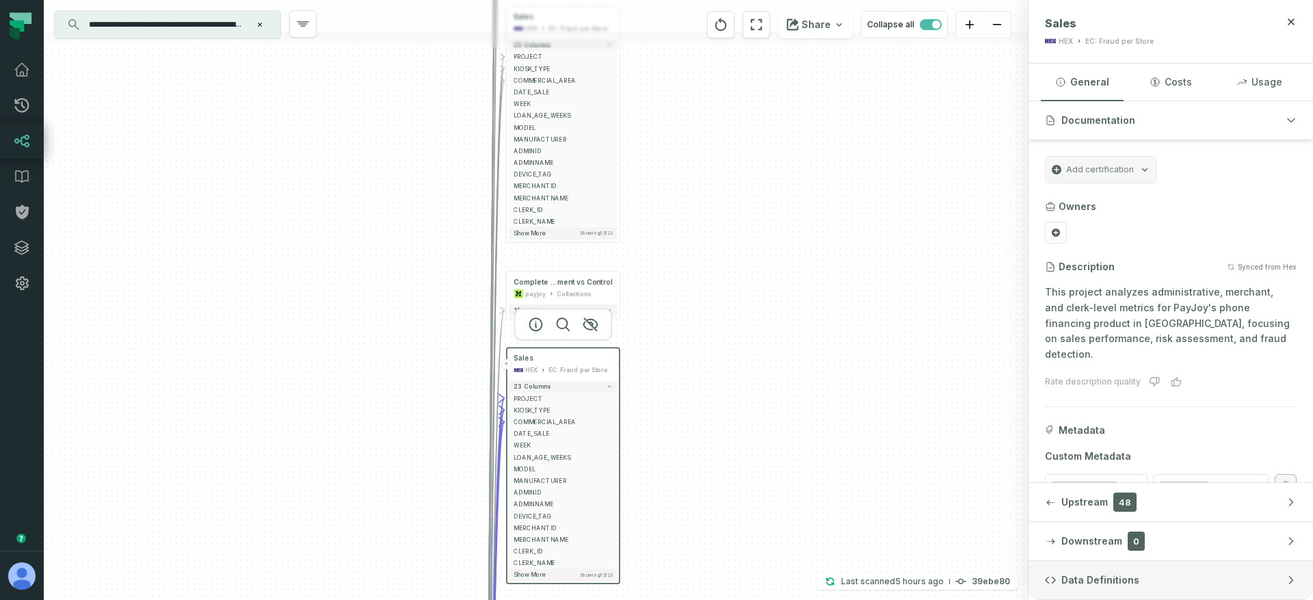
click at [1073, 586] on span "Data Definitions" at bounding box center [1100, 580] width 78 height 14
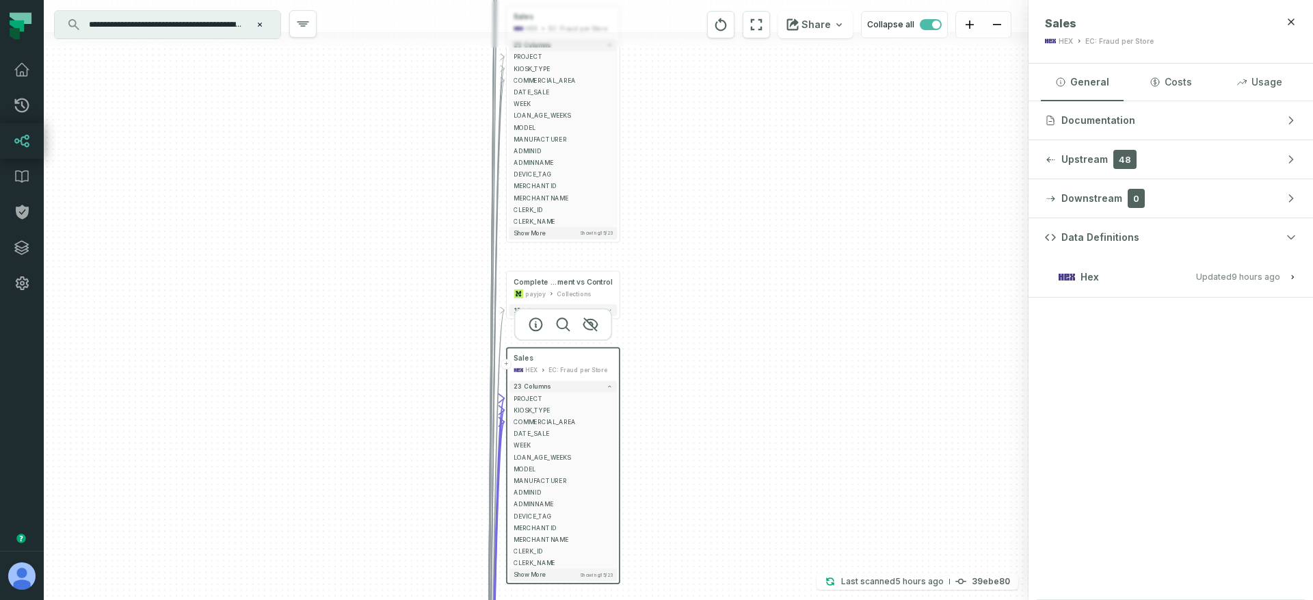
click at [1123, 276] on button "Hex Updated [DATE] 1:06:57 AM" at bounding box center [1171, 276] width 252 height 18
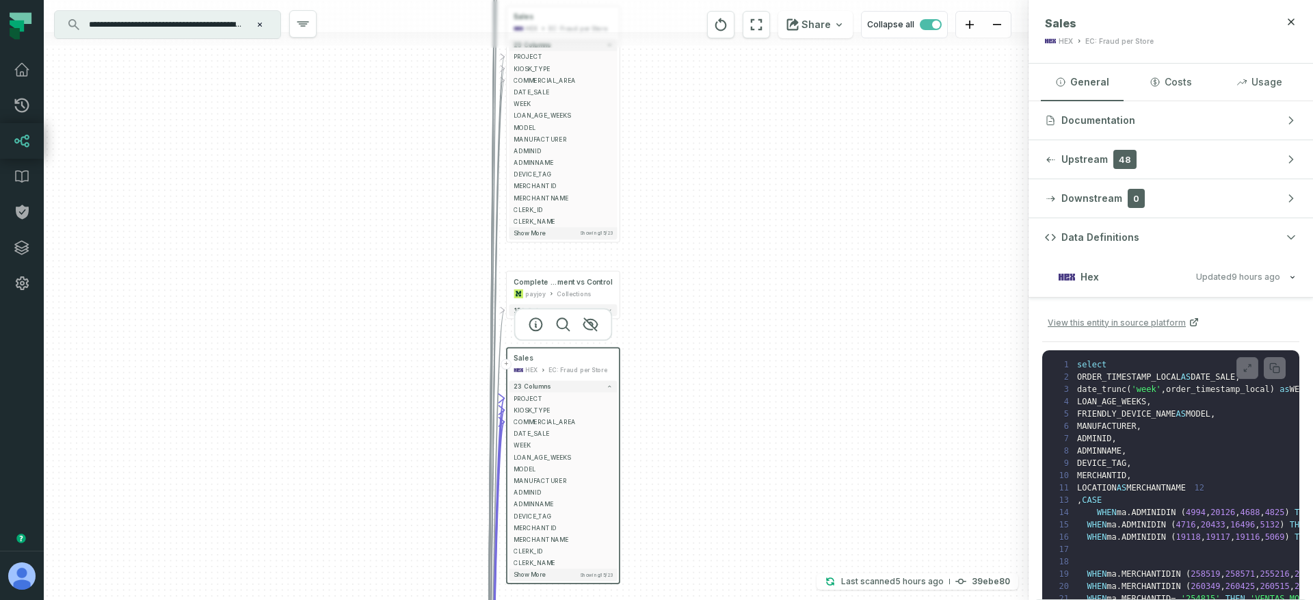
click at [1288, 317] on div "View this entity in source platform" at bounding box center [1170, 326] width 257 height 31
click at [1244, 358] on button at bounding box center [1247, 368] width 22 height 22
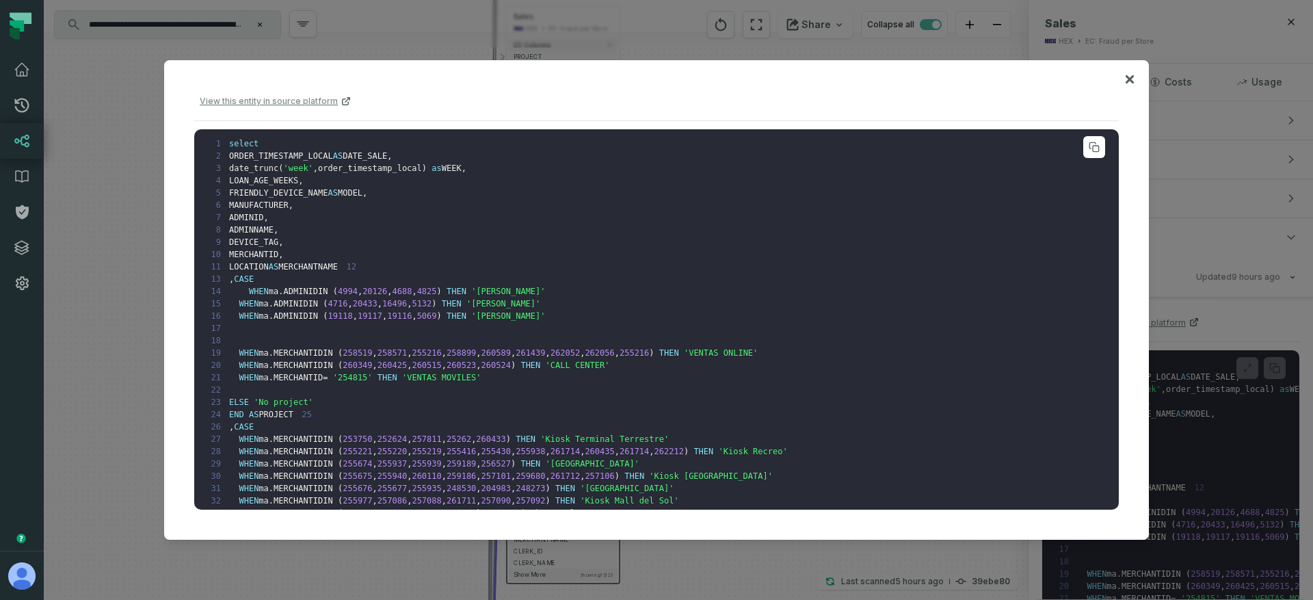
click at [501, 239] on pre "1 select 2 ORDER_TIMESTAMP_LOCAL AS DATE_SALE , 3 date_trunc ( 'week' , order_t…" at bounding box center [656, 319] width 924 height 381
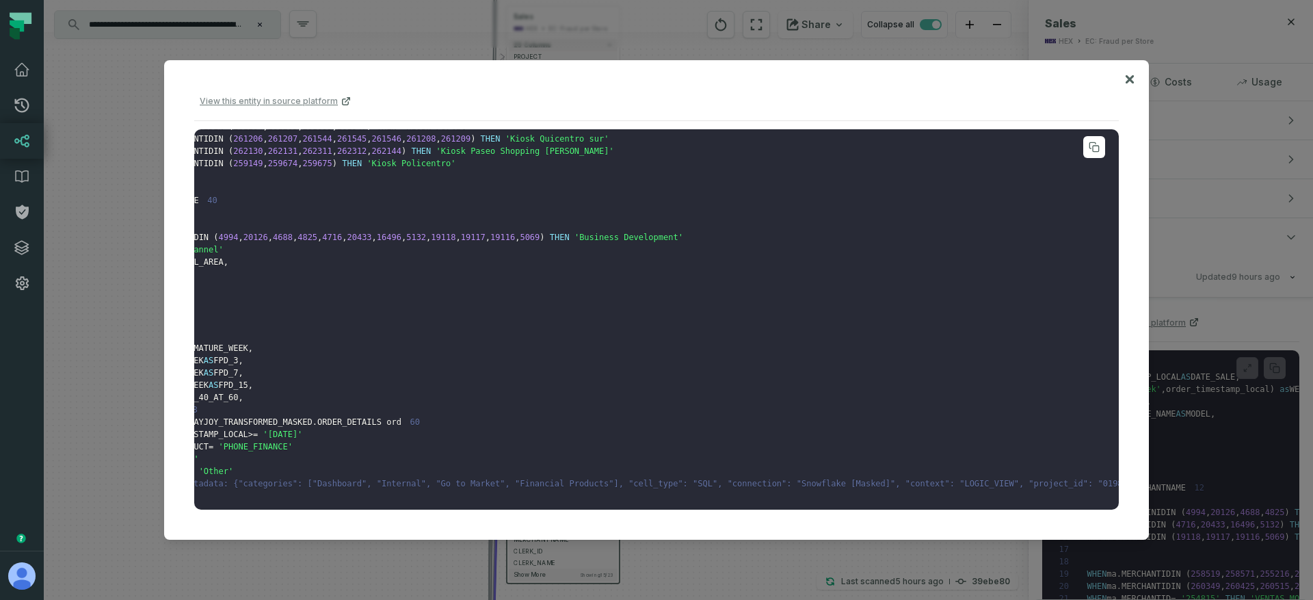
scroll to position [458, 0]
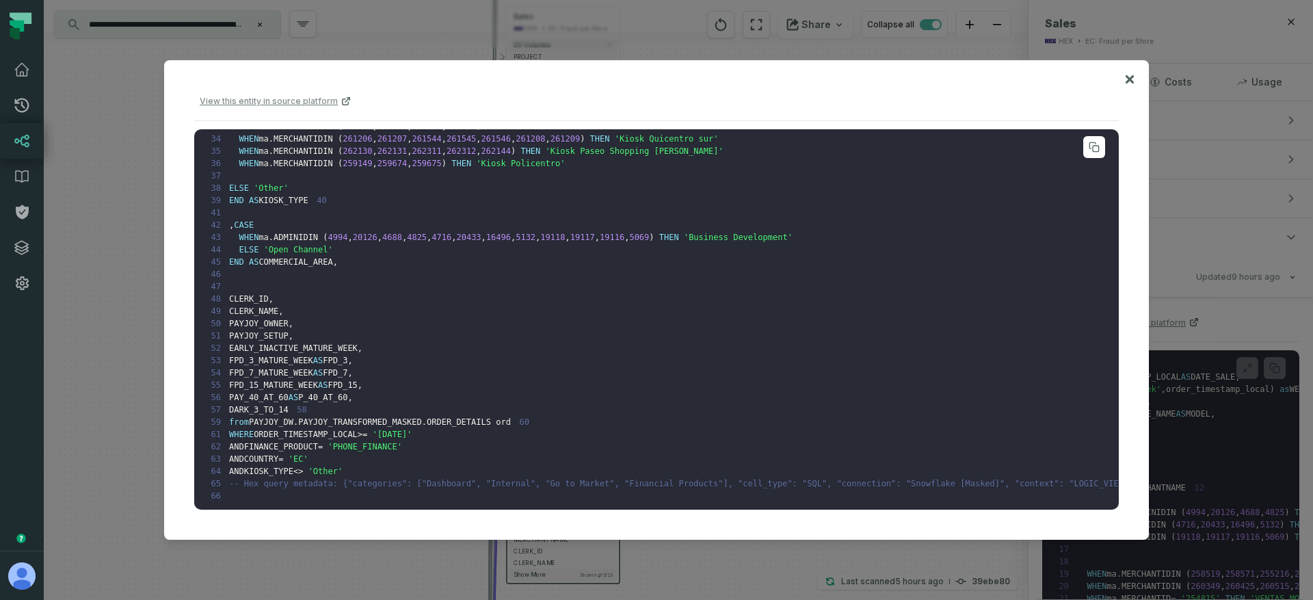
click at [267, 232] on span "ma" at bounding box center [263, 237] width 10 height 10
click at [287, 392] on span "PAY_40_AT_60" at bounding box center [258, 397] width 59 height 10
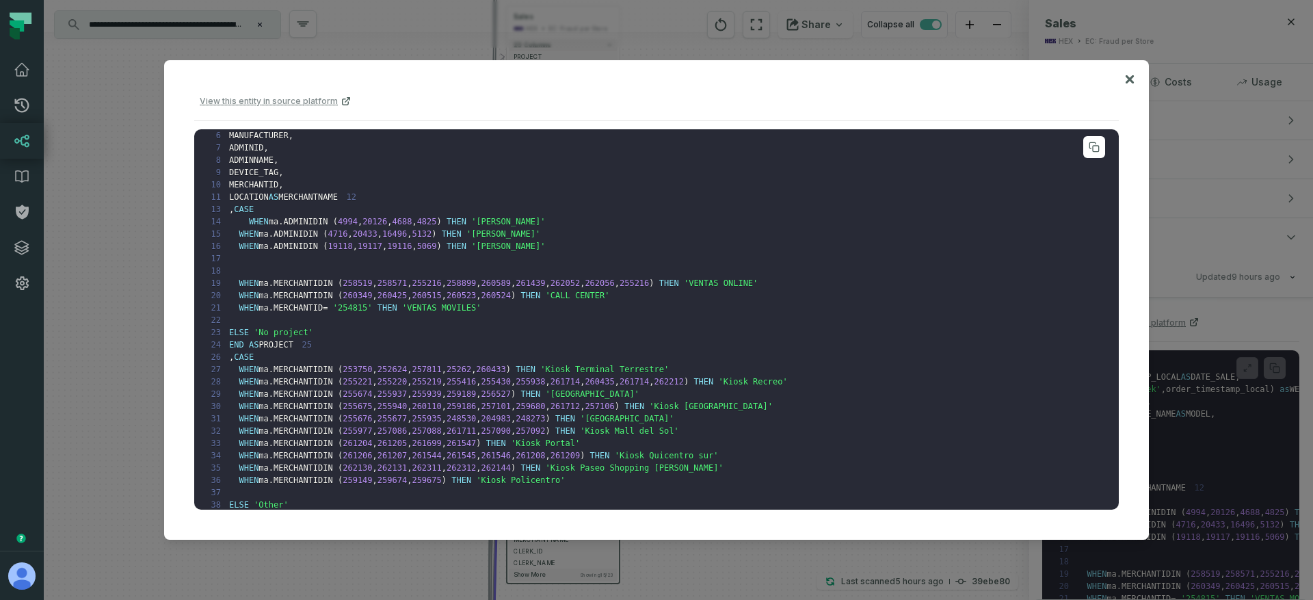
scroll to position [0, 0]
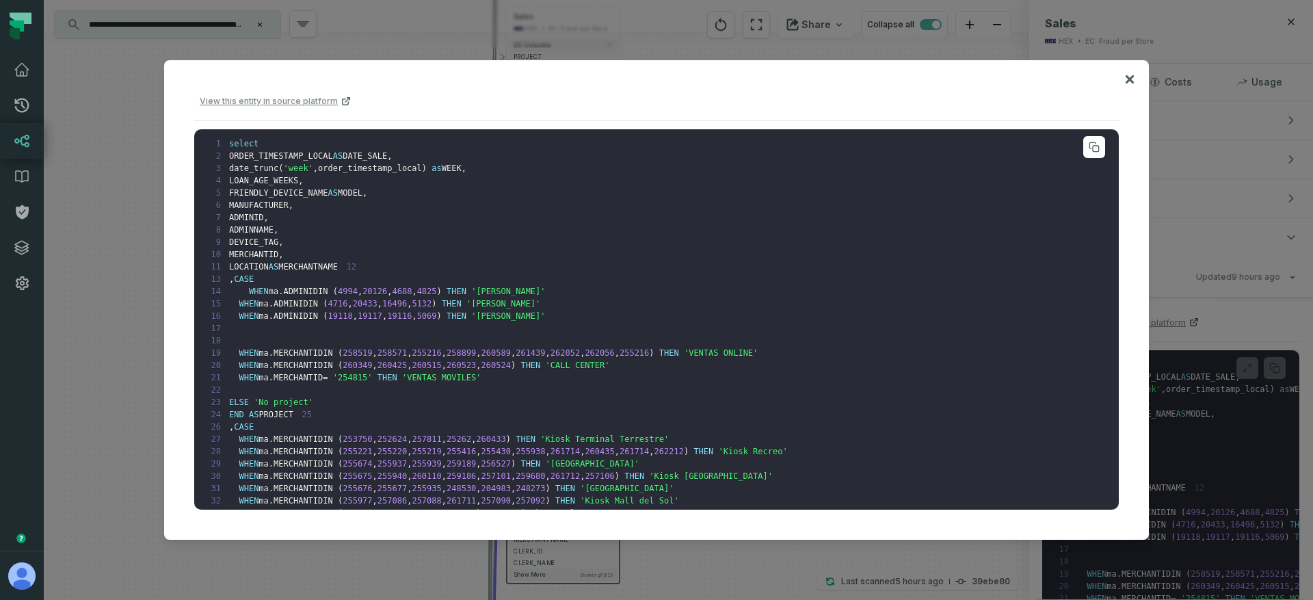
click at [296, 308] on span "ADMINID" at bounding box center [290, 304] width 35 height 10
click at [278, 296] on span "ma" at bounding box center [274, 291] width 10 height 10
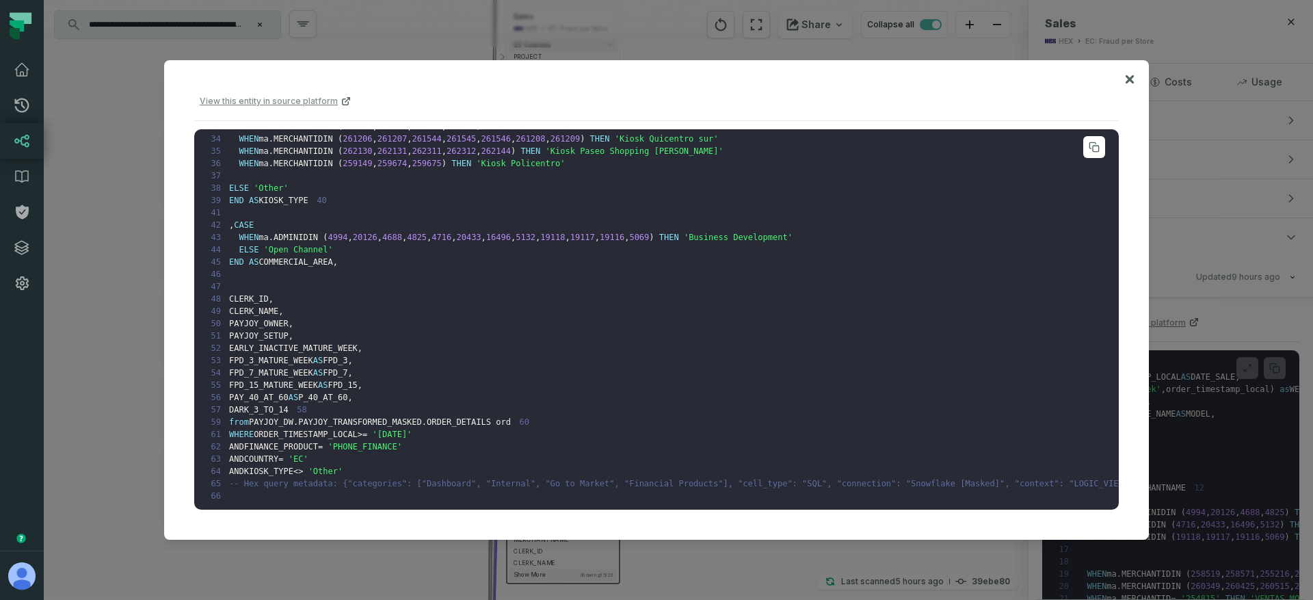
scroll to position [458, 0]
click at [451, 417] on span "ORDER_DETAILS ord" at bounding box center [469, 422] width 84 height 10
click at [306, 417] on span "PAYJOY_TRANSFORMED_MASKED" at bounding box center [360, 422] width 124 height 10
drag, startPoint x: 257, startPoint y: 400, endPoint x: 501, endPoint y: 397, distance: 244.1
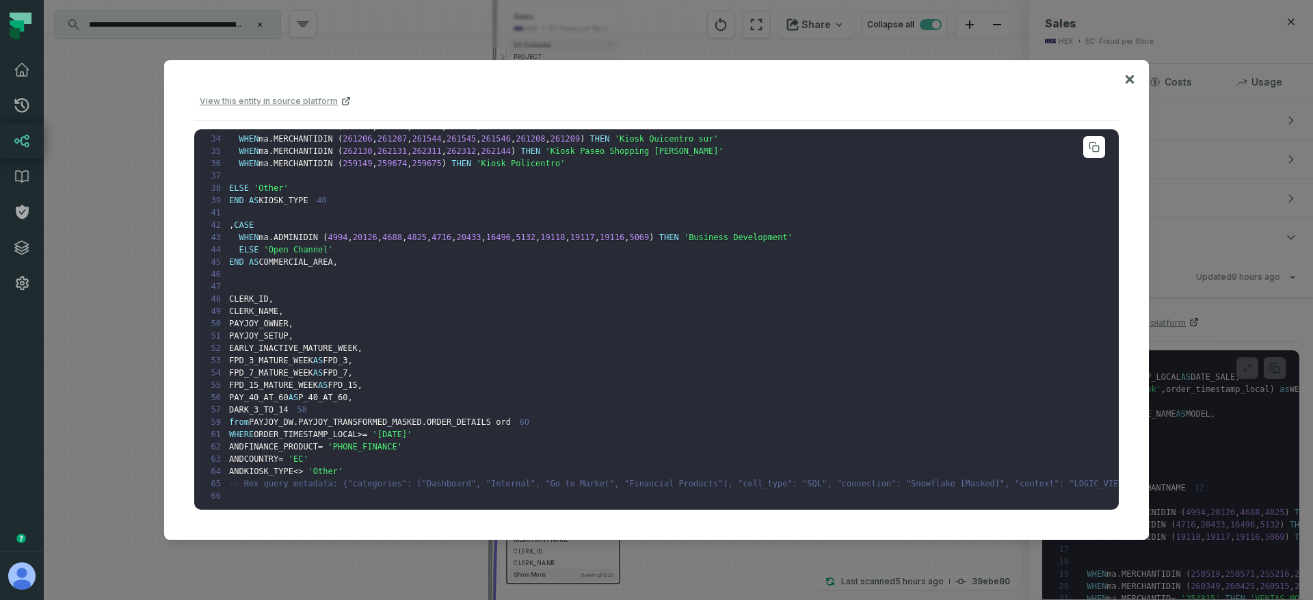
click at [504, 417] on span "ORDER_DETAILS ord" at bounding box center [469, 422] width 84 height 10
click at [397, 390] on pre "1 select 2 ORDER_TIMESTAMP_LOCAL AS DATE_SALE , 3 date_trunc ( 'week' , order_t…" at bounding box center [656, 319] width 924 height 381
click at [267, 232] on span "ma" at bounding box center [263, 237] width 10 height 10
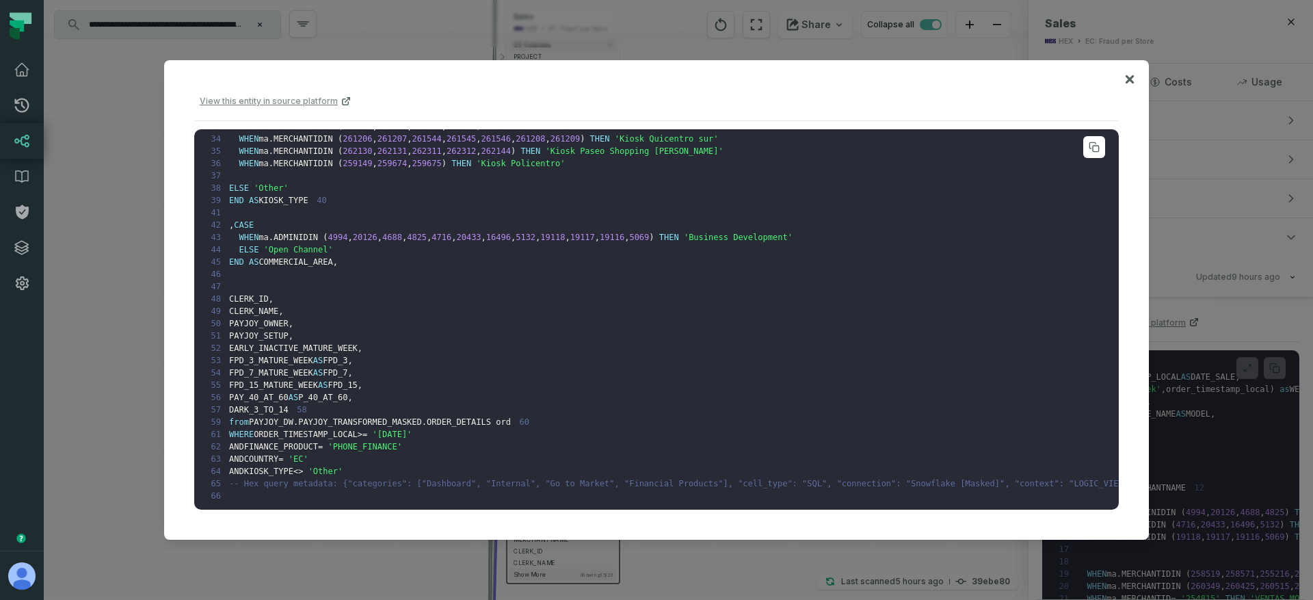
click at [267, 232] on span "ma" at bounding box center [263, 237] width 10 height 10
click at [301, 232] on span "ADMINID" at bounding box center [290, 237] width 35 height 10
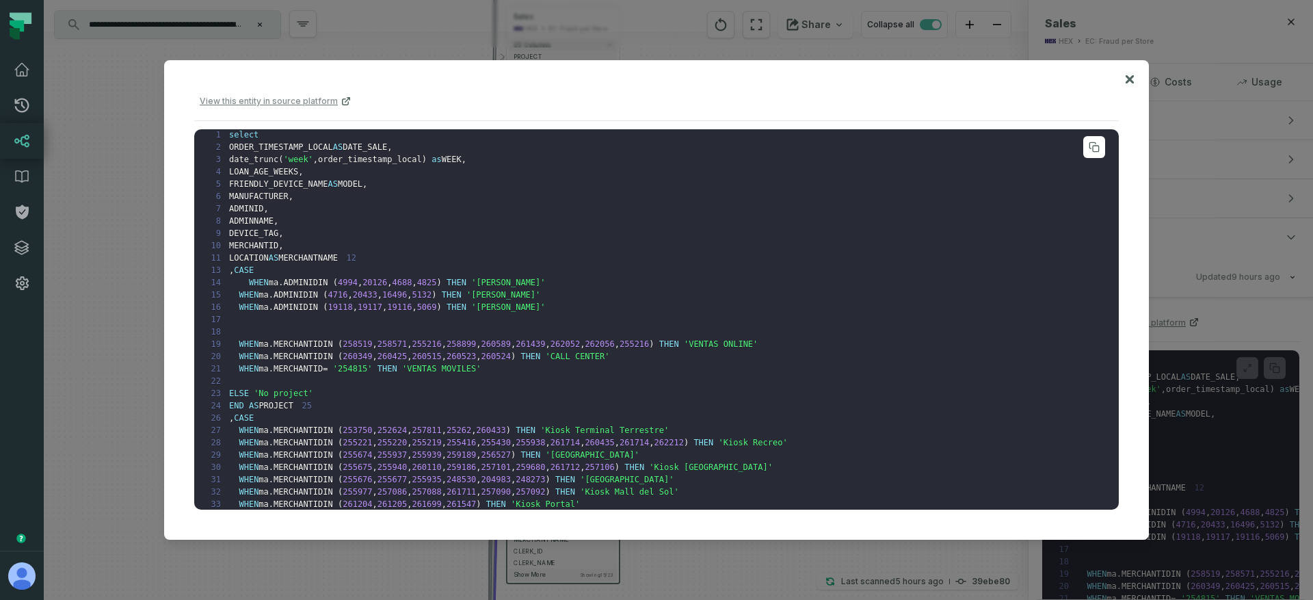
scroll to position [0, 0]
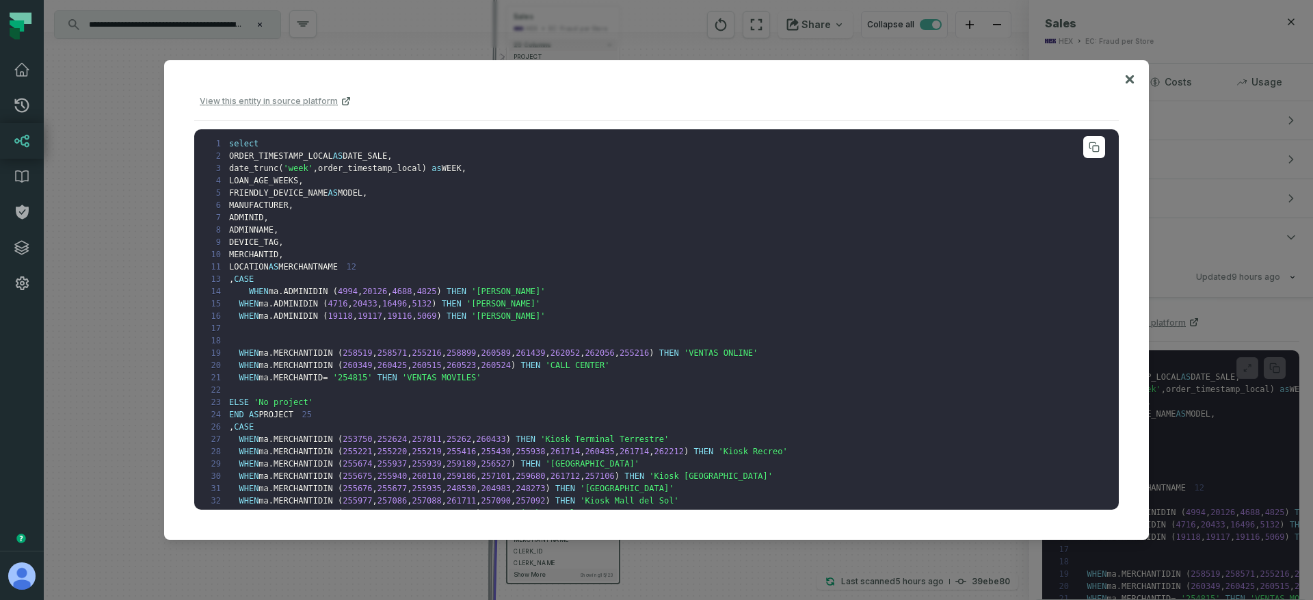
click at [271, 296] on span "ma" at bounding box center [274, 291] width 10 height 10
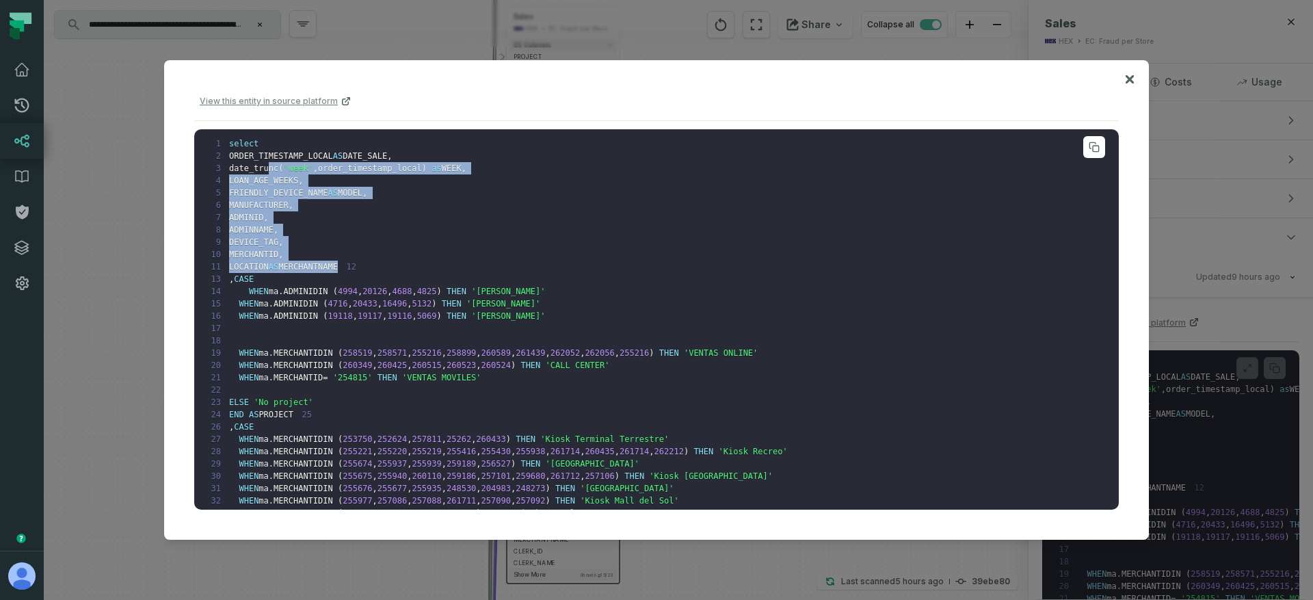
drag, startPoint x: 267, startPoint y: 166, endPoint x: 268, endPoint y: 282, distance: 116.2
click at [268, 282] on pre "1 select 2 ORDER_TIMESTAMP_LOCAL AS DATE_SALE , 3 date_trunc ( 'week' , order_t…" at bounding box center [656, 319] width 924 height 381
click at [287, 282] on pre "1 select 2 ORDER_TIMESTAMP_LOCAL AS DATE_SALE , 3 date_trunc ( 'week' , order_t…" at bounding box center [656, 319] width 924 height 381
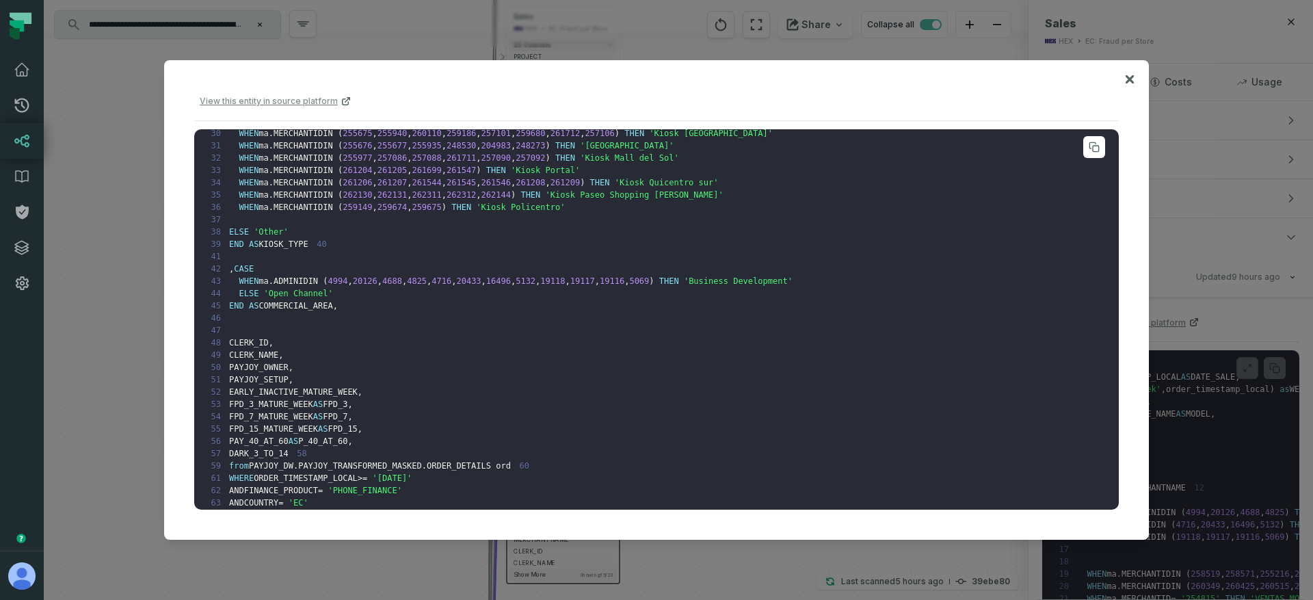
scroll to position [458, 0]
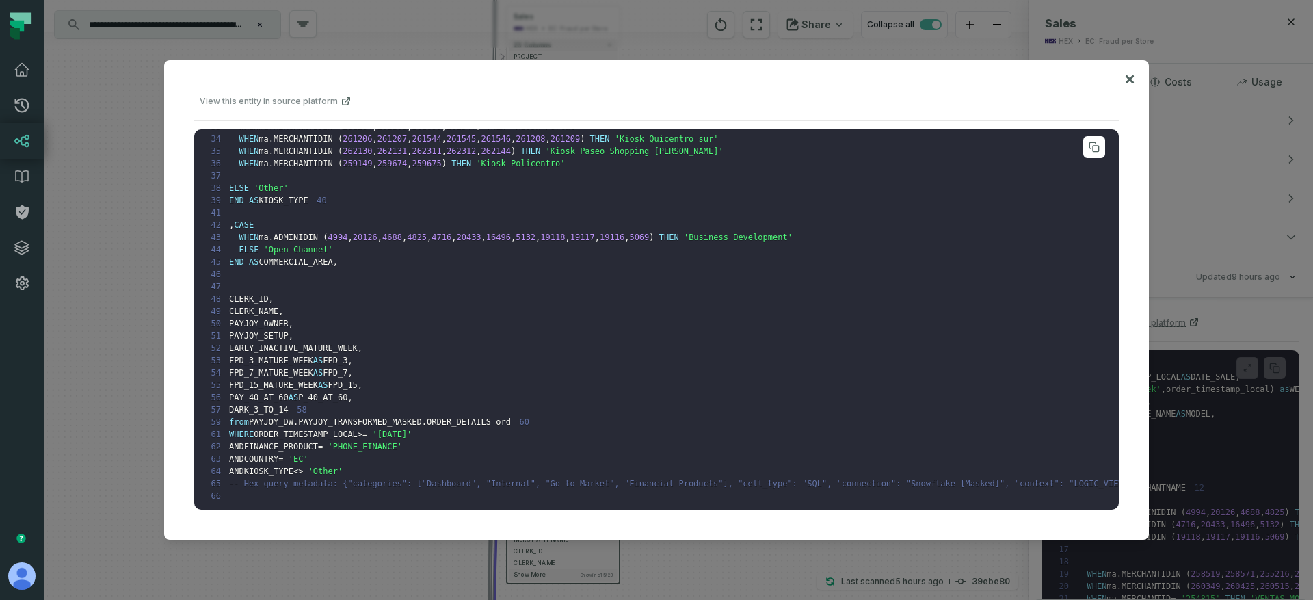
click at [364, 480] on pre "1 select 2 ORDER_TIMESTAMP_LOCAL AS DATE_SALE , 3 date_trunc ( 'week' , order_t…" at bounding box center [656, 319] width 924 height 381
drag, startPoint x: 345, startPoint y: 483, endPoint x: 282, endPoint y: 281, distance: 211.1
click at [282, 281] on pre "1 select 2 ORDER_TIMESTAMP_LOCAL AS DATE_SALE , 3 date_trunc ( 'week' , order_t…" at bounding box center [656, 319] width 924 height 381
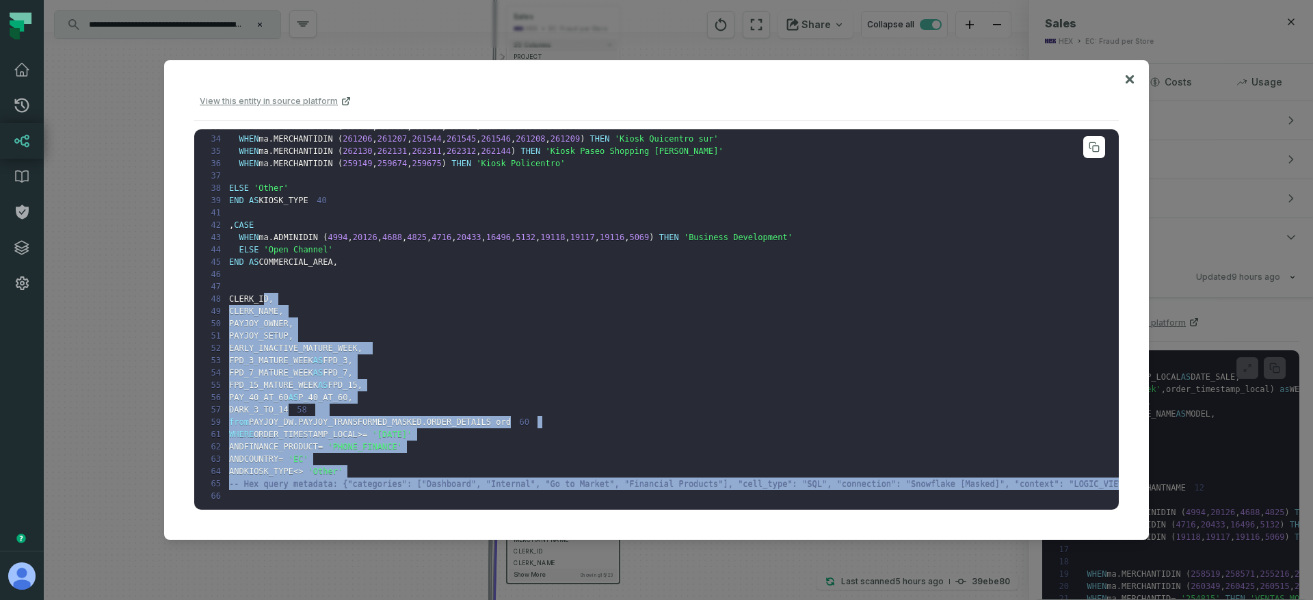
drag, startPoint x: 263, startPoint y: 267, endPoint x: 330, endPoint y: 492, distance: 234.5
click at [330, 492] on pre "1 select 2 ORDER_TIMESTAMP_LOCAL AS DATE_SALE , 3 date_trunc ( 'week' , order_t…" at bounding box center [656, 319] width 924 height 381
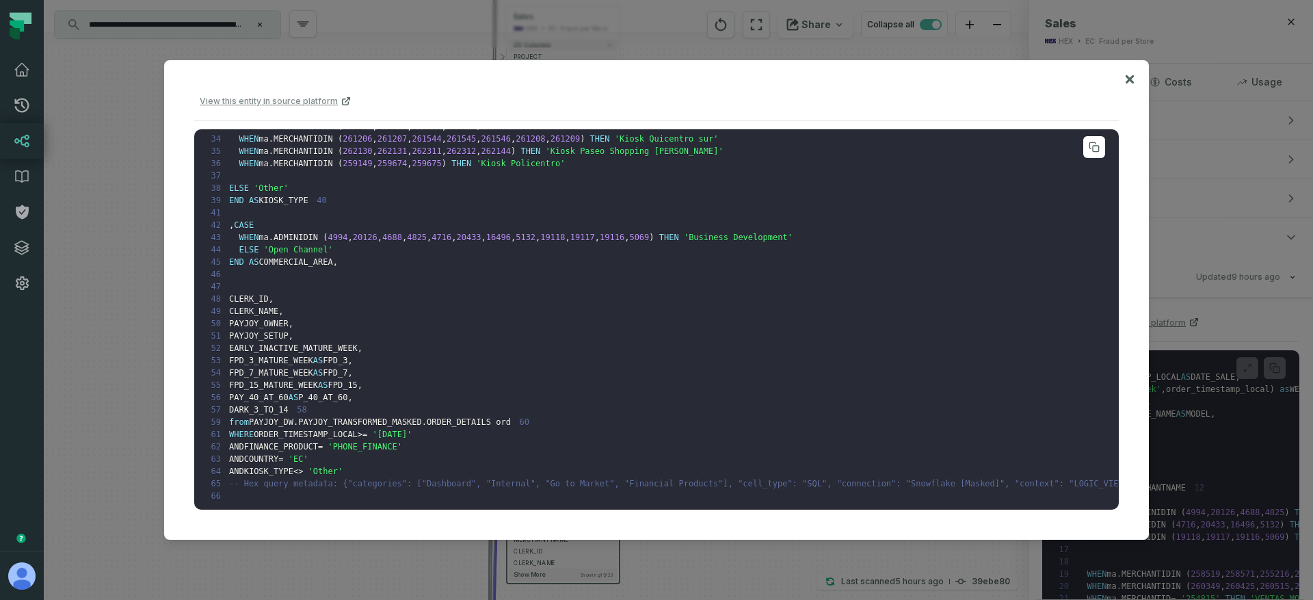
drag, startPoint x: 261, startPoint y: 200, endPoint x: 273, endPoint y: 201, distance: 12.3
click at [283, 306] on span "," at bounding box center [280, 311] width 5 height 10
drag, startPoint x: 274, startPoint y: 263, endPoint x: 280, endPoint y: 370, distance: 106.8
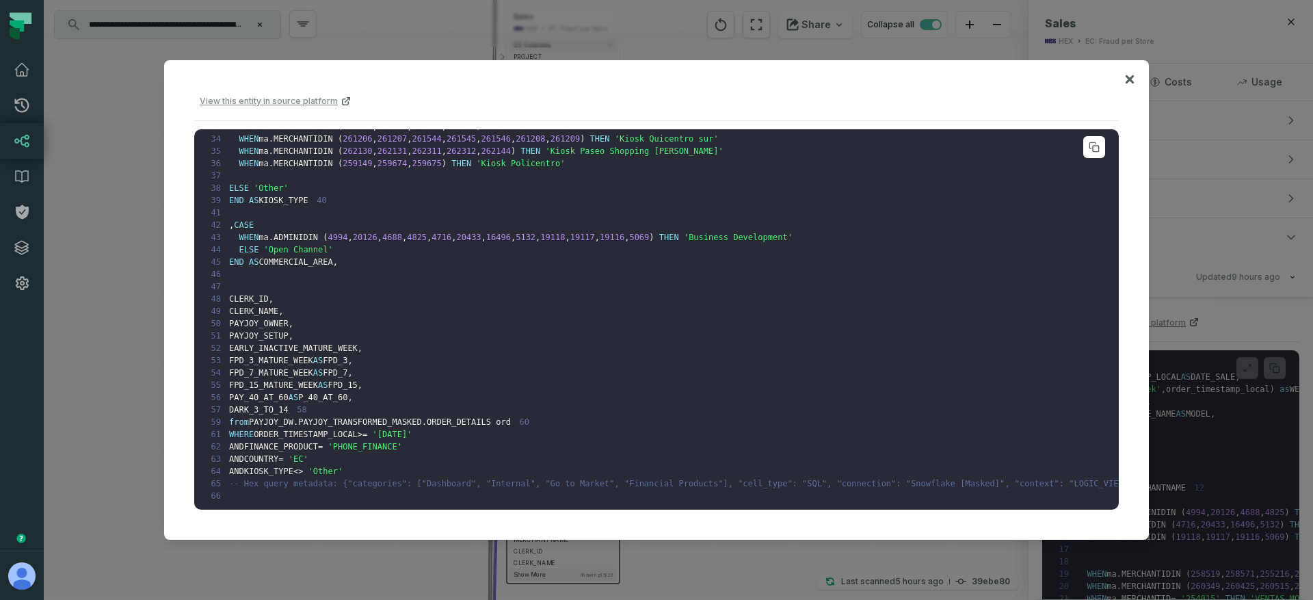
click at [288, 381] on pre "1 select 2 ORDER_TIMESTAMP_LOCAL AS DATE_SALE , 3 date_trunc ( 'week' , order_t…" at bounding box center [656, 319] width 924 height 381
drag, startPoint x: 496, startPoint y: 397, endPoint x: 254, endPoint y: 390, distance: 241.4
click at [254, 390] on pre "1 select 2 ORDER_TIMESTAMP_LOCAL AS DATE_SALE , 3 date_trunc ( 'week' , order_t…" at bounding box center [656, 319] width 924 height 381
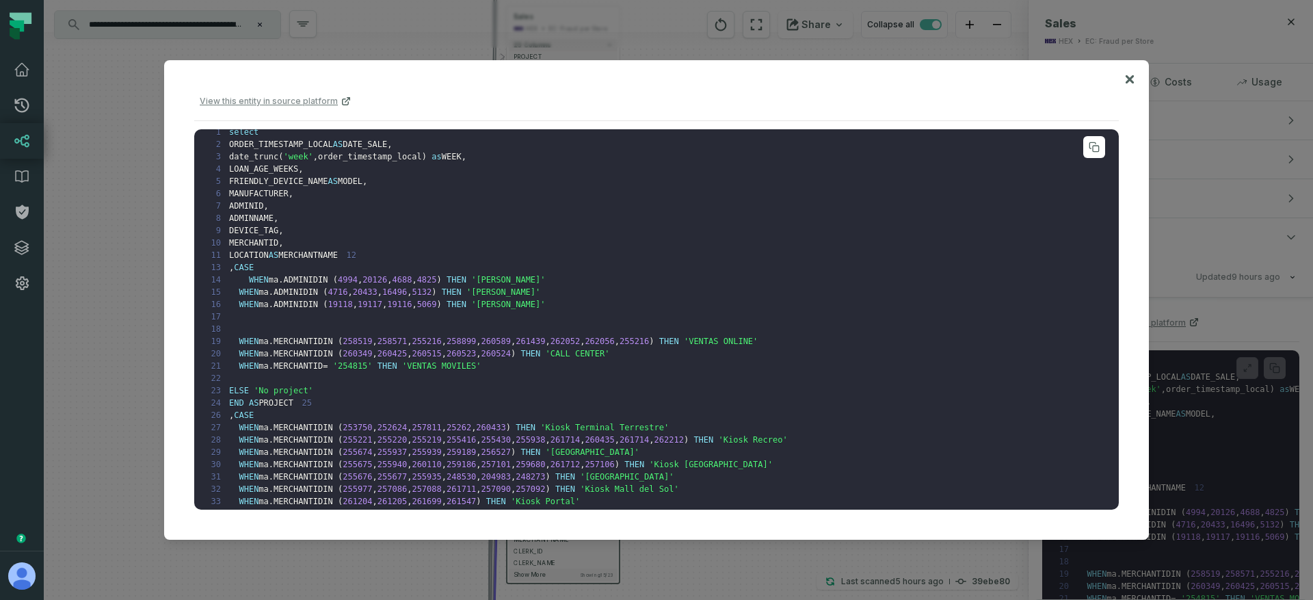
scroll to position [0, 0]
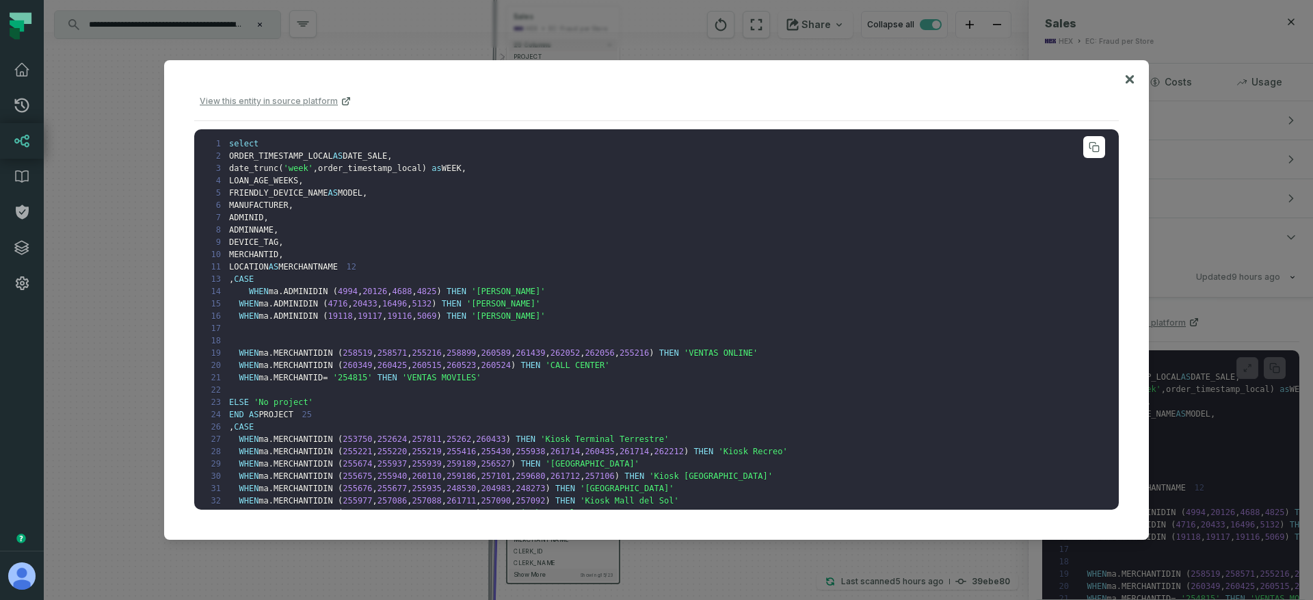
click at [366, 382] on span "'254815'" at bounding box center [353, 378] width 40 height 10
click at [1128, 79] on icon at bounding box center [1129, 79] width 8 height 8
